Goal: Task Accomplishment & Management: Complete application form

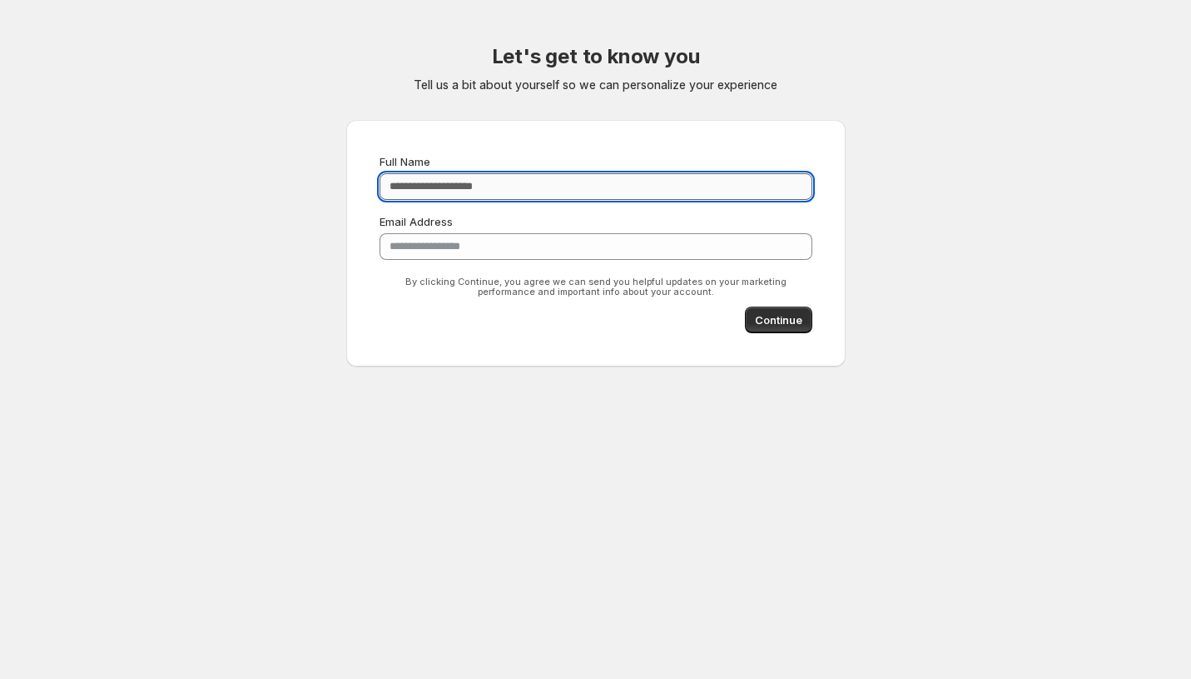
click at [403, 181] on input "Full Name" at bounding box center [596, 186] width 433 height 27
type input "**********"
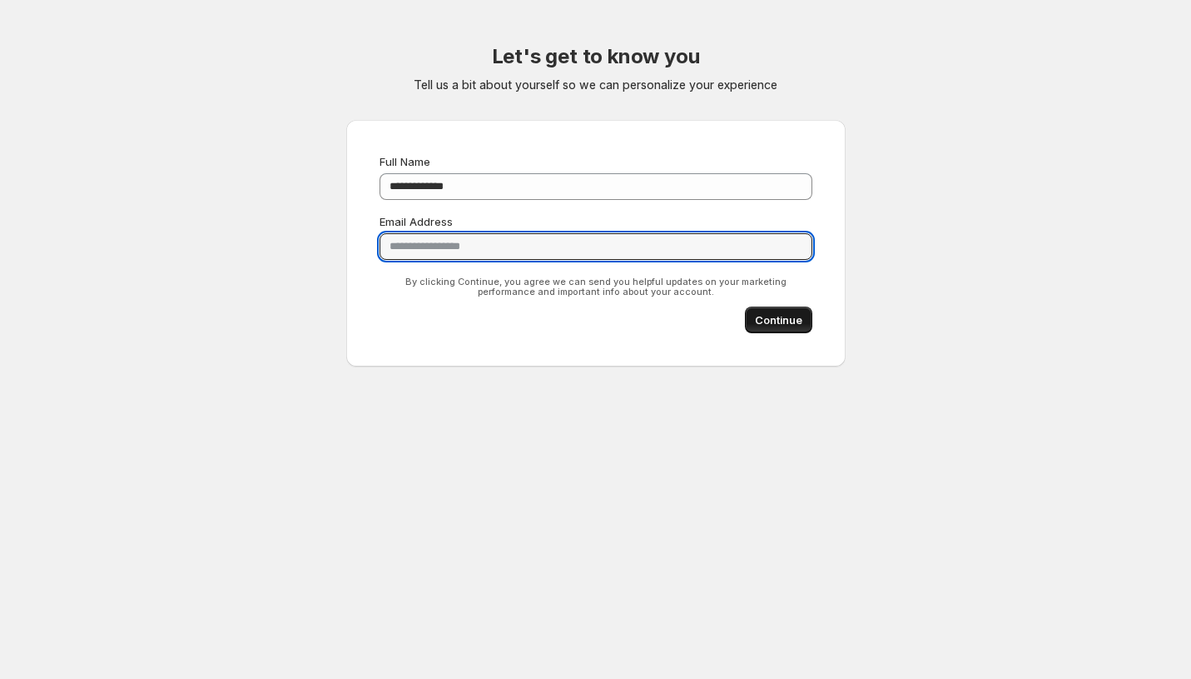
click at [761, 324] on span "Continue" at bounding box center [778, 319] width 47 height 17
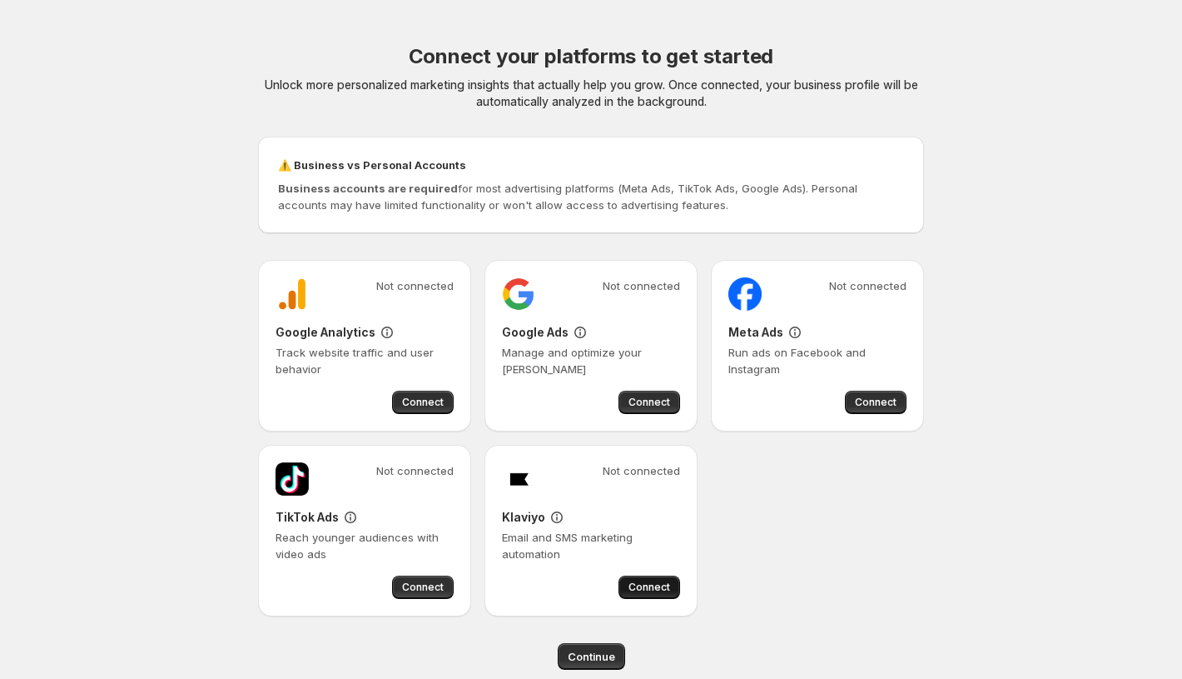
click at [629, 581] on button "Connect" at bounding box center [650, 586] width 62 height 23
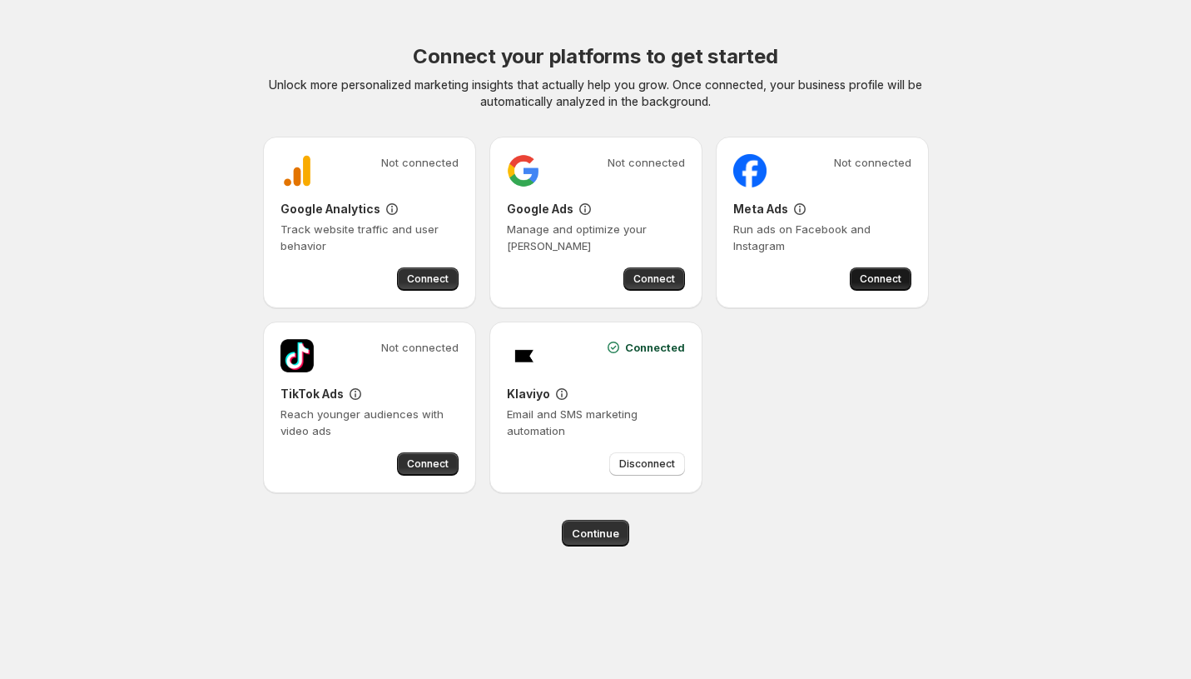
click at [894, 283] on span "Connect" at bounding box center [881, 278] width 42 height 13
click at [147, 569] on body "Connect your platforms to get started Unlock more personalized marketing insigh…" at bounding box center [595, 339] width 1191 height 679
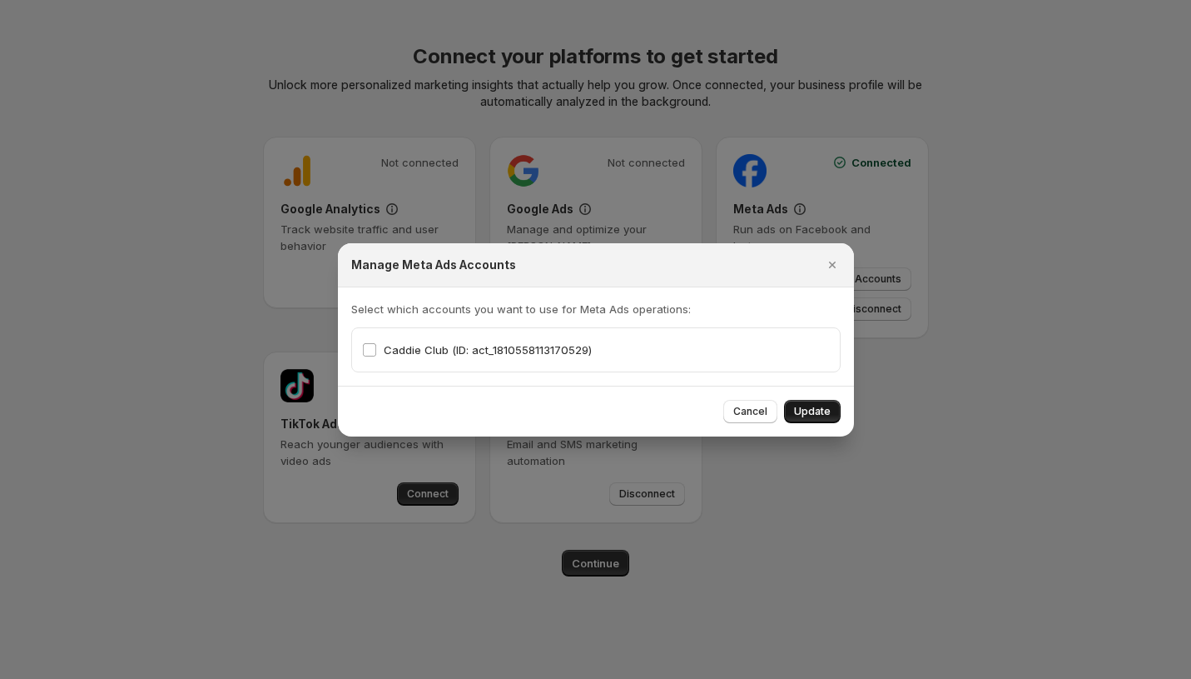
click at [813, 407] on span "Update" at bounding box center [812, 411] width 37 height 13
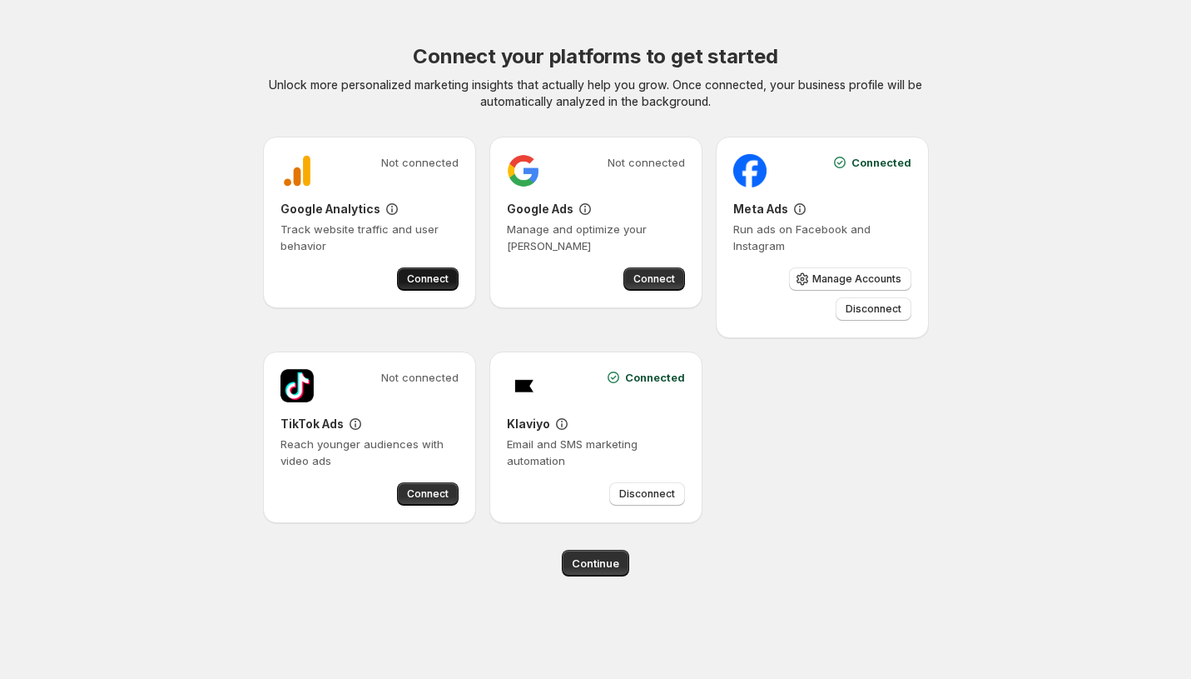
click at [431, 278] on span "Connect" at bounding box center [428, 278] width 42 height 13
click at [118, 566] on body "Connect your platforms to get started Unlock more personalized marketing insigh…" at bounding box center [595, 339] width 1191 height 679
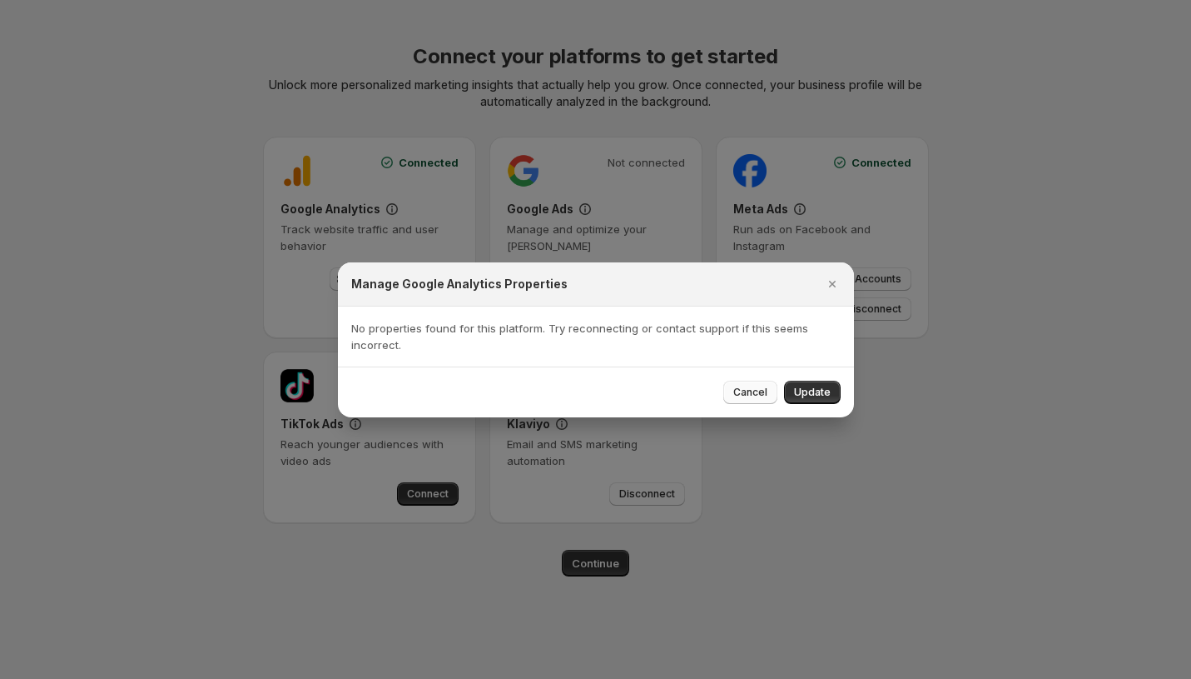
click at [745, 383] on button "Cancel" at bounding box center [750, 391] width 54 height 23
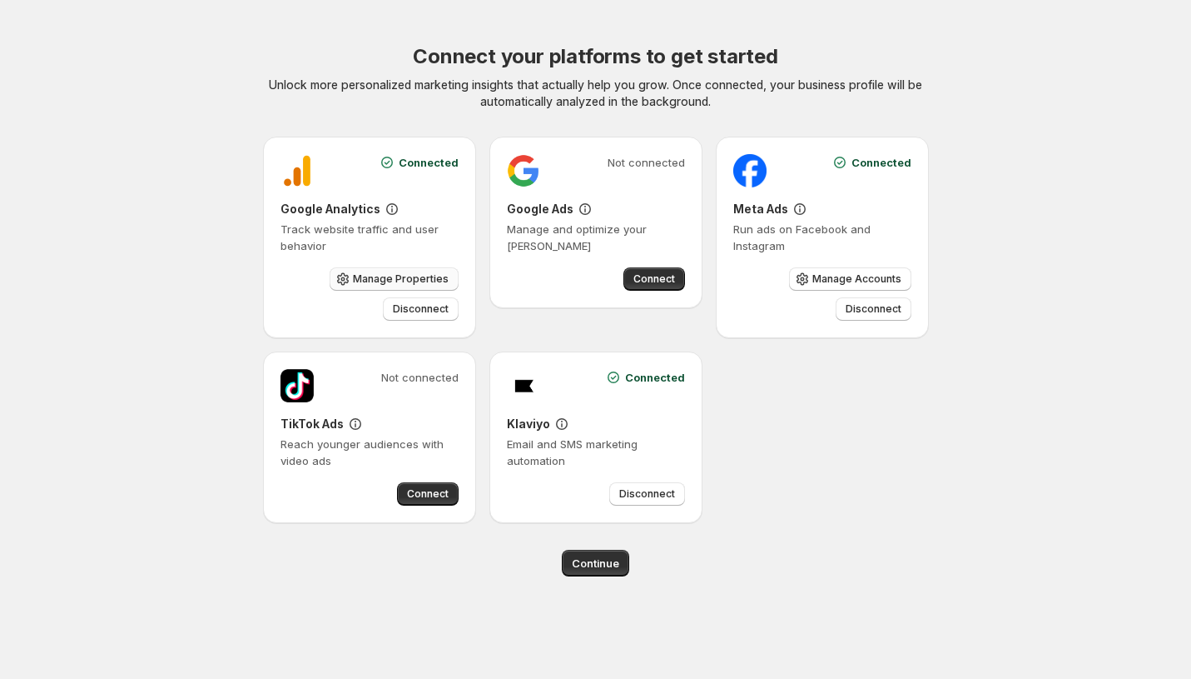
click at [411, 280] on span "Manage Properties" at bounding box center [401, 278] width 96 height 13
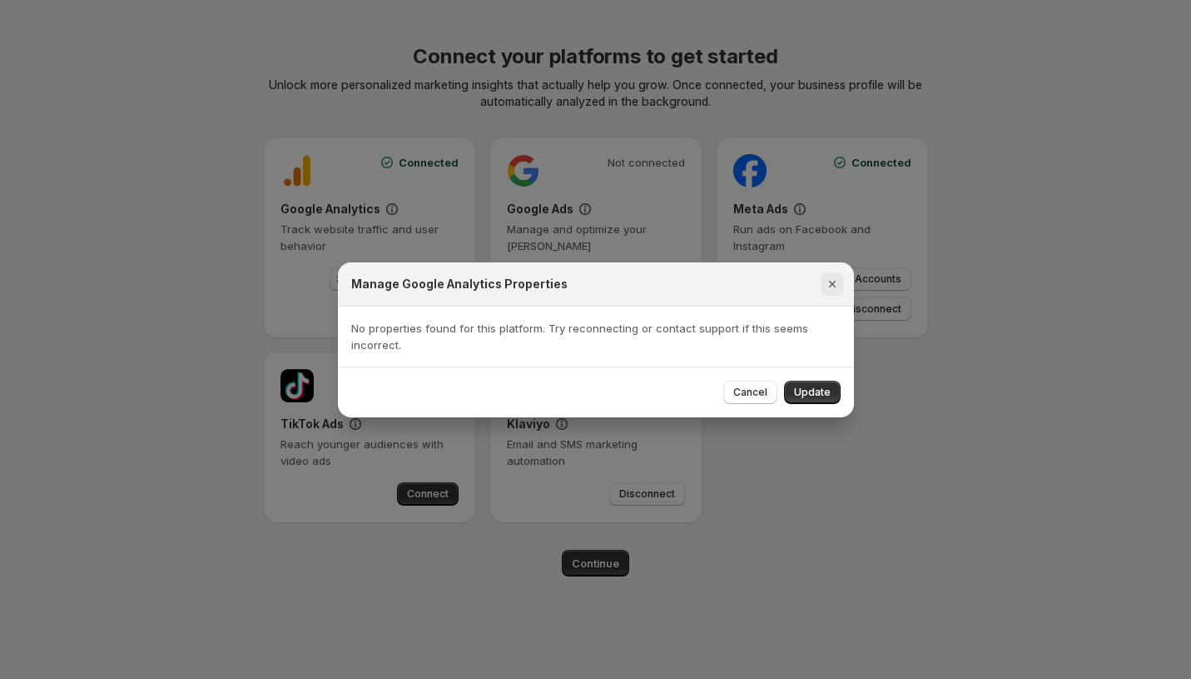
click at [838, 286] on icon "Close" at bounding box center [832, 284] width 17 height 17
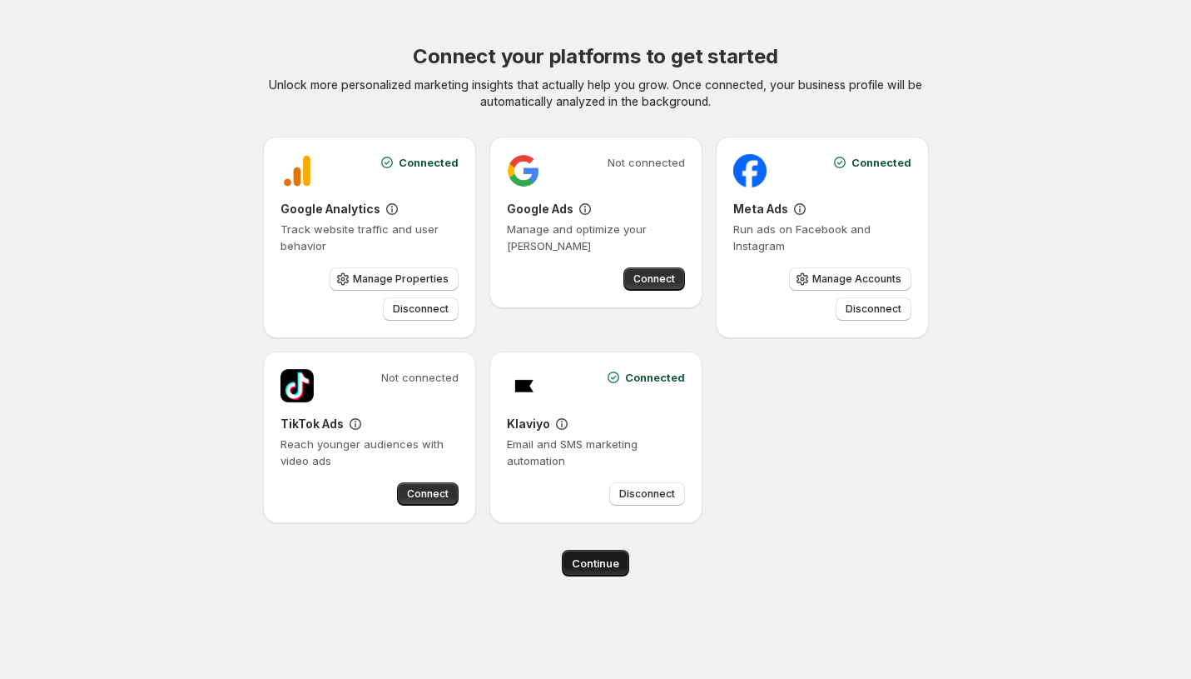
click at [591, 563] on span "Continue" at bounding box center [595, 562] width 47 height 17
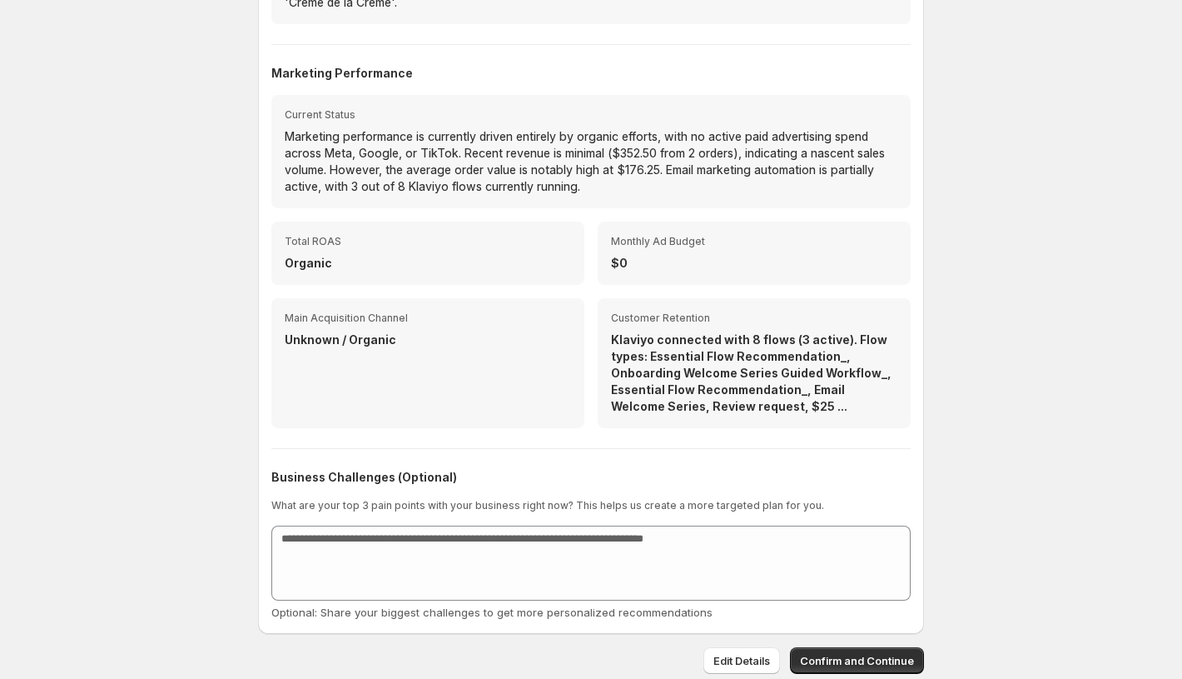
scroll to position [476, 0]
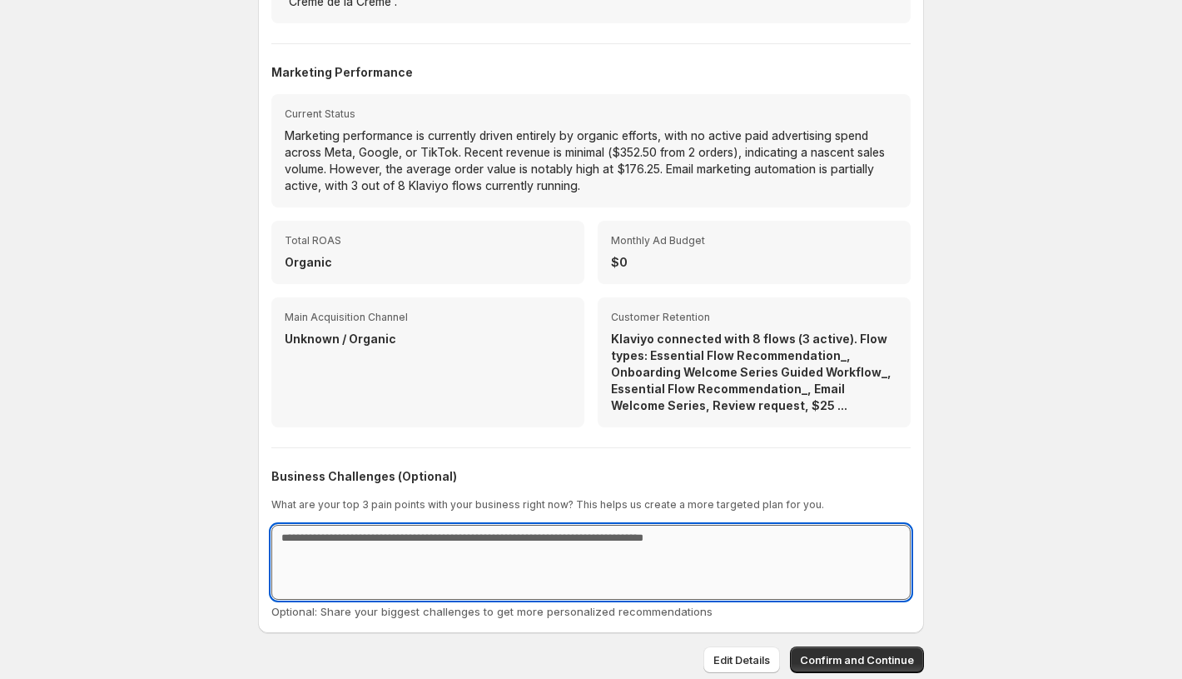
click at [397, 533] on textarea at bounding box center [590, 561] width 639 height 75
type textarea "*"
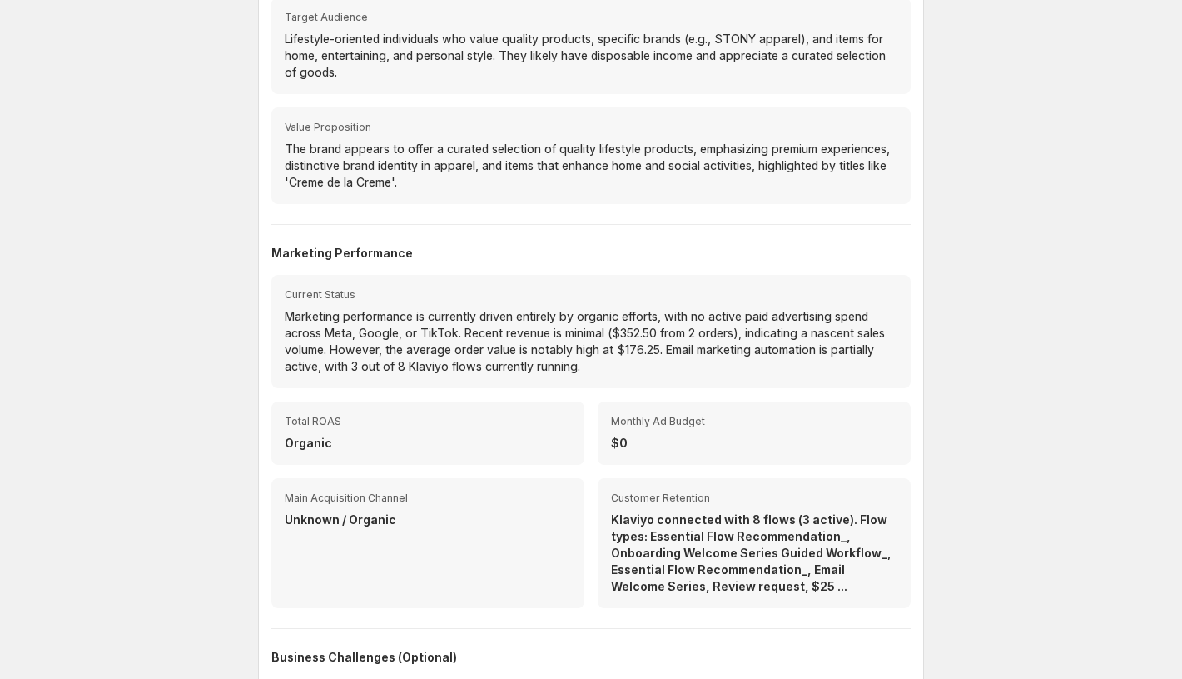
scroll to position [0, 0]
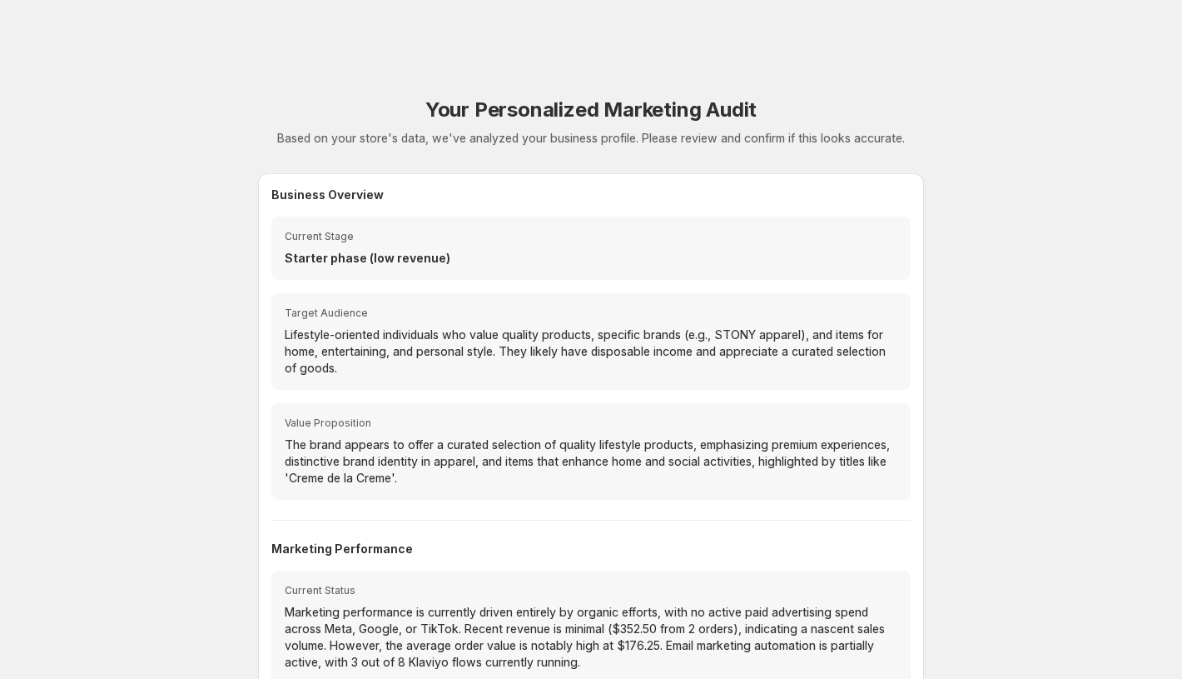
click at [291, 264] on p "Starter phase (low revenue)" at bounding box center [591, 258] width 613 height 17
drag, startPoint x: 287, startPoint y: 260, endPoint x: 434, endPoint y: 262, distance: 146.5
click at [434, 262] on p "Starter phase (low revenue)" at bounding box center [591, 258] width 613 height 17
click at [445, 262] on p "Starter phase (low revenue)" at bounding box center [591, 258] width 613 height 17
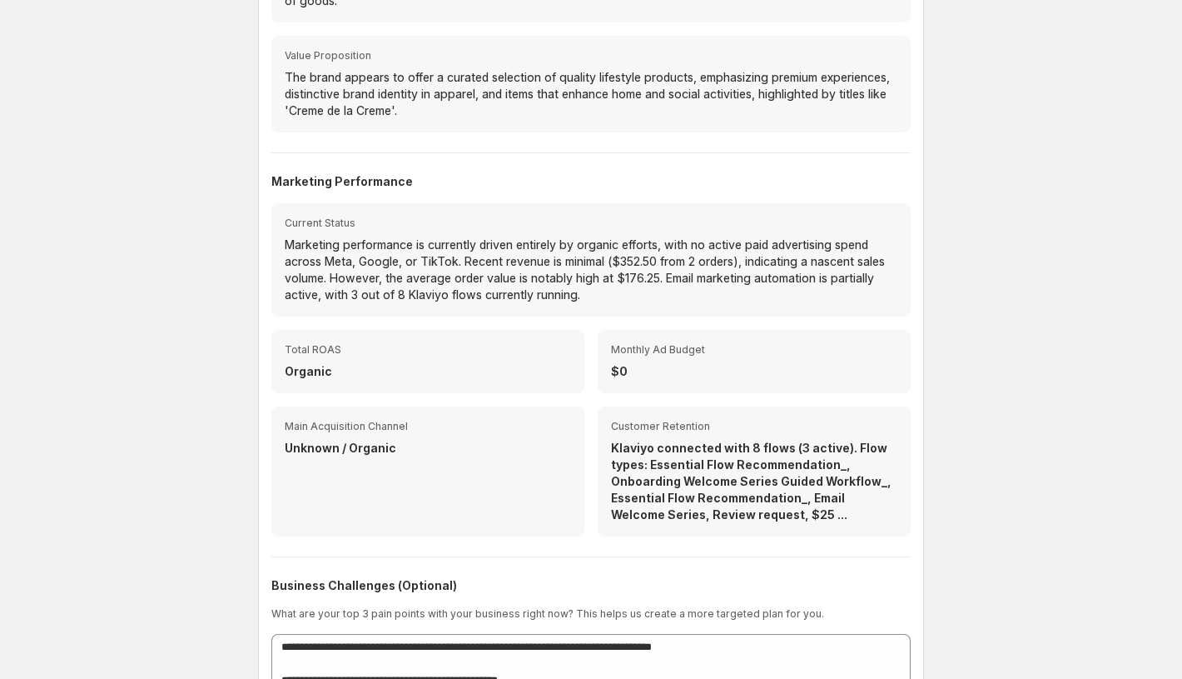
scroll to position [476, 0]
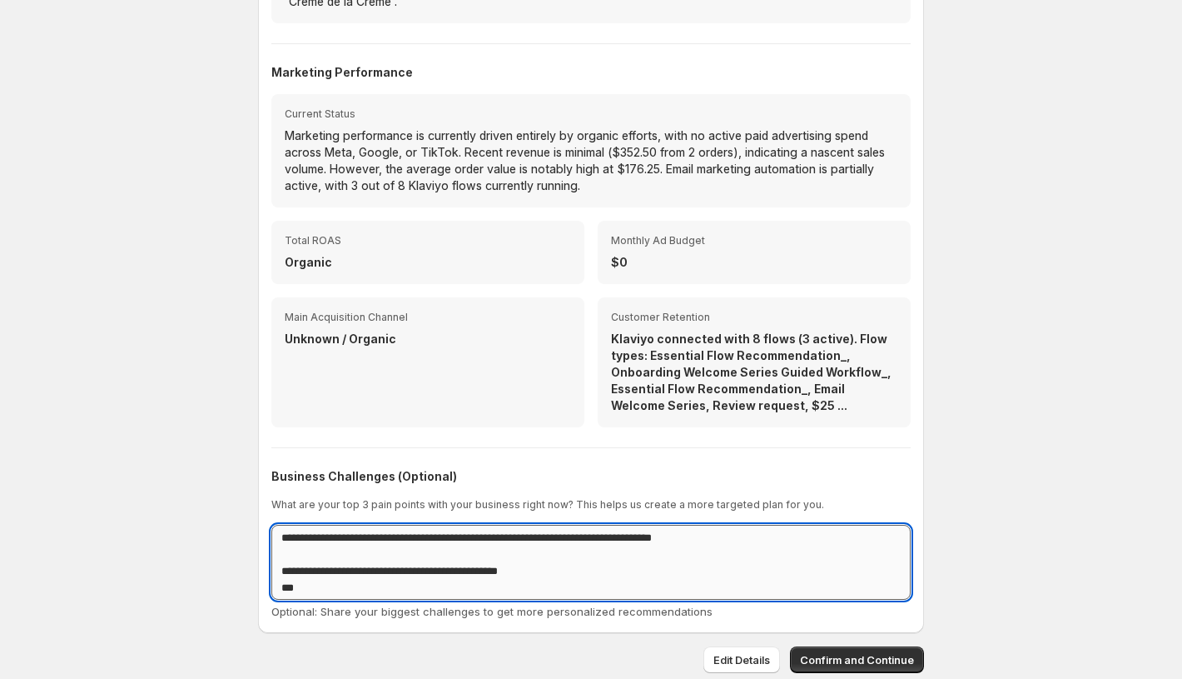
click at [306, 573] on textarea "**********" at bounding box center [590, 561] width 639 height 75
click at [490, 570] on textarea "**********" at bounding box center [590, 561] width 639 height 75
click at [467, 590] on textarea "**********" at bounding box center [590, 561] width 639 height 75
click at [404, 542] on textarea "**********" at bounding box center [590, 561] width 639 height 75
click at [362, 557] on textarea "**********" at bounding box center [590, 561] width 639 height 75
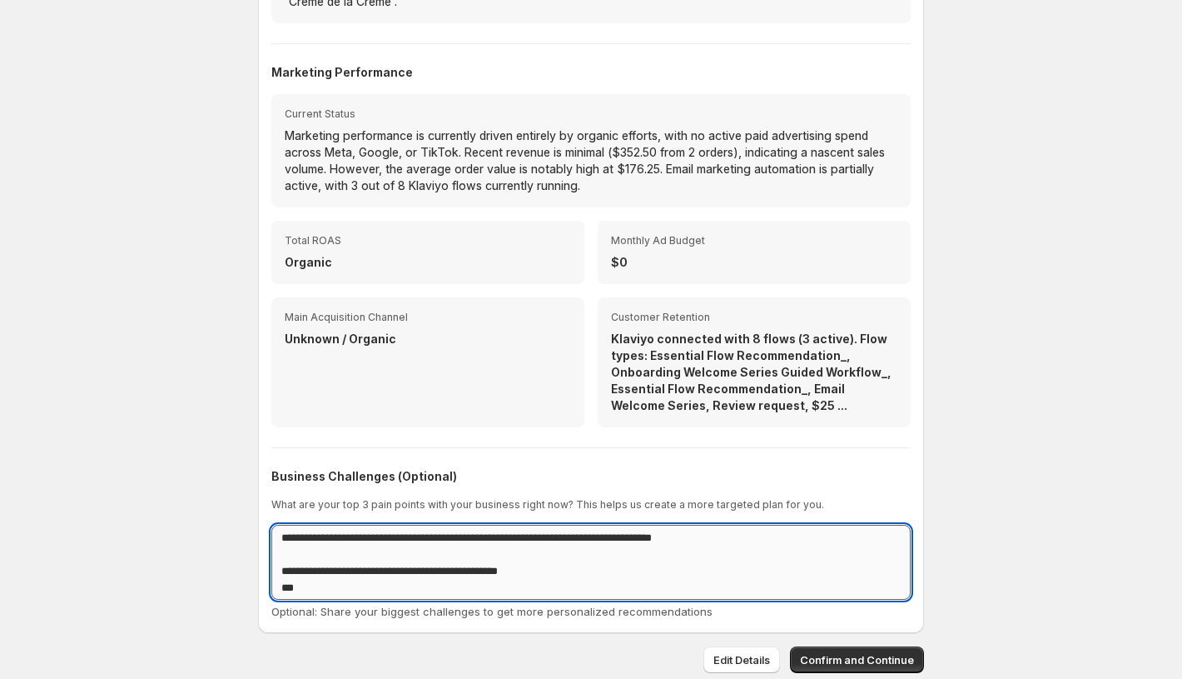
drag, startPoint x: 370, startPoint y: 540, endPoint x: 321, endPoint y: 535, distance: 49.4
click at [321, 535] on textarea "**********" at bounding box center [590, 561] width 639 height 75
click at [306, 592] on textarea "**********" at bounding box center [590, 561] width 639 height 75
click at [311, 589] on textarea "**********" at bounding box center [590, 561] width 639 height 75
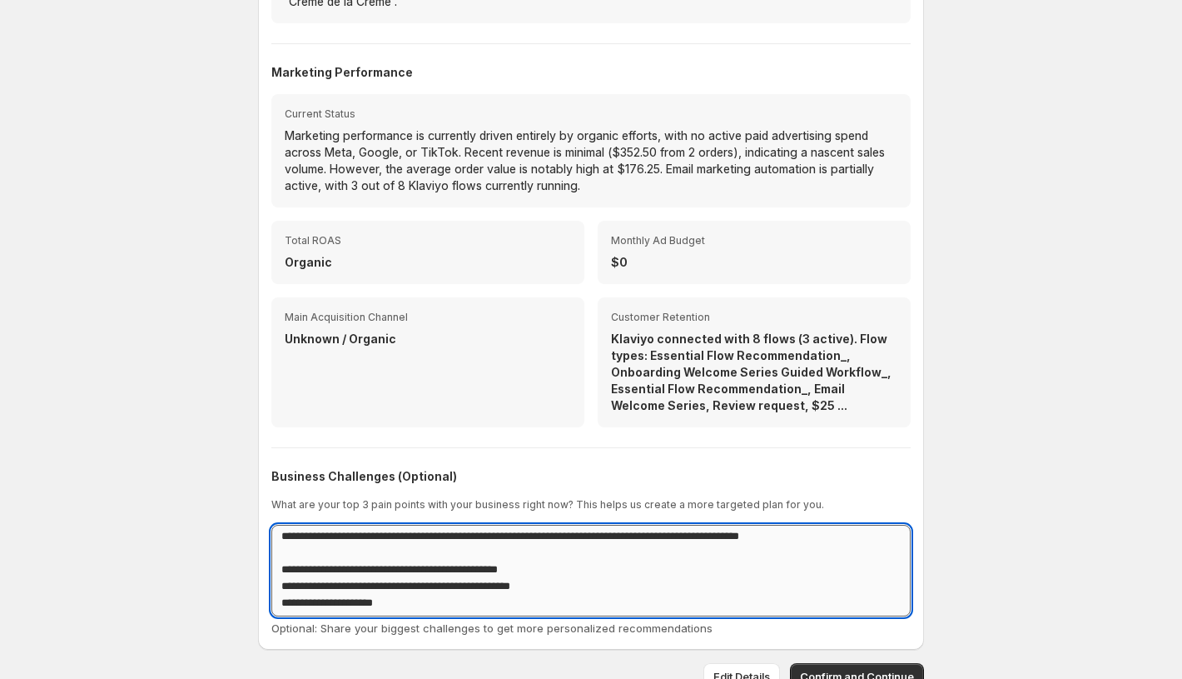
click at [379, 589] on textarea "**********" at bounding box center [590, 570] width 639 height 92
click at [401, 606] on textarea "**********" at bounding box center [590, 570] width 639 height 92
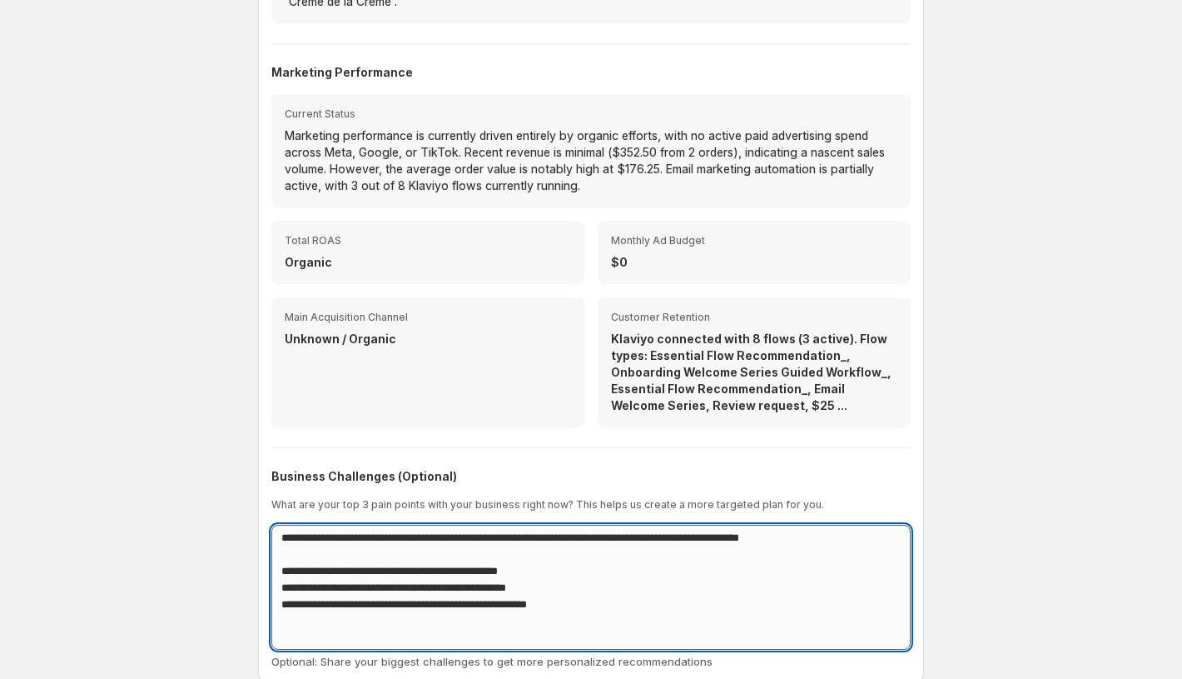
scroll to position [0, 0]
click at [857, 542] on textarea "**********" at bounding box center [590, 586] width 639 height 125
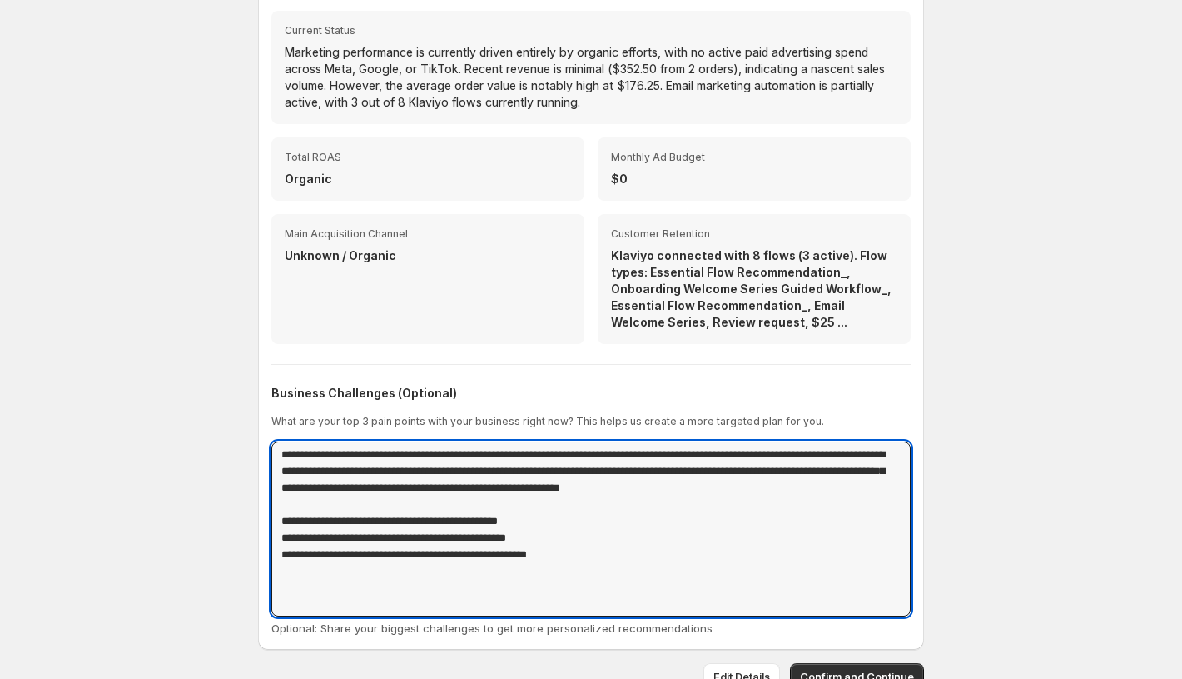
scroll to position [576, 0]
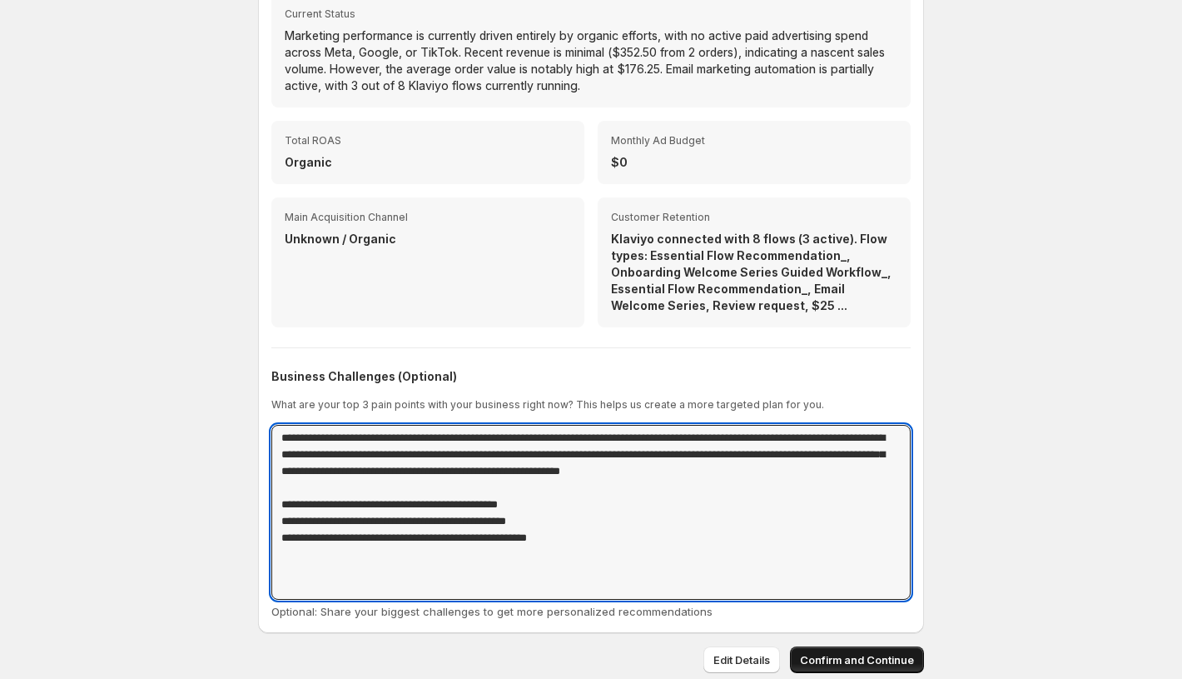
type textarea "**********"
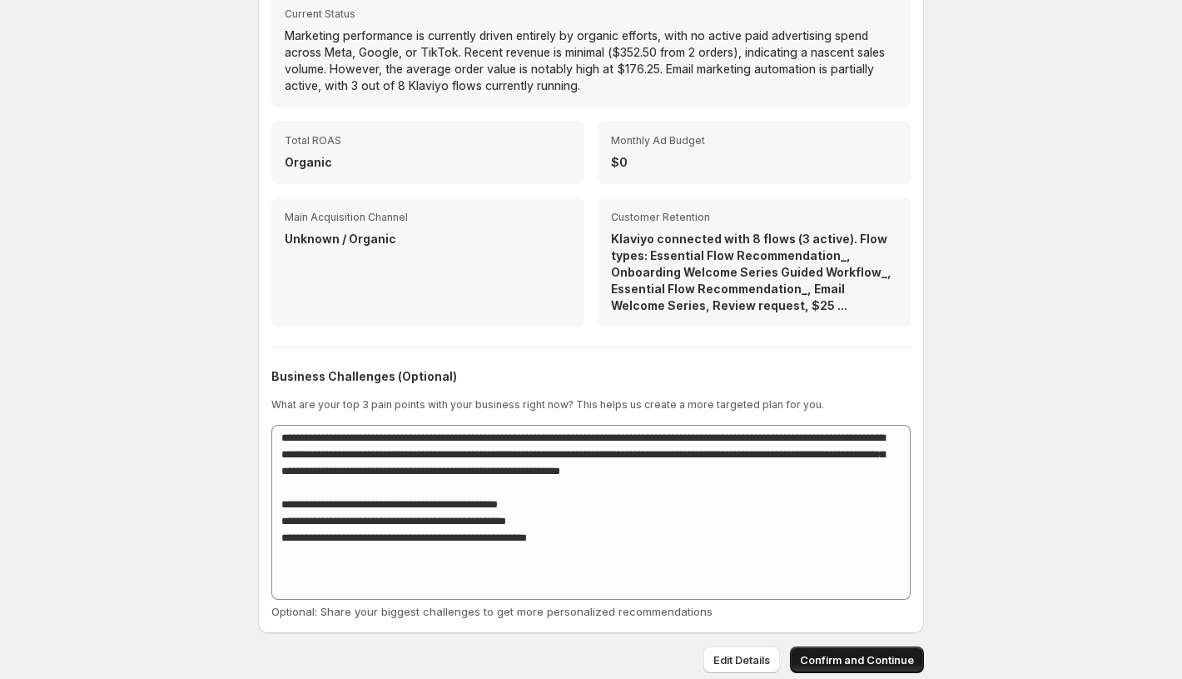
click at [816, 659] on span "Confirm and Continue" at bounding box center [857, 659] width 114 height 17
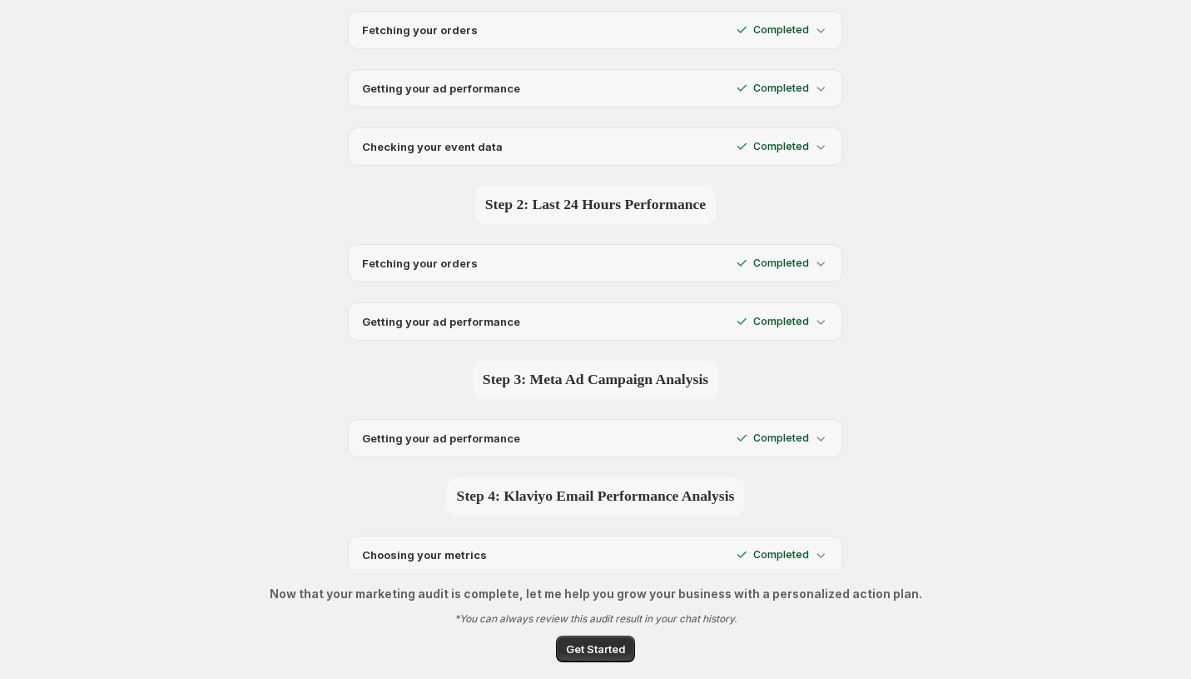
scroll to position [0, 0]
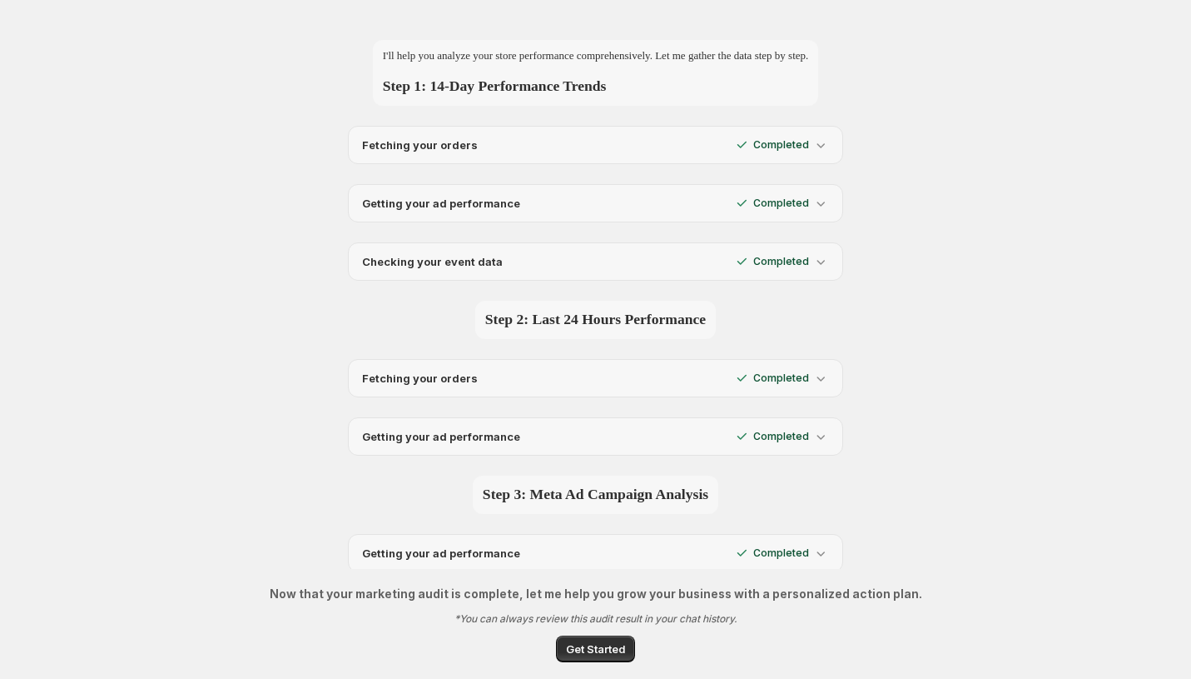
click at [219, 163] on div "I'll help you analyze your store performance comprehensively. Let me gather the…" at bounding box center [596, 284] width 999 height 569
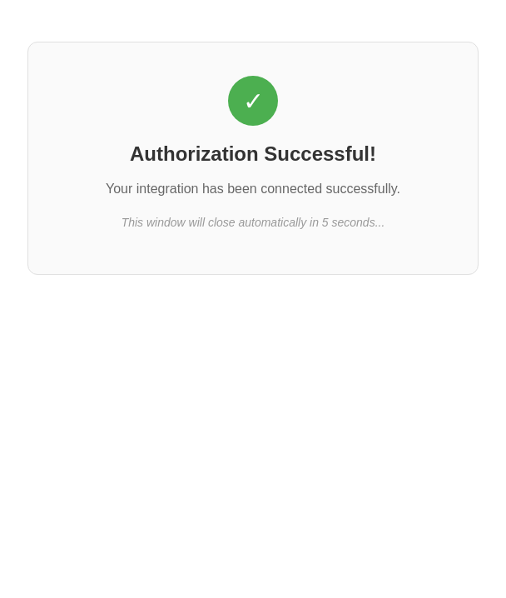
select select "*******"
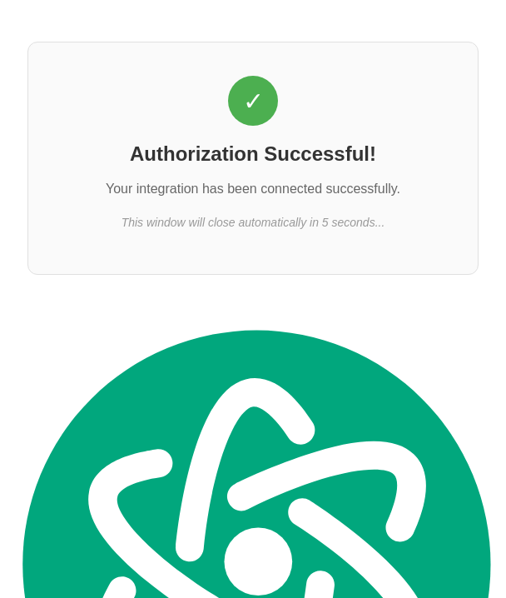
scroll to position [59, 0]
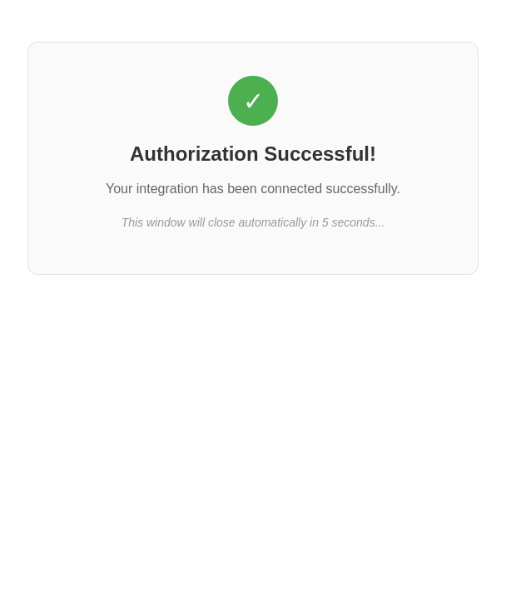
select select "*******"
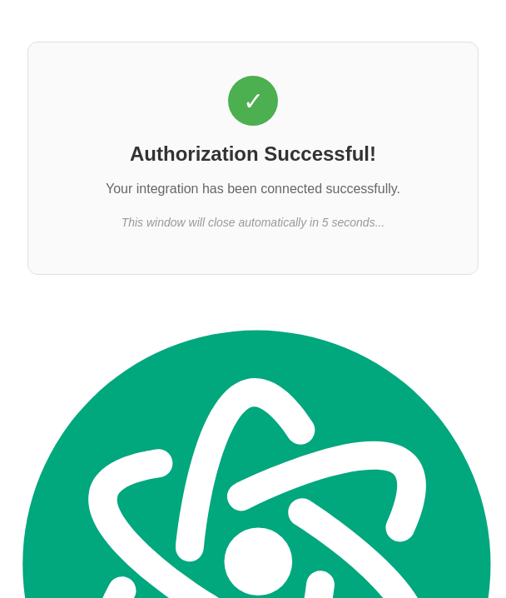
scroll to position [59, 0]
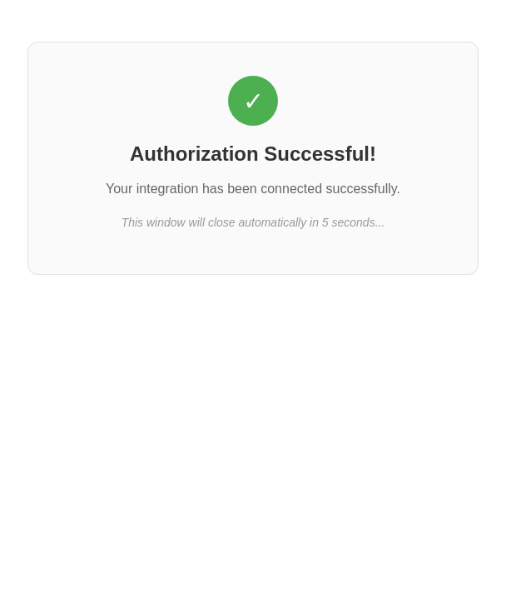
select select "*******"
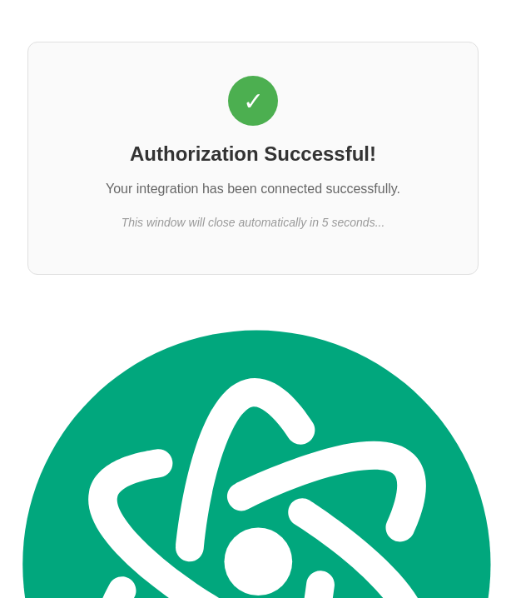
scroll to position [59, 0]
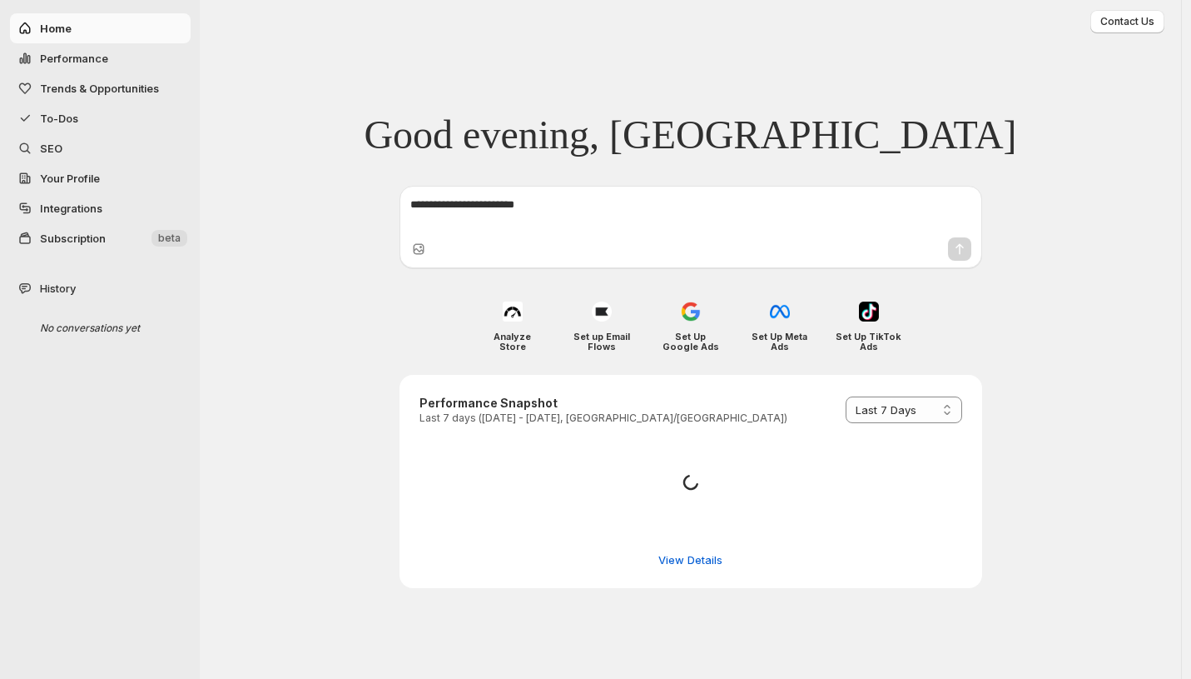
select select "*********"
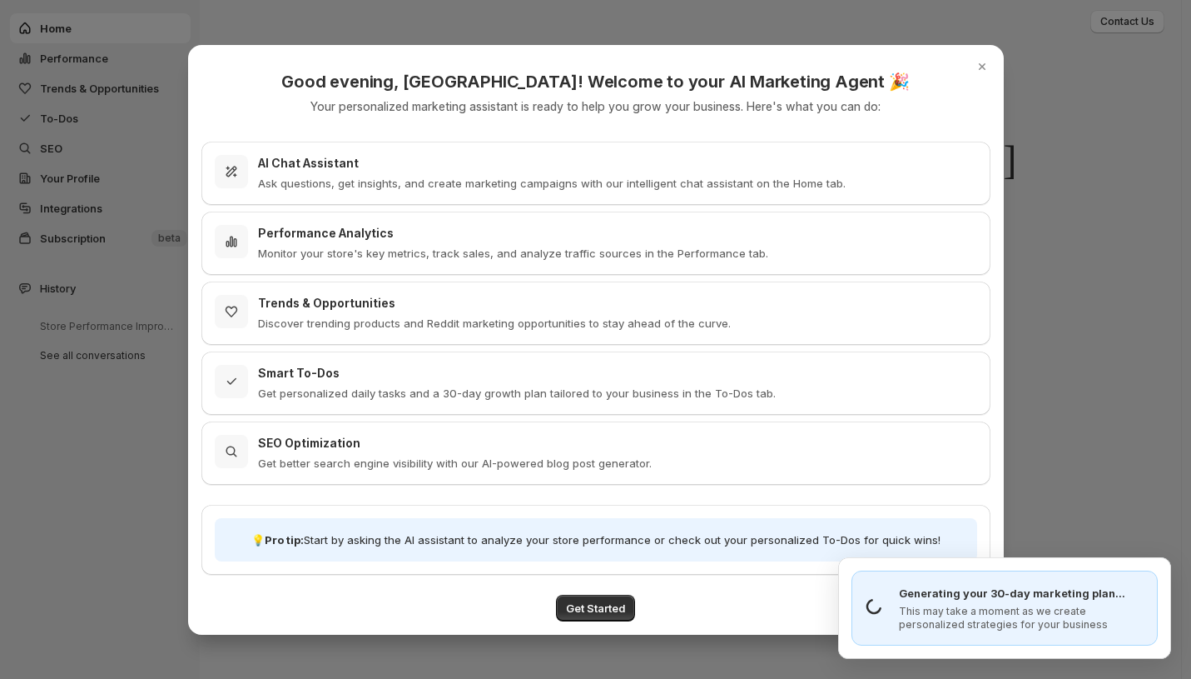
click at [368, 169] on h3 "AI Chat Assistant" at bounding box center [552, 163] width 588 height 17
click at [297, 161] on h3 "AI Chat Assistant" at bounding box center [552, 163] width 588 height 17
click at [235, 235] on icon ":rt:" at bounding box center [231, 241] width 17 height 17
click at [226, 328] on div "Trends & Opportunities Discover trending products and Reddit marketing opportun…" at bounding box center [596, 313] width 763 height 37
click at [329, 395] on p "Get personalized daily tasks and a 30-day growth plan tailored to your business…" at bounding box center [517, 393] width 518 height 17
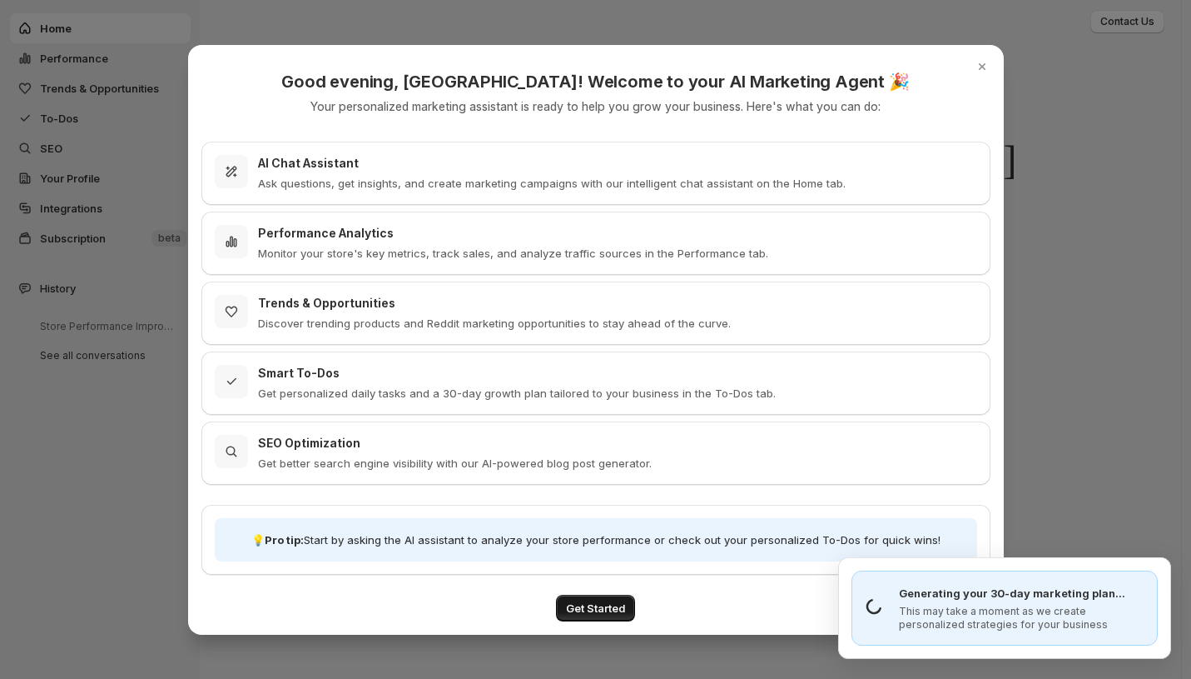
click at [599, 608] on span "Get Started" at bounding box center [595, 607] width 59 height 17
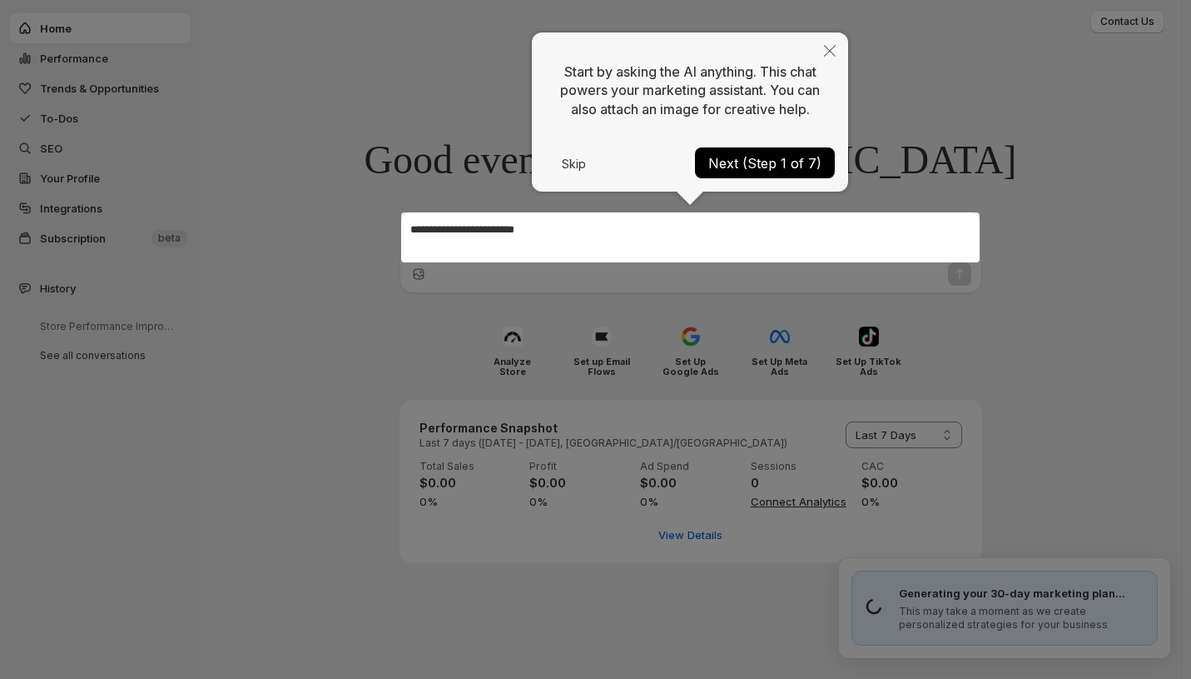
click at [751, 168] on button "Next (Step 1 of 7)" at bounding box center [765, 162] width 140 height 31
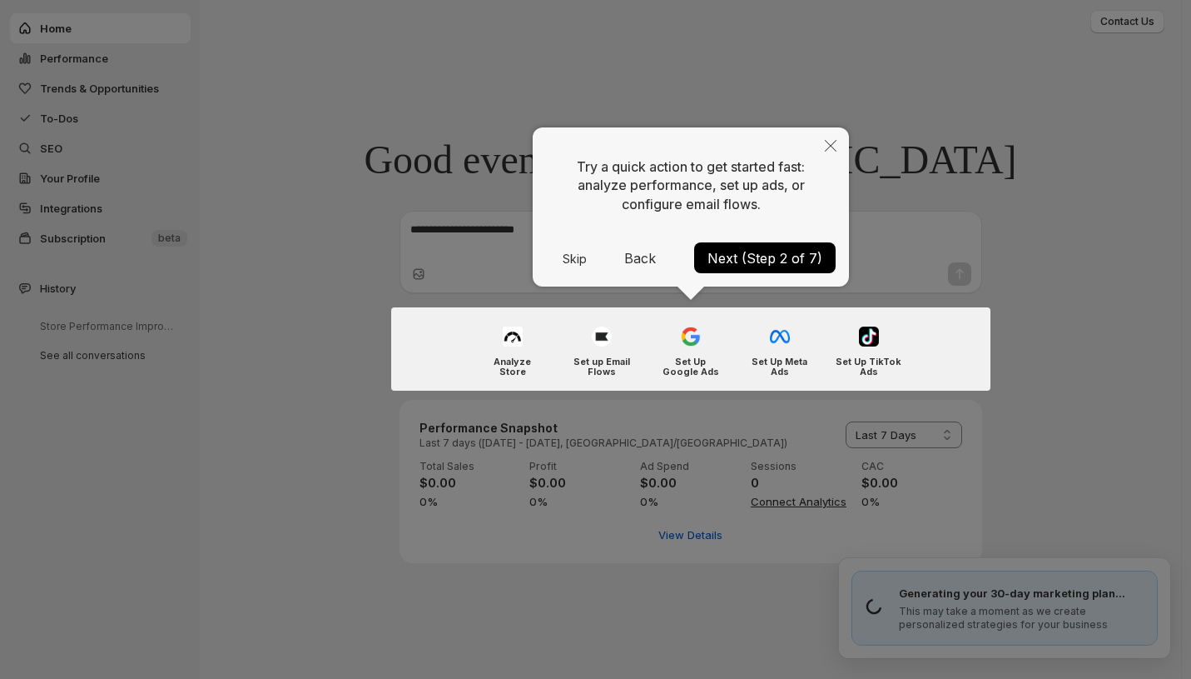
click at [733, 256] on button "Next (Step 2 of 7)" at bounding box center [765, 257] width 142 height 31
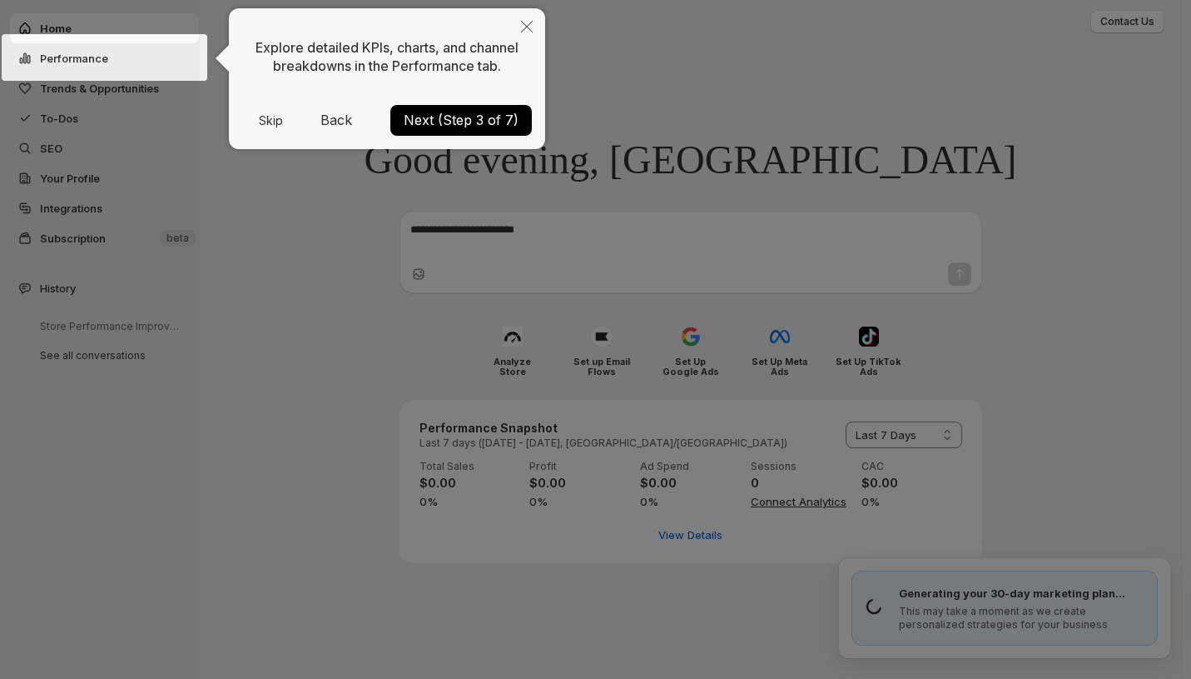
click at [430, 112] on button "Next (Step 3 of 7)" at bounding box center [461, 120] width 142 height 31
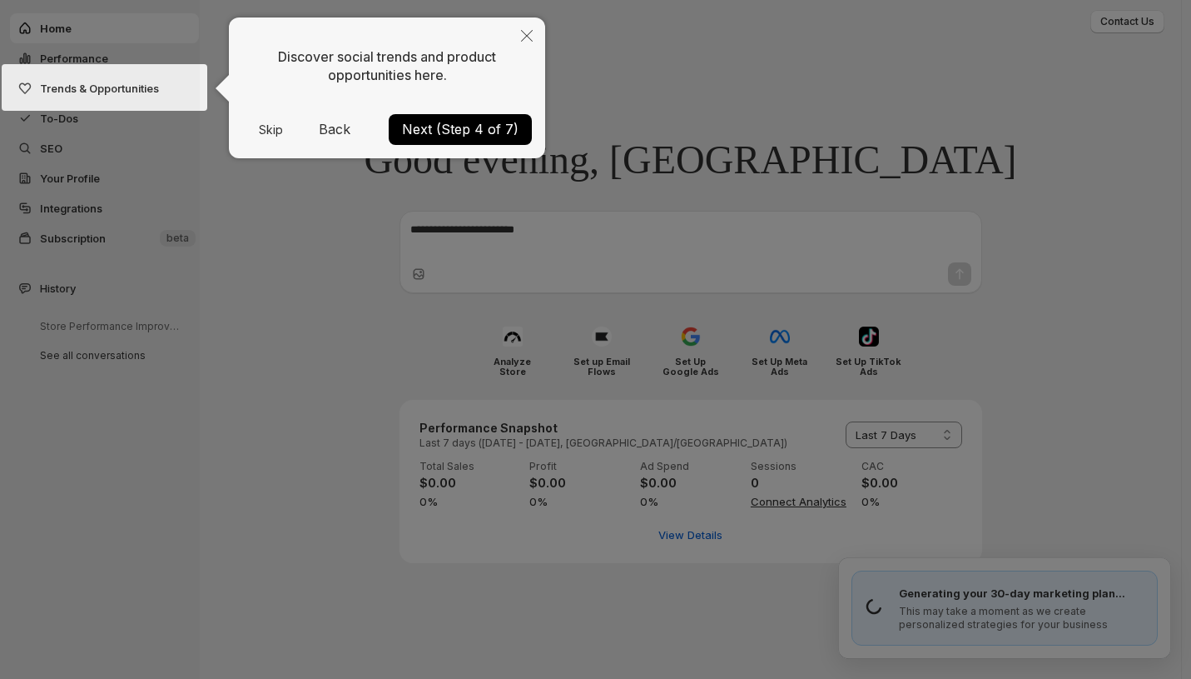
click at [428, 124] on button "Next (Step 4 of 7)" at bounding box center [460, 129] width 143 height 31
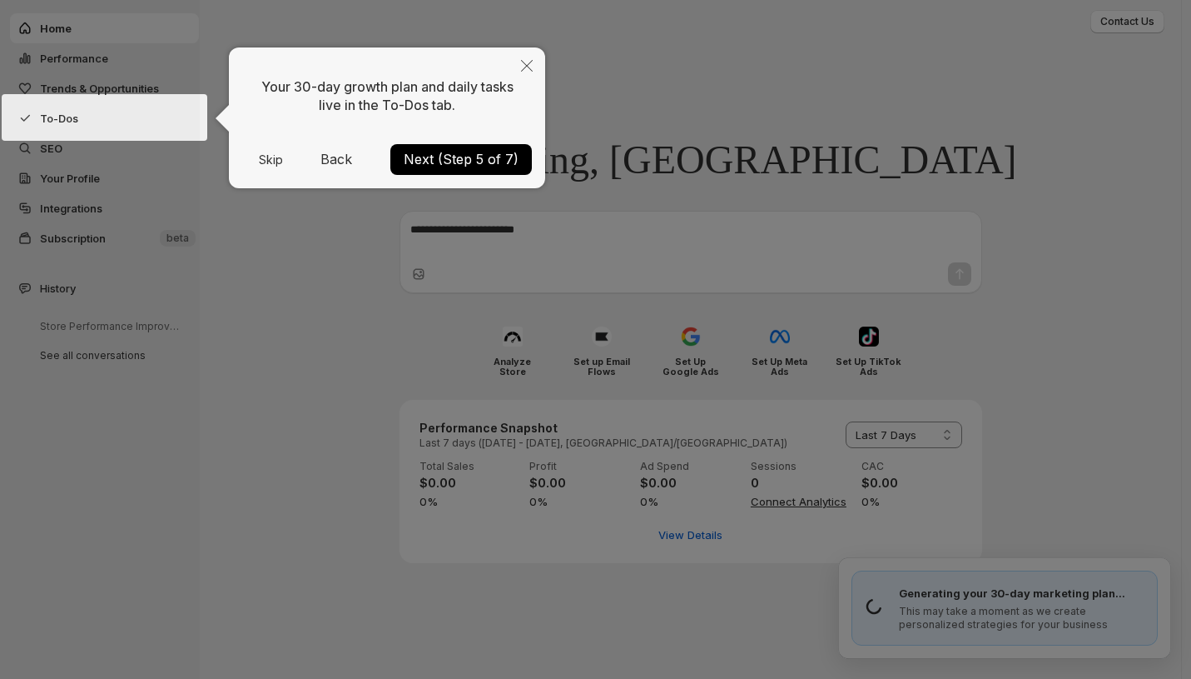
click at [425, 144] on button "Next (Step 5 of 7)" at bounding box center [461, 159] width 142 height 31
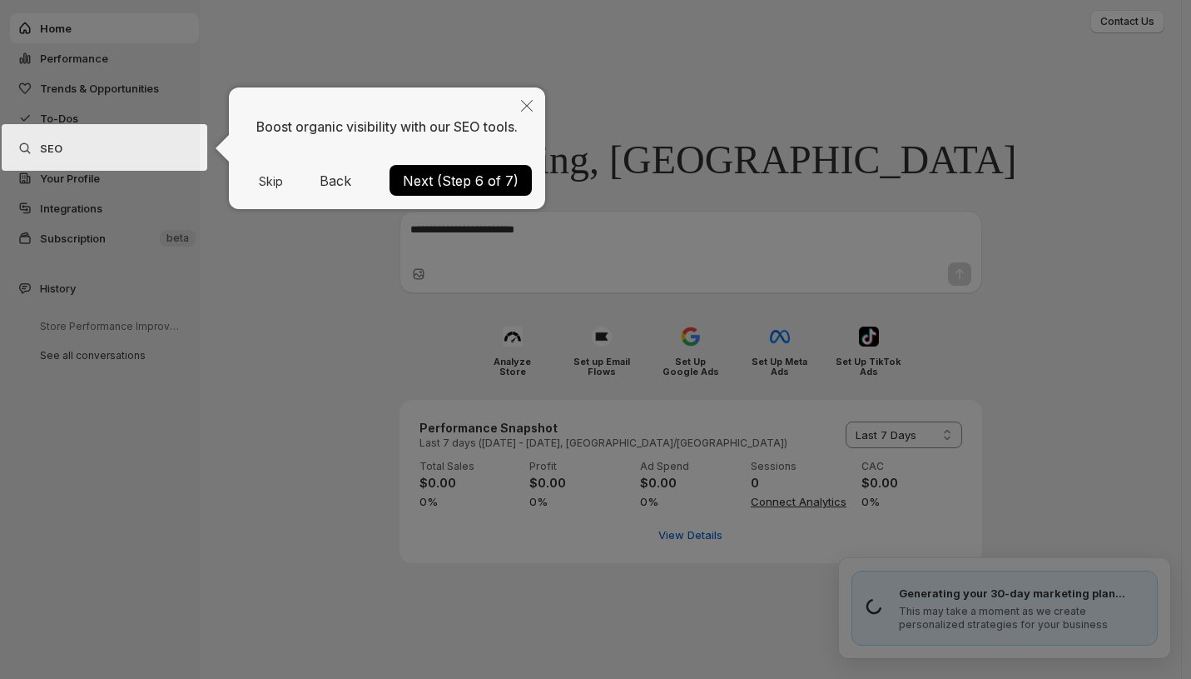
click at [430, 181] on button "Next (Step 6 of 7)" at bounding box center [461, 180] width 142 height 31
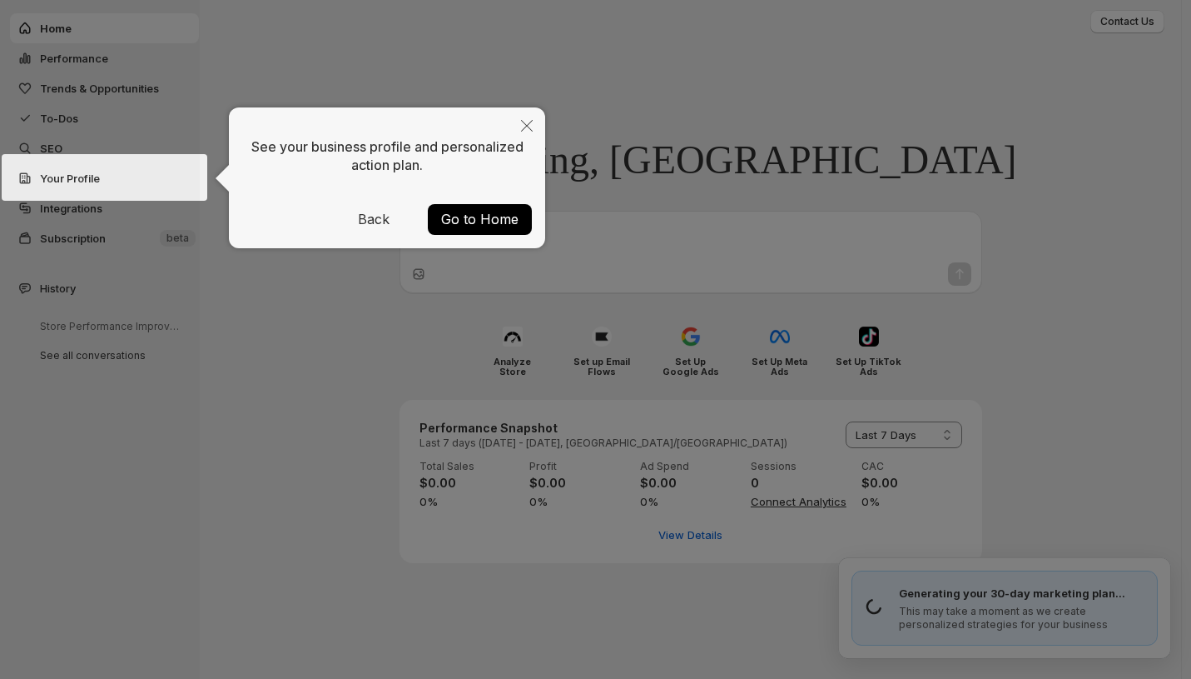
click at [455, 214] on button "Go to Home" at bounding box center [480, 219] width 104 height 31
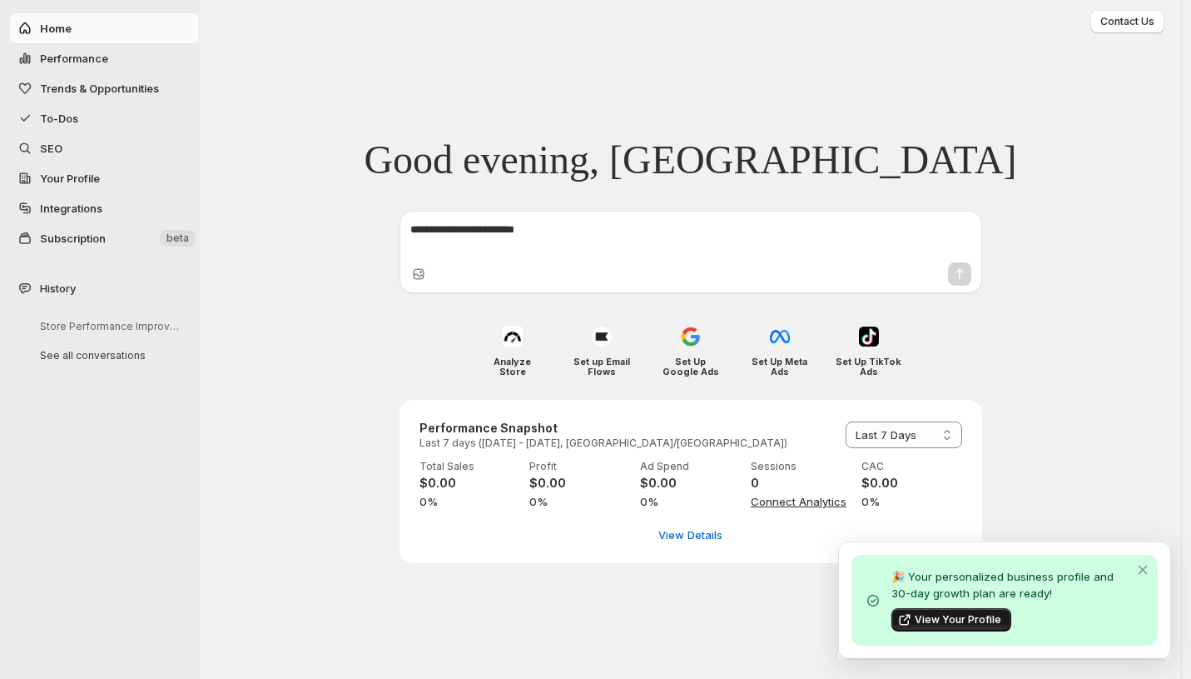
click at [927, 619] on span "View Your Profile" at bounding box center [958, 619] width 87 height 13
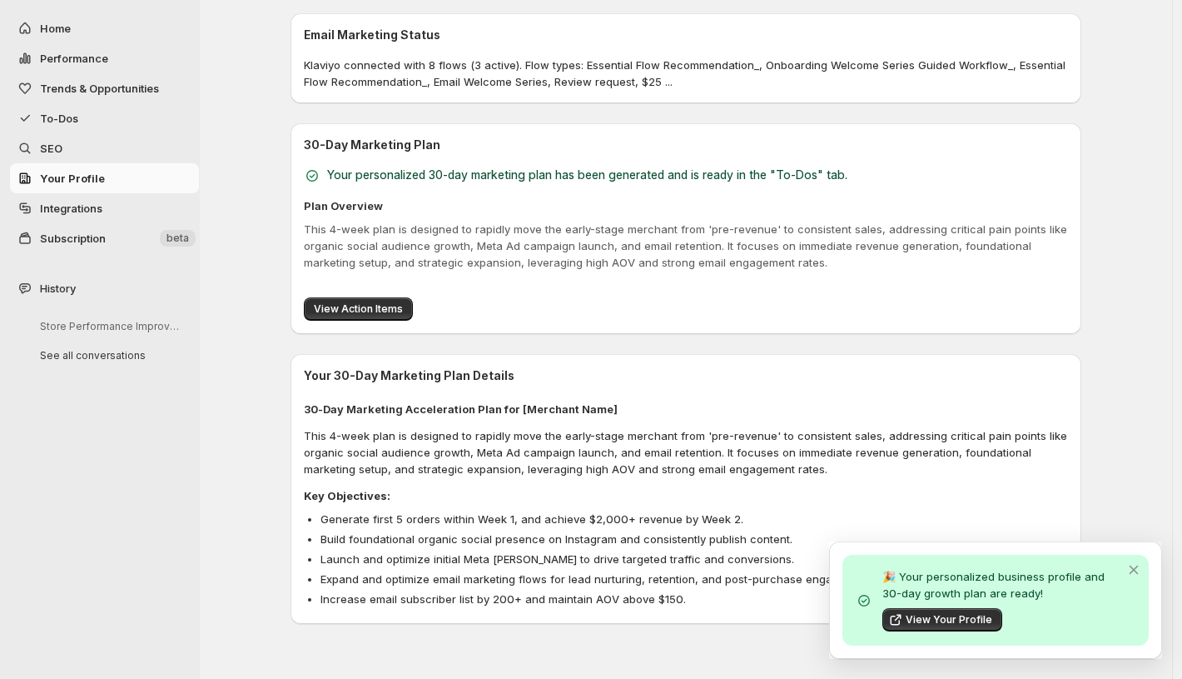
scroll to position [682, 0]
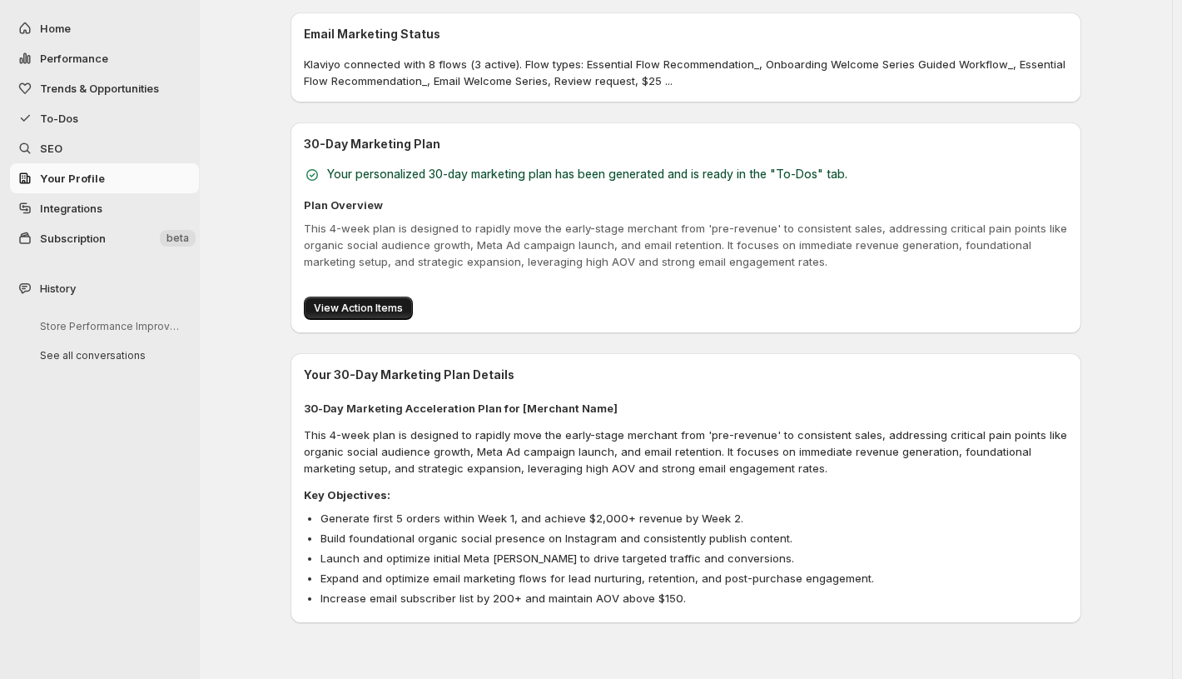
click at [348, 306] on span "View Action Items" at bounding box center [358, 307] width 89 height 13
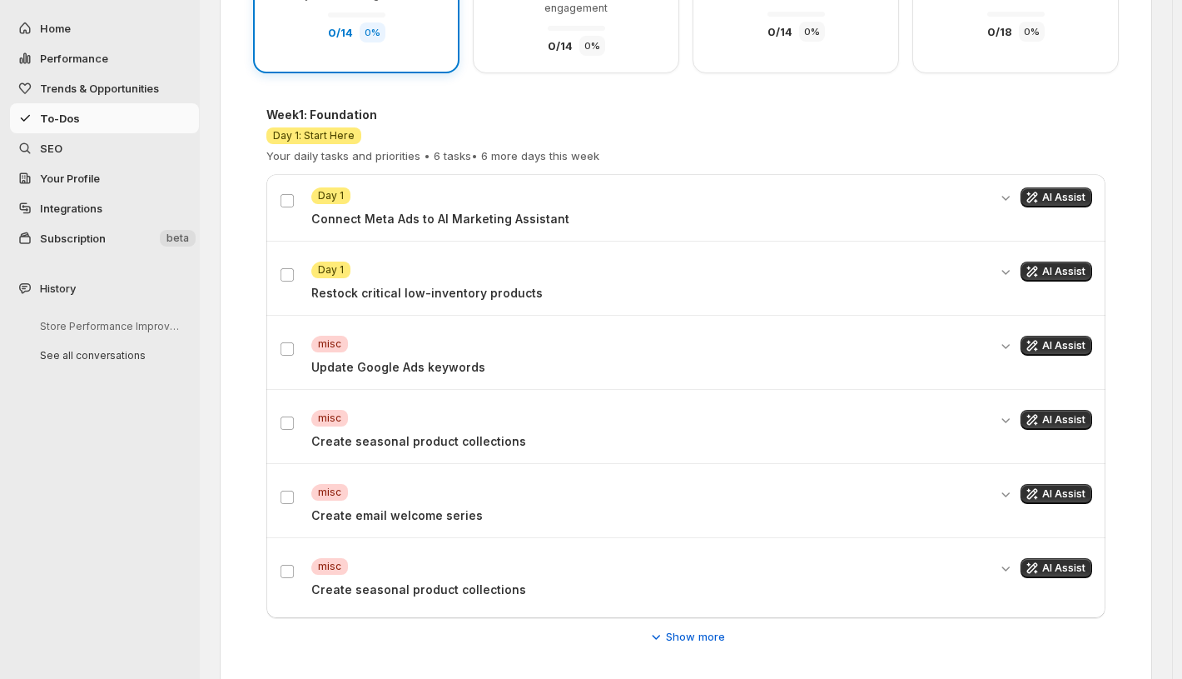
scroll to position [318, 0]
click at [1010, 411] on icon "Expand details" at bounding box center [1005, 419] width 17 height 17
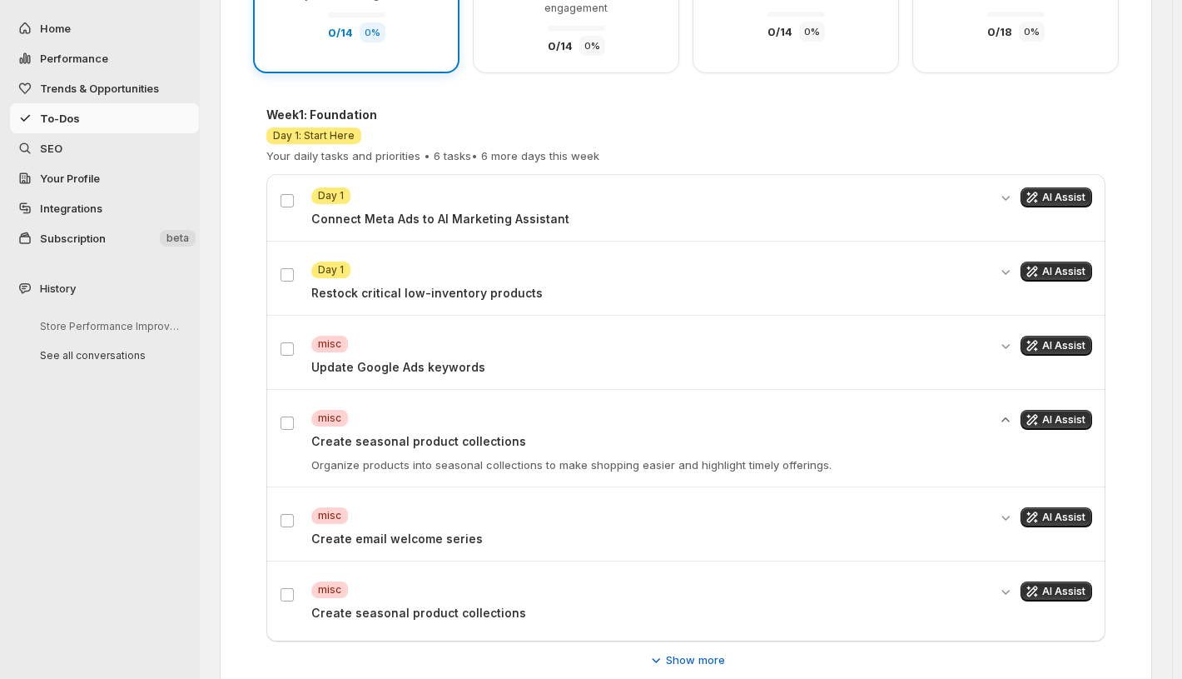
click at [1010, 411] on icon "Collapse details" at bounding box center [1005, 419] width 17 height 17
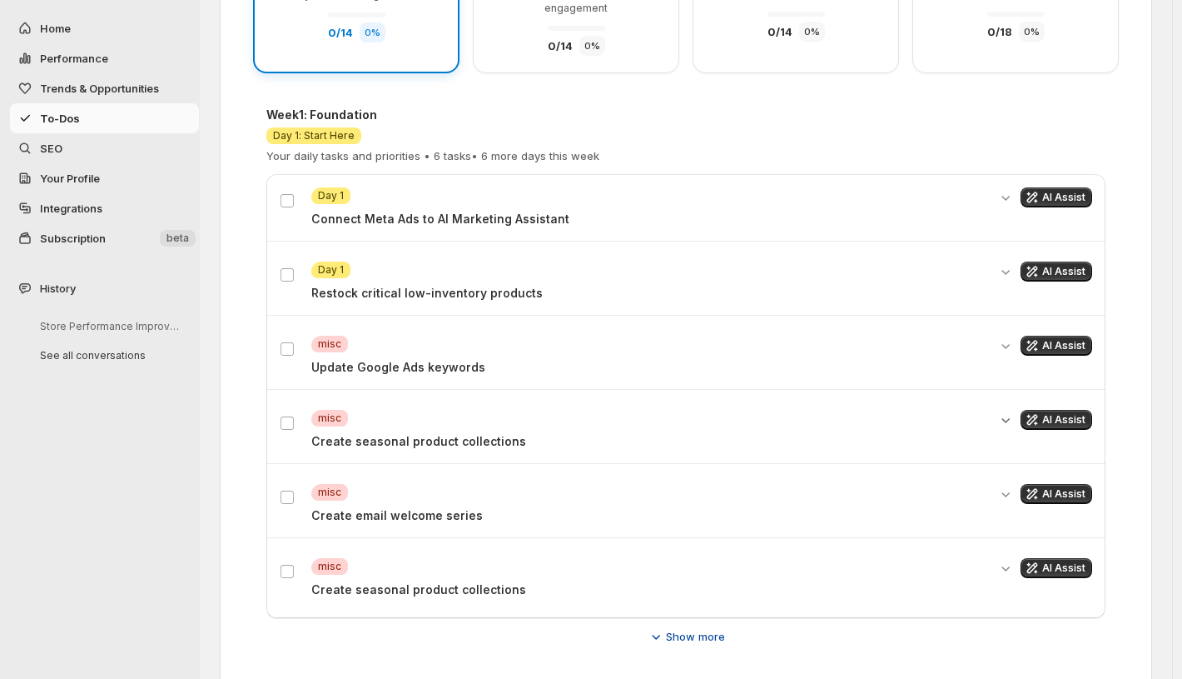
click at [684, 628] on span "Show more" at bounding box center [695, 636] width 59 height 17
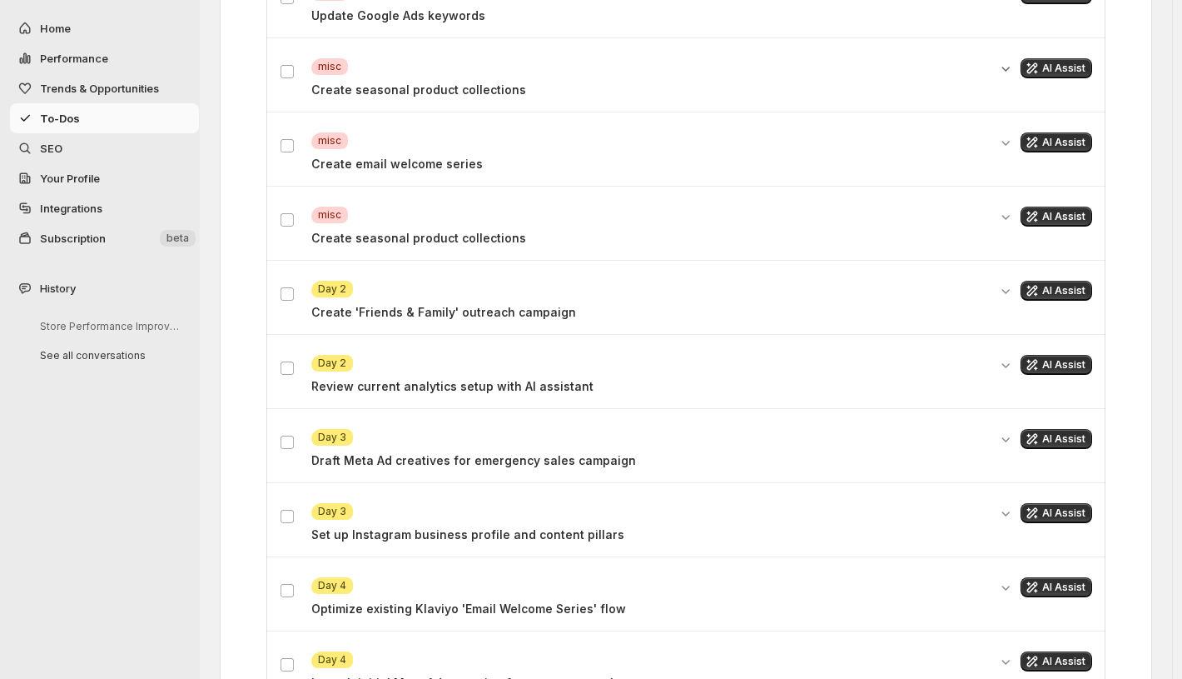
scroll to position [670, 0]
click at [428, 451] on p "Draft Meta Ad creatives for emergency sales campaign" at bounding box center [649, 459] width 676 height 17
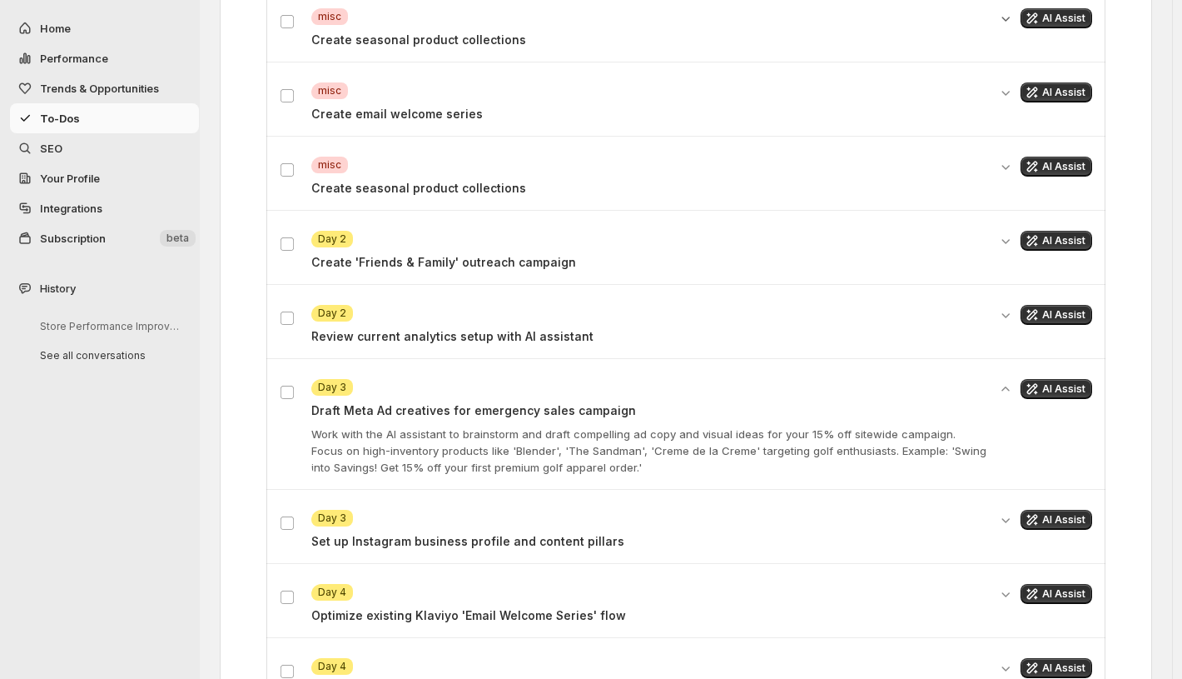
scroll to position [775, 0]
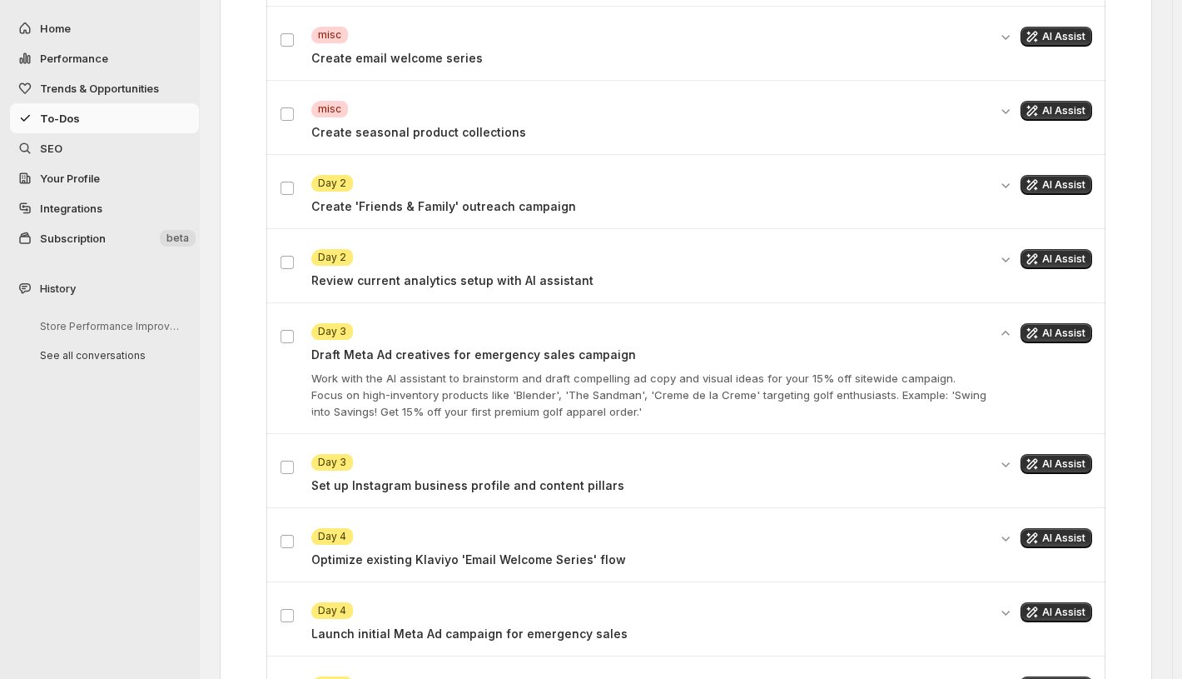
click at [509, 477] on p "Set up Instagram business profile and content pillars" at bounding box center [649, 485] width 676 height 17
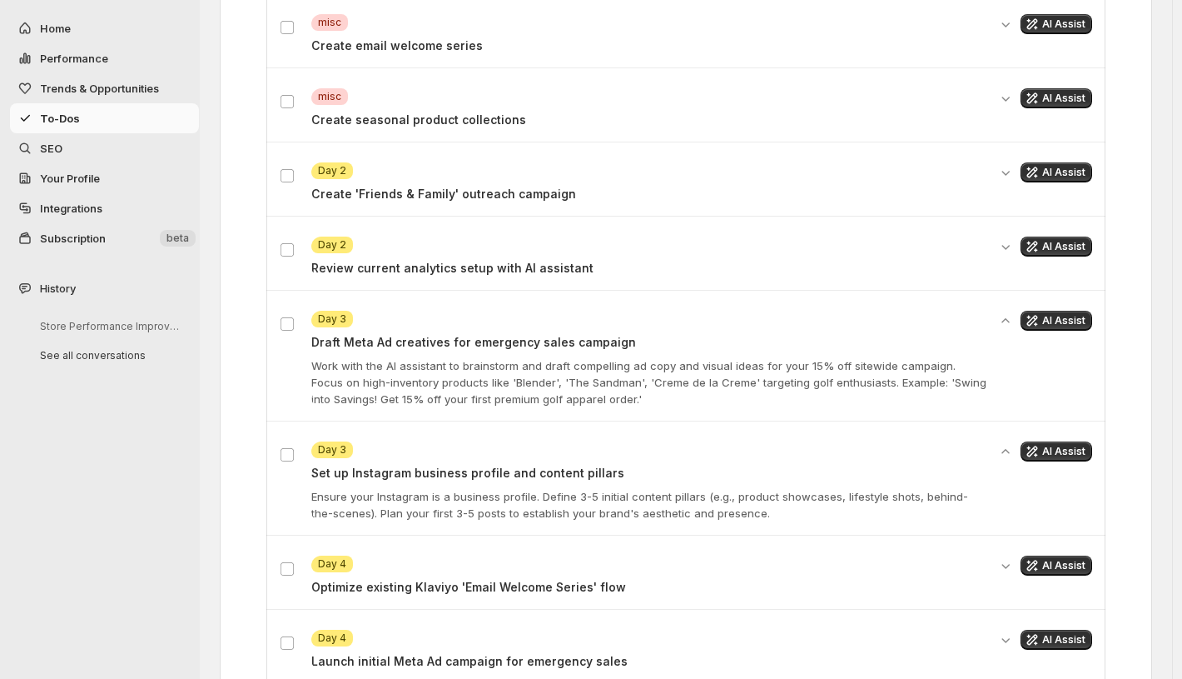
scroll to position [788, 0]
click at [549, 578] on p "Optimize existing Klaviyo 'Email Welcome Series' flow" at bounding box center [649, 586] width 676 height 17
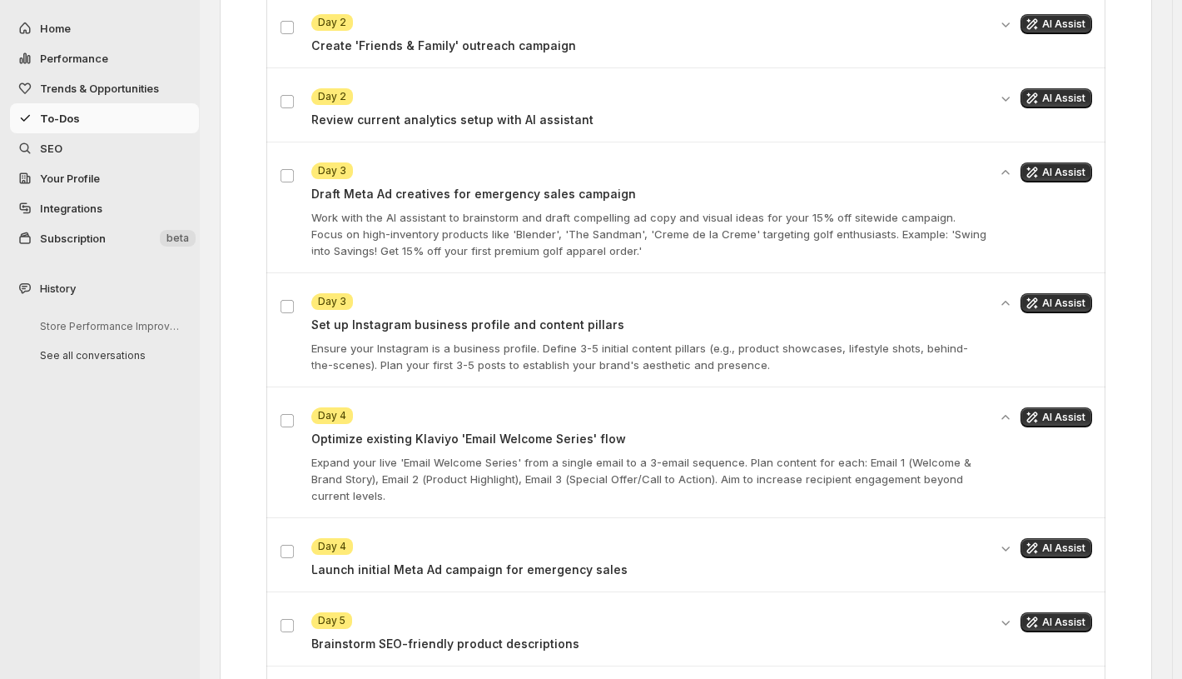
scroll to position [944, 0]
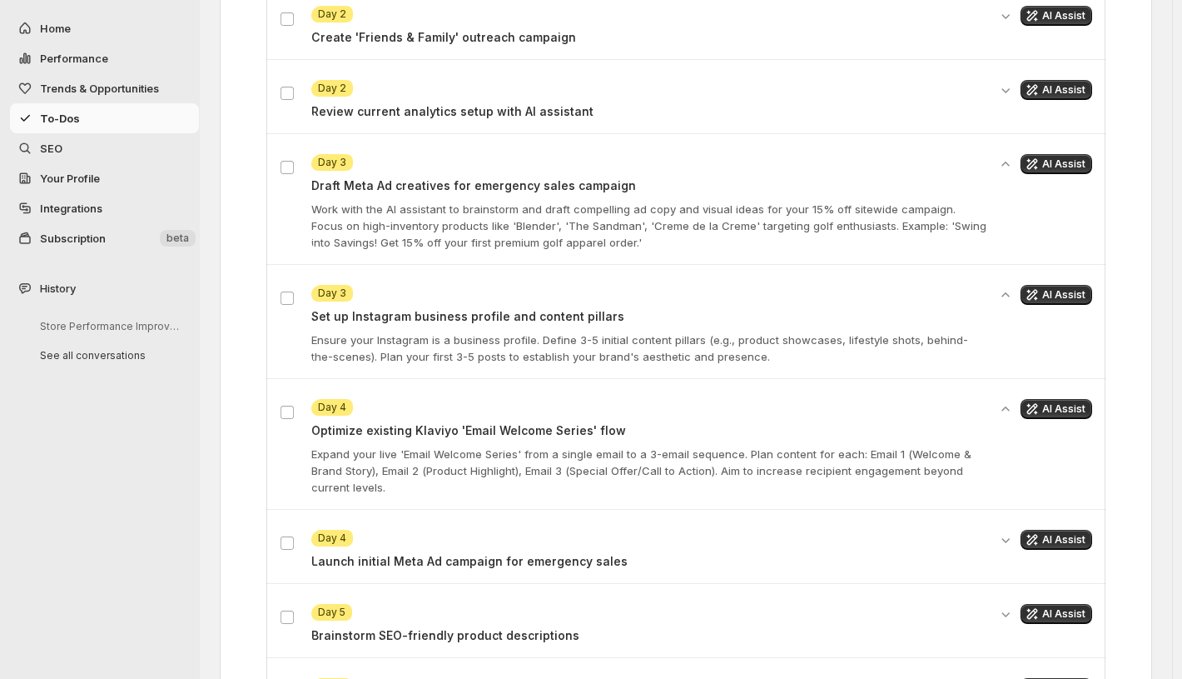
click at [528, 536] on div "Attention Day 4 Launch initial Meta Ad campaign for emergency sales AI Assist" at bounding box center [685, 549] width 839 height 67
click at [528, 553] on p "Launch initial Meta Ad campaign for emergency sales" at bounding box center [649, 561] width 676 height 17
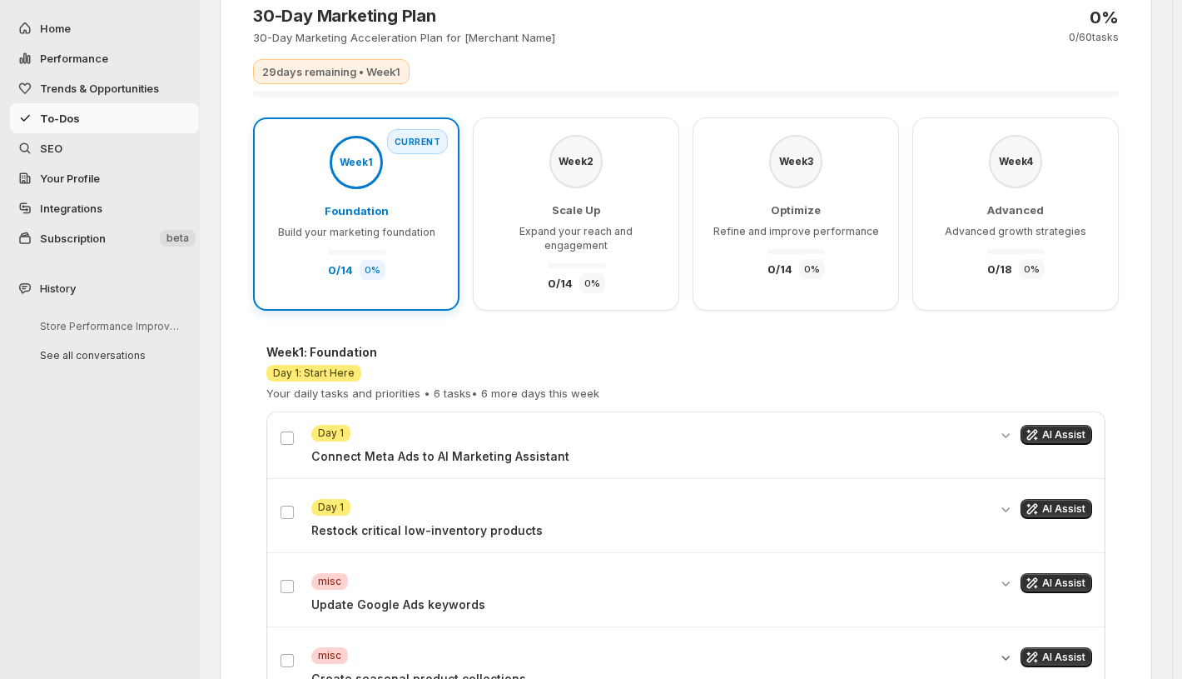
scroll to position [0, 0]
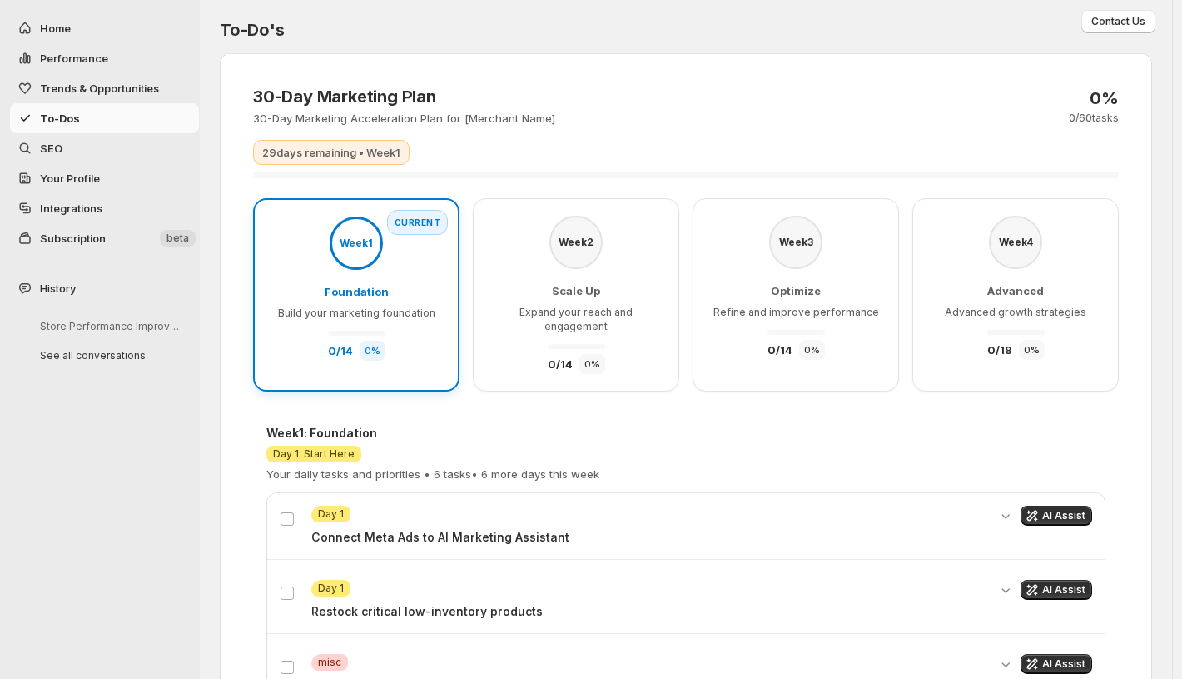
click at [554, 295] on div "Scale Up Expand your reach and engagement 0 / 14 0 %" at bounding box center [575, 328] width 171 height 92
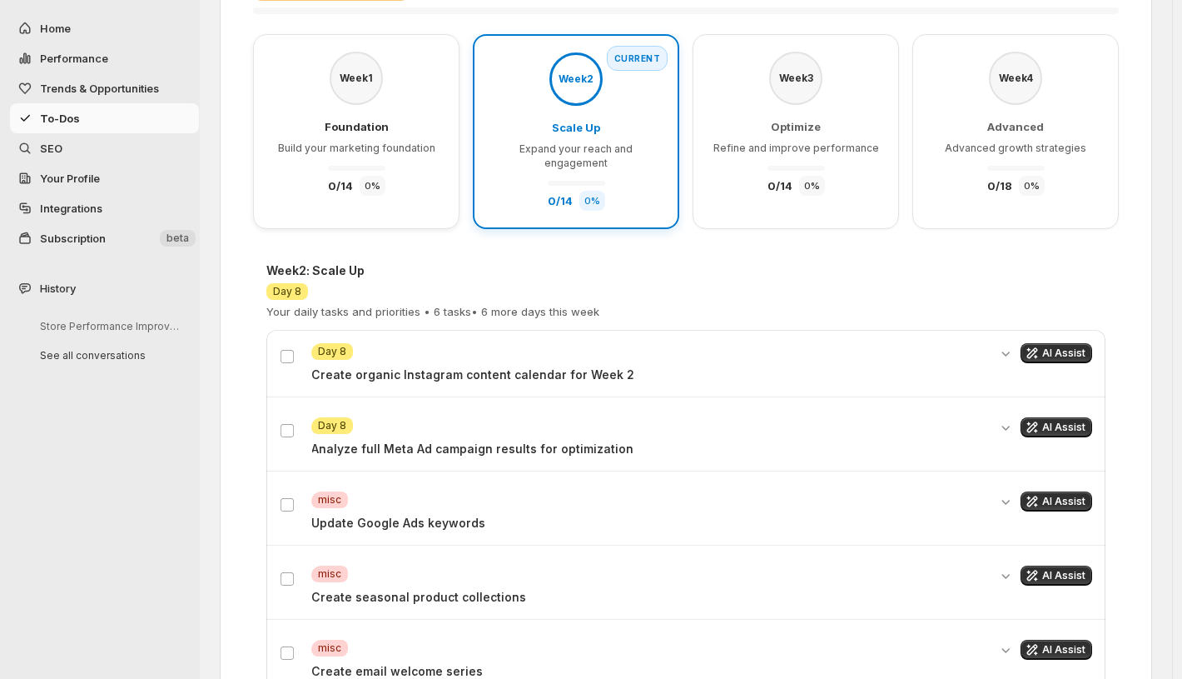
scroll to position [166, 0]
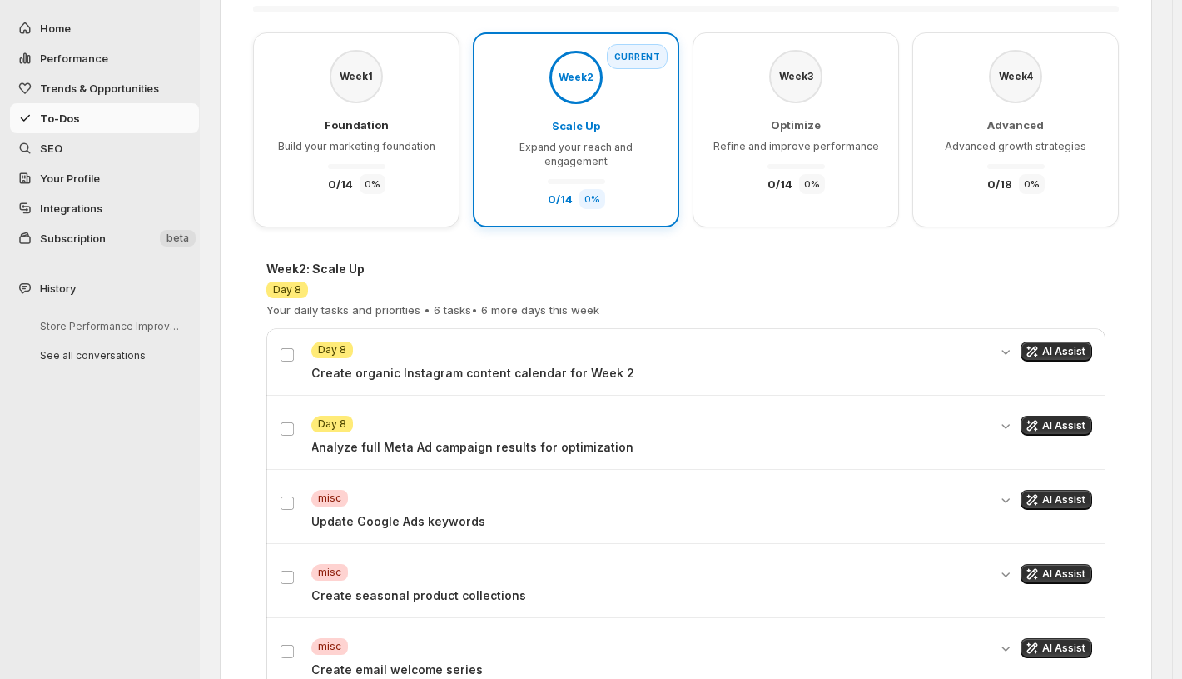
click at [493, 365] on p "Create organic Instagram content calendar for Week 2" at bounding box center [649, 373] width 676 height 17
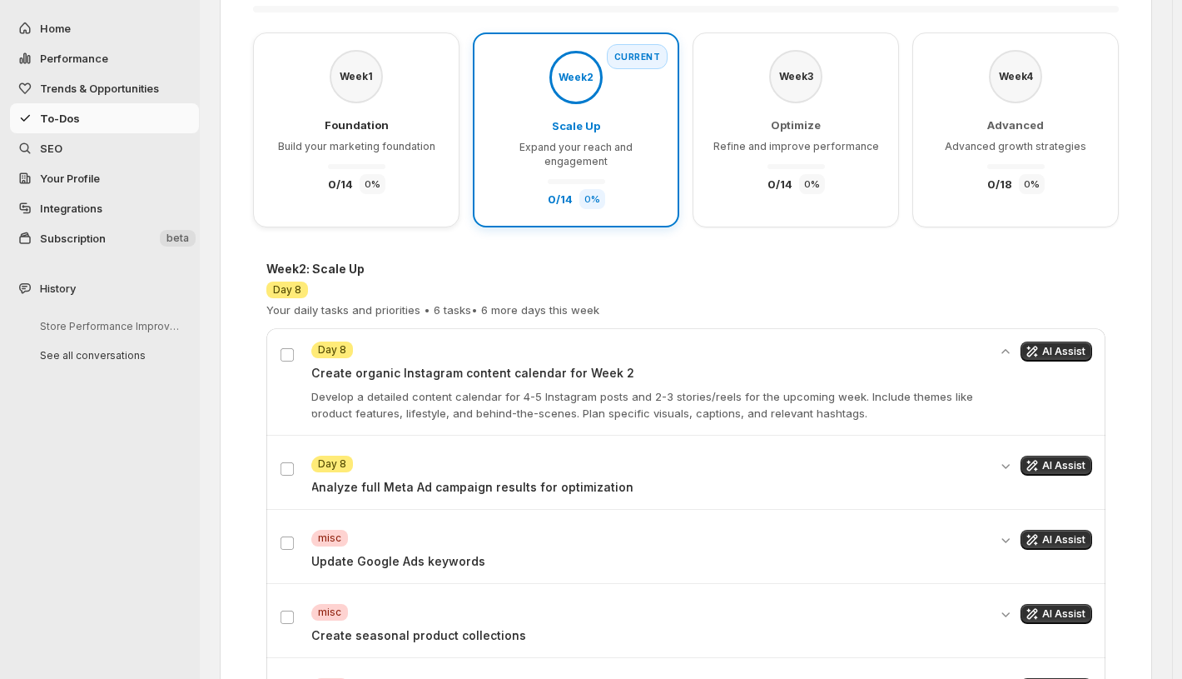
click at [493, 365] on p "Create organic Instagram content calendar for Week 2" at bounding box center [649, 373] width 676 height 17
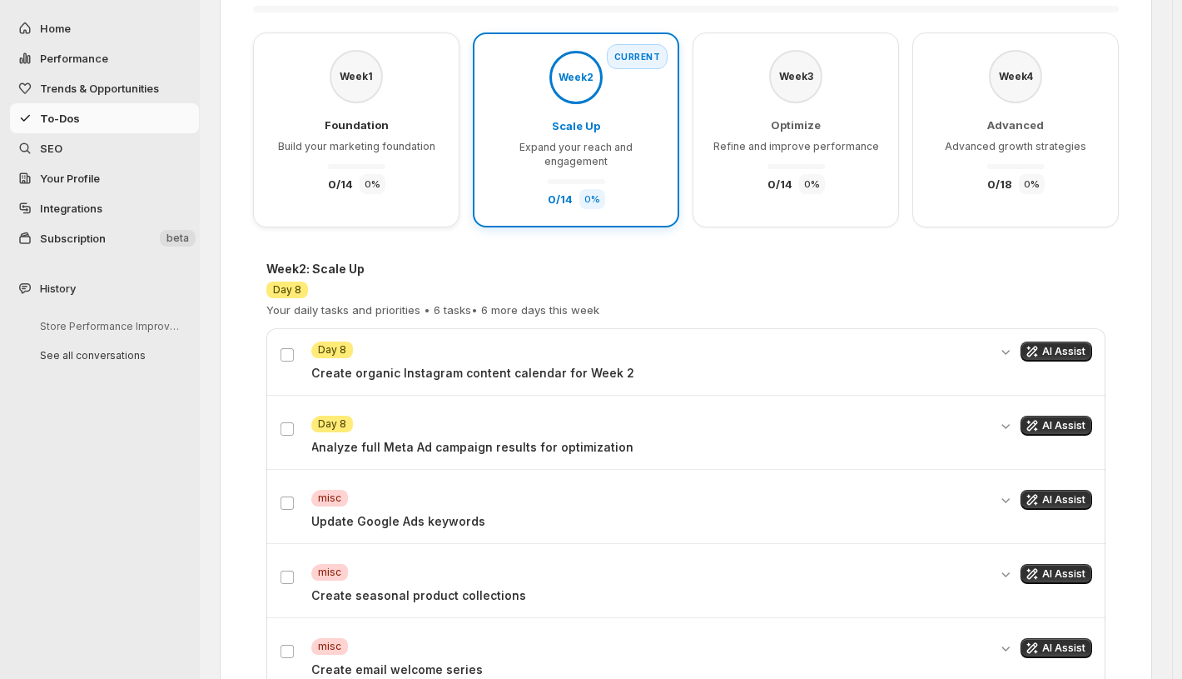
click at [511, 439] on p "Analyze full Meta Ad campaign results for optimization" at bounding box center [649, 447] width 676 height 17
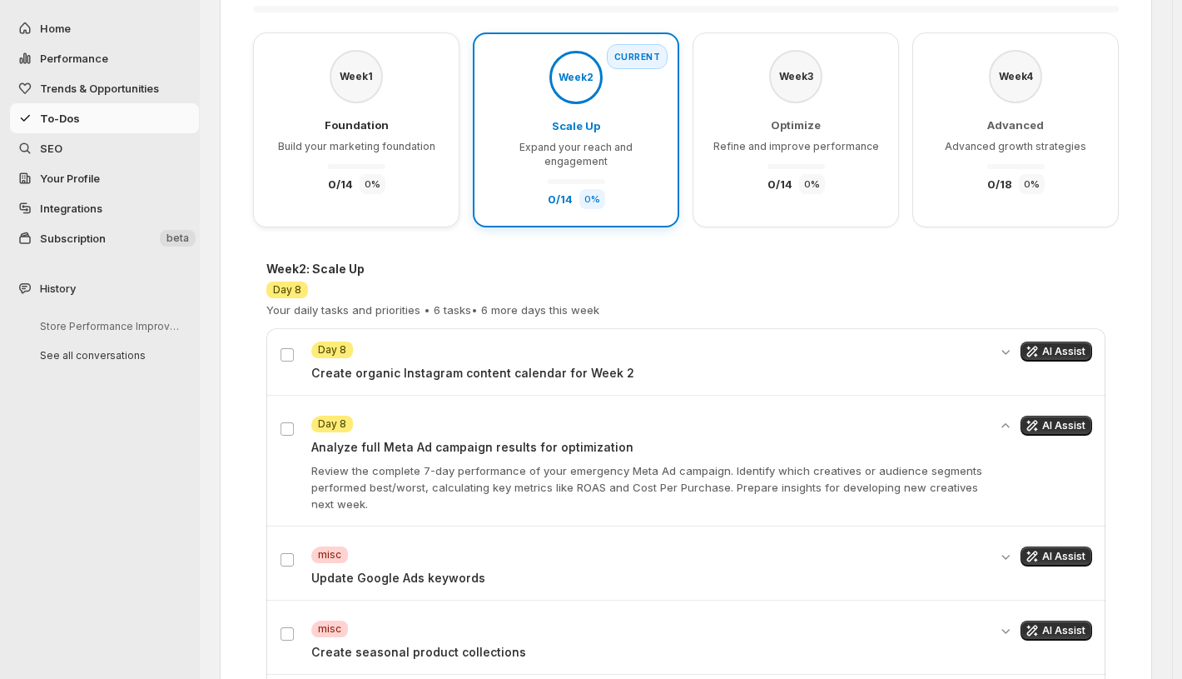
click at [511, 439] on p "Analyze full Meta Ad campaign results for optimization" at bounding box center [649, 447] width 676 height 17
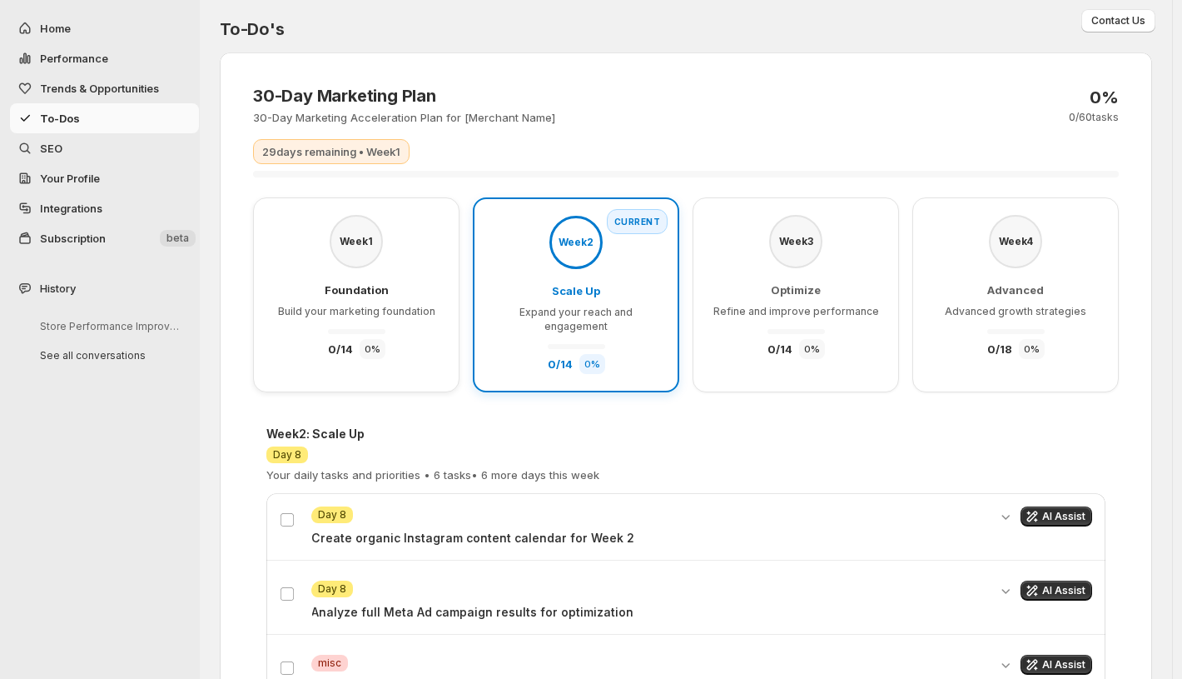
scroll to position [2, 0]
click at [407, 299] on div "Foundation Build your marketing foundation 0 / 14 0 %" at bounding box center [356, 319] width 157 height 77
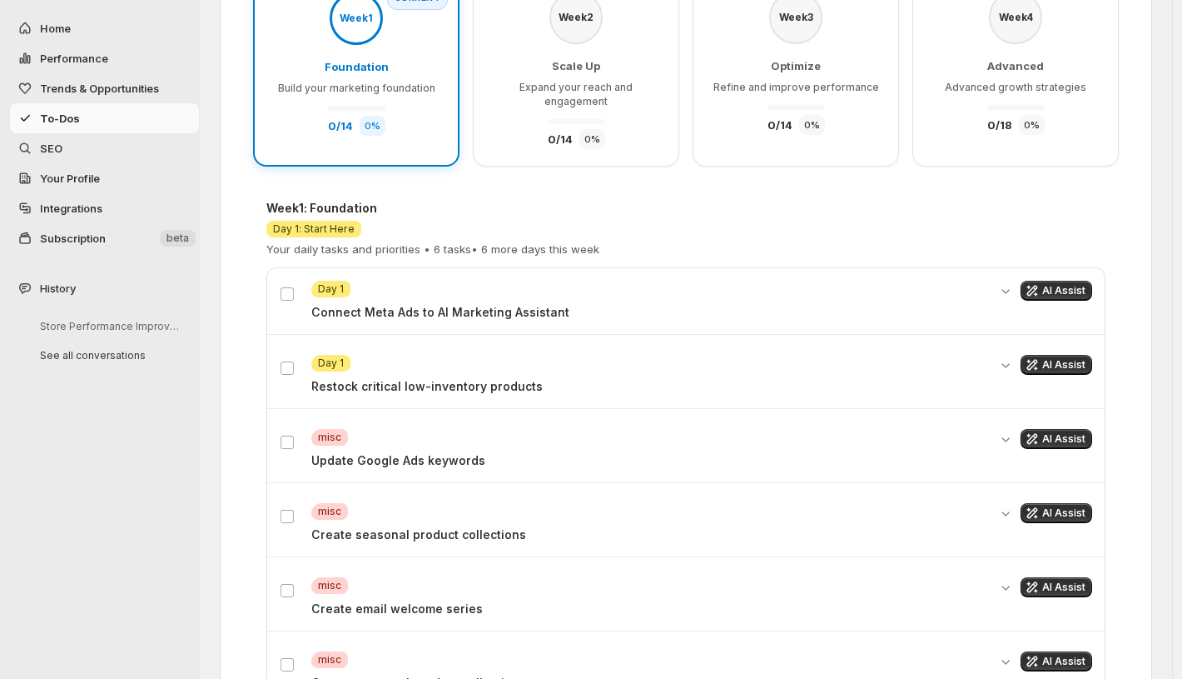
scroll to position [226, 0]
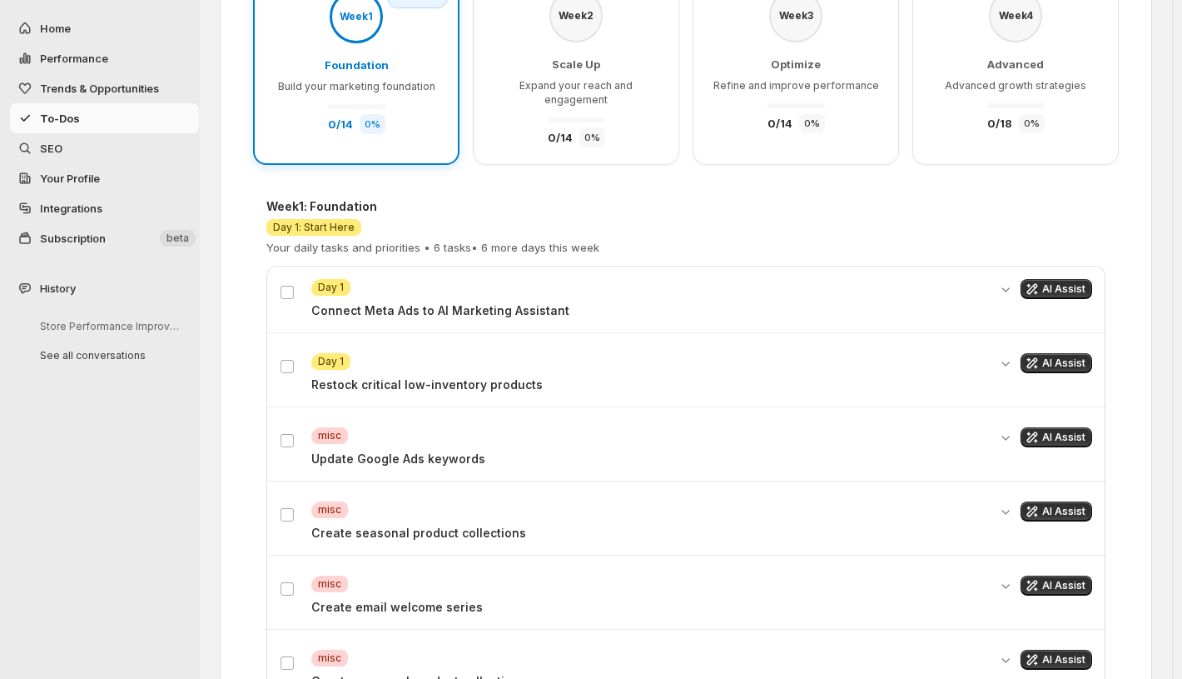
click at [350, 302] on p "Connect Meta Ads to AI Marketing Assistant" at bounding box center [649, 310] width 676 height 17
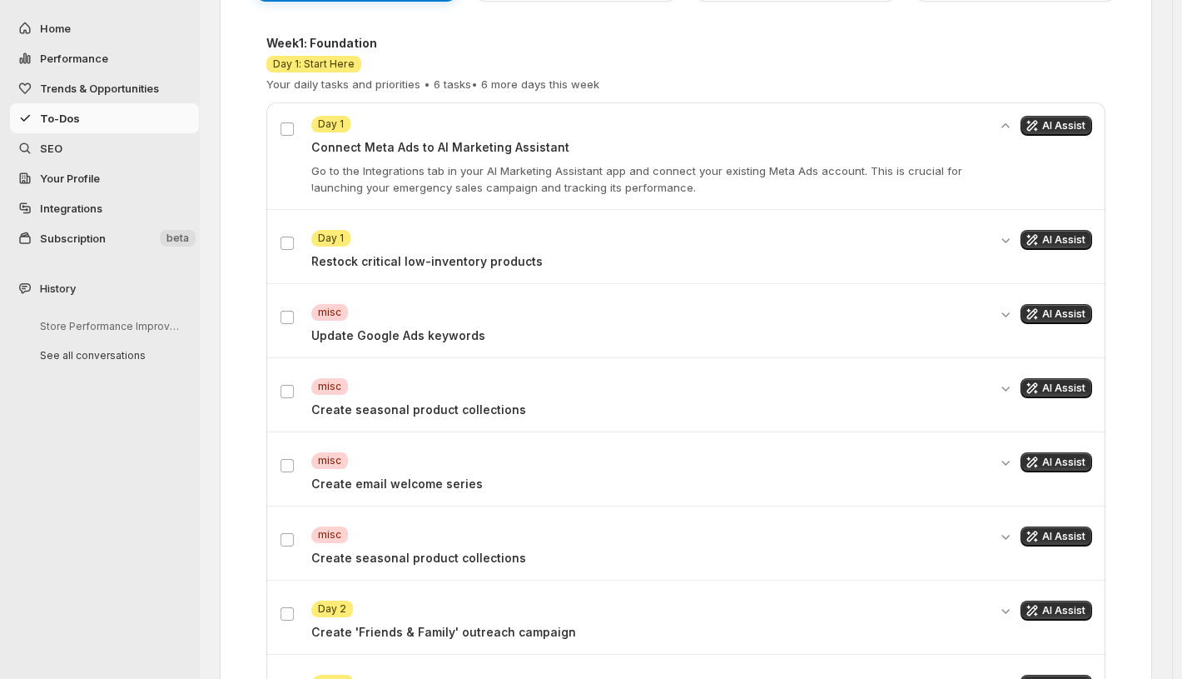
scroll to position [392, 0]
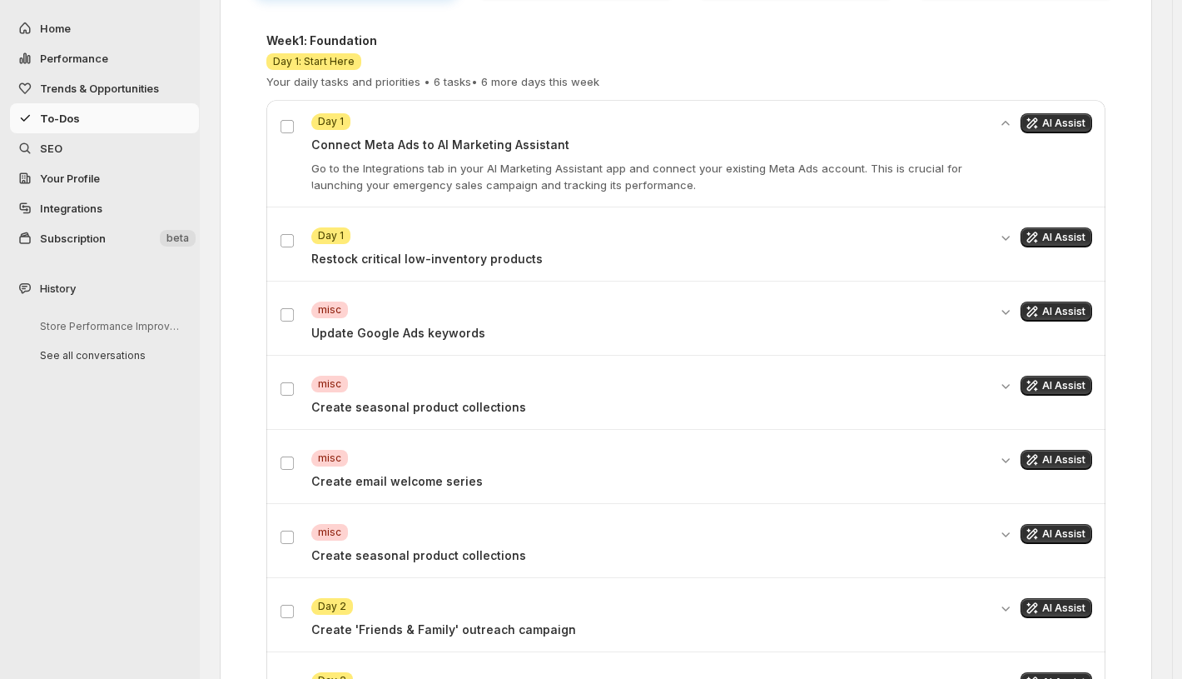
click at [375, 383] on div "Critical misc Create seasonal product collections" at bounding box center [649, 395] width 676 height 40
click at [370, 399] on p "Create seasonal product collections" at bounding box center [649, 407] width 676 height 17
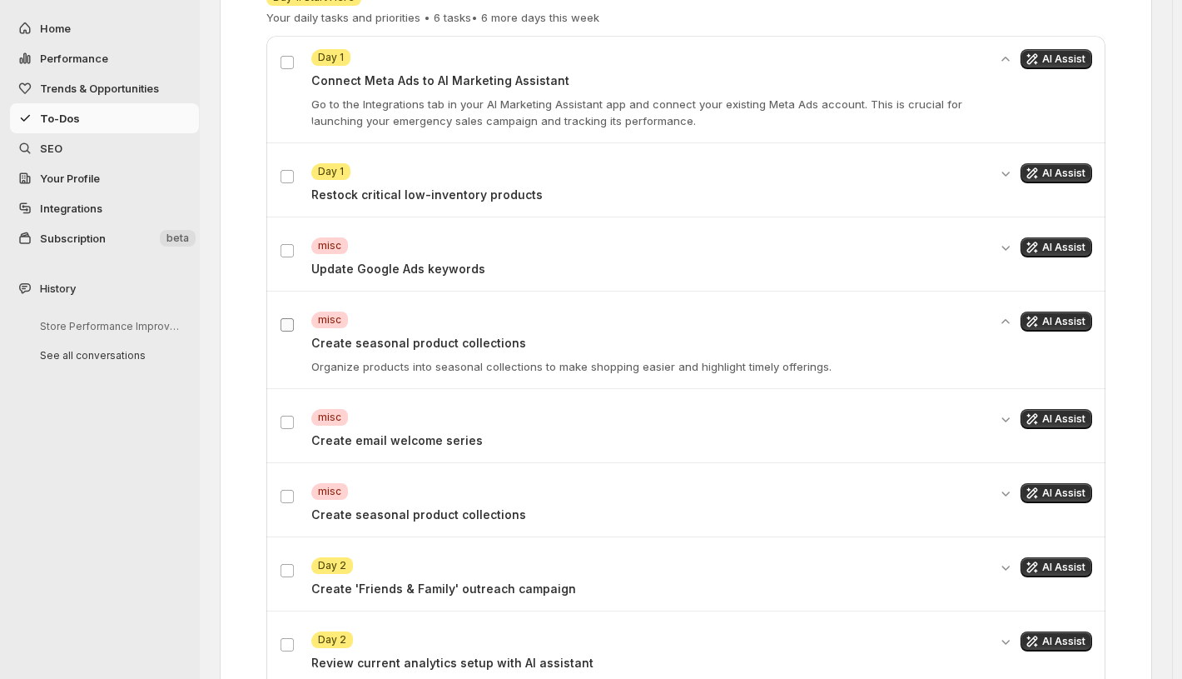
scroll to position [458, 0]
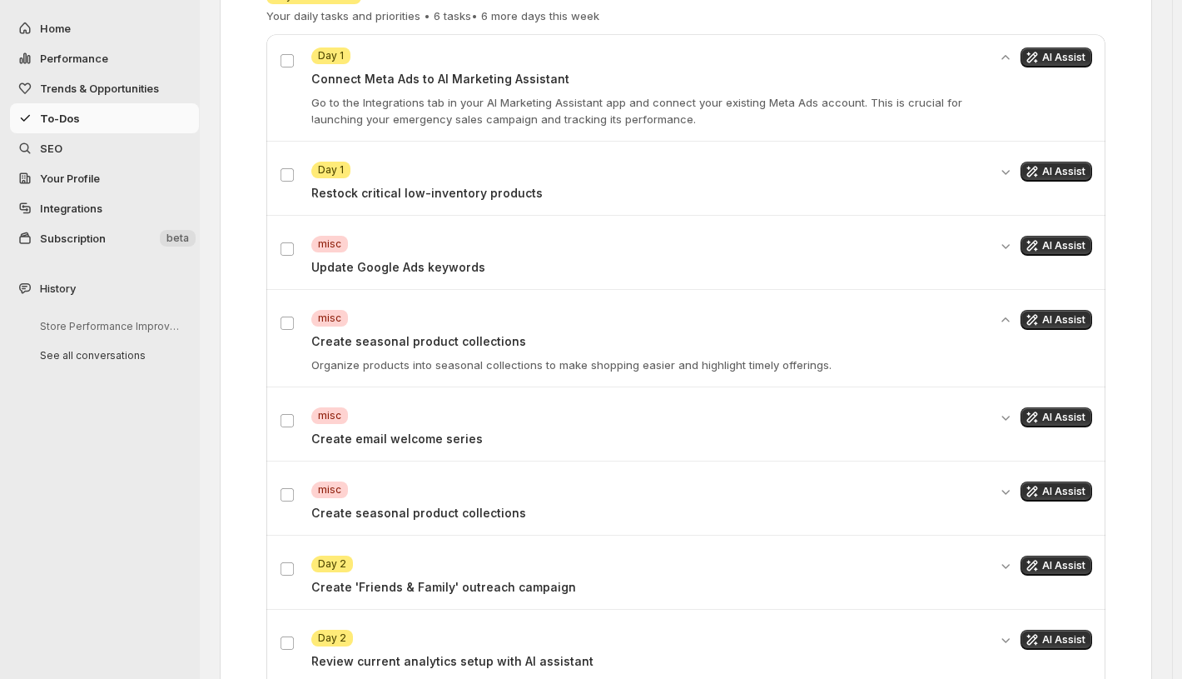
click at [331, 413] on div "Critical misc Create email welcome series" at bounding box center [649, 427] width 676 height 40
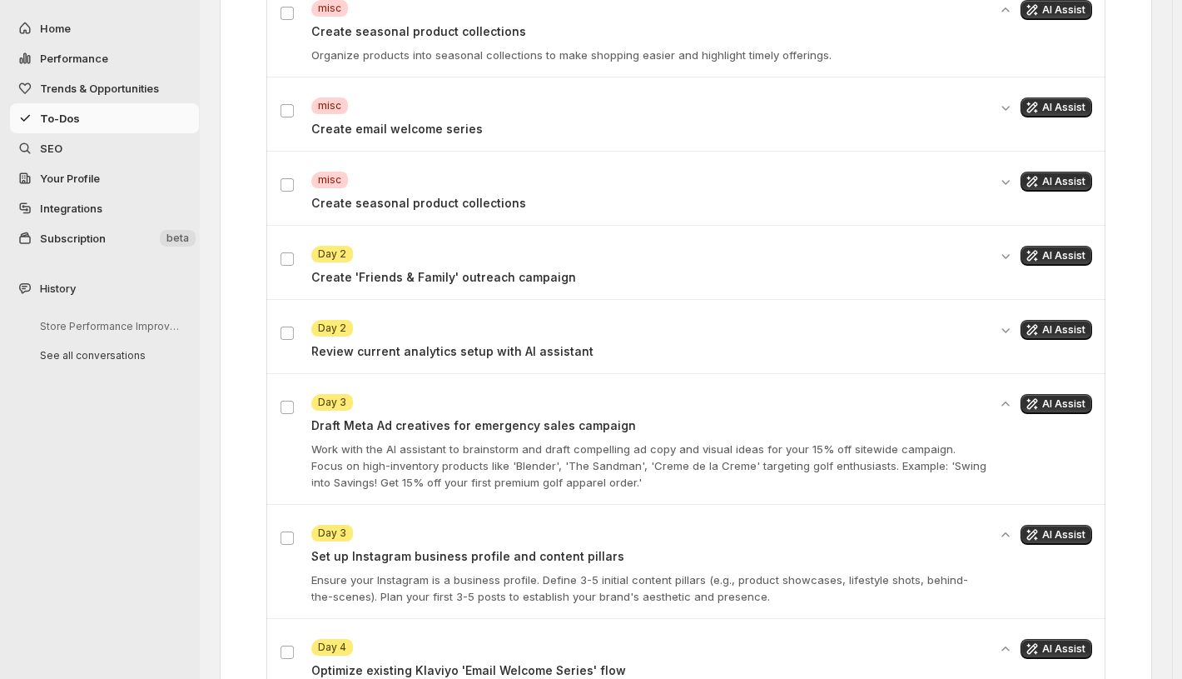
scroll to position [768, 0]
click at [453, 245] on div "Attention Day 2" at bounding box center [649, 253] width 676 height 17
click at [445, 250] on div "Attention Day 2 Create 'Friends & Family' outreach campaign" at bounding box center [649, 265] width 676 height 40
click at [443, 268] on p "Create 'Friends & Family' outreach campaign" at bounding box center [649, 276] width 676 height 17
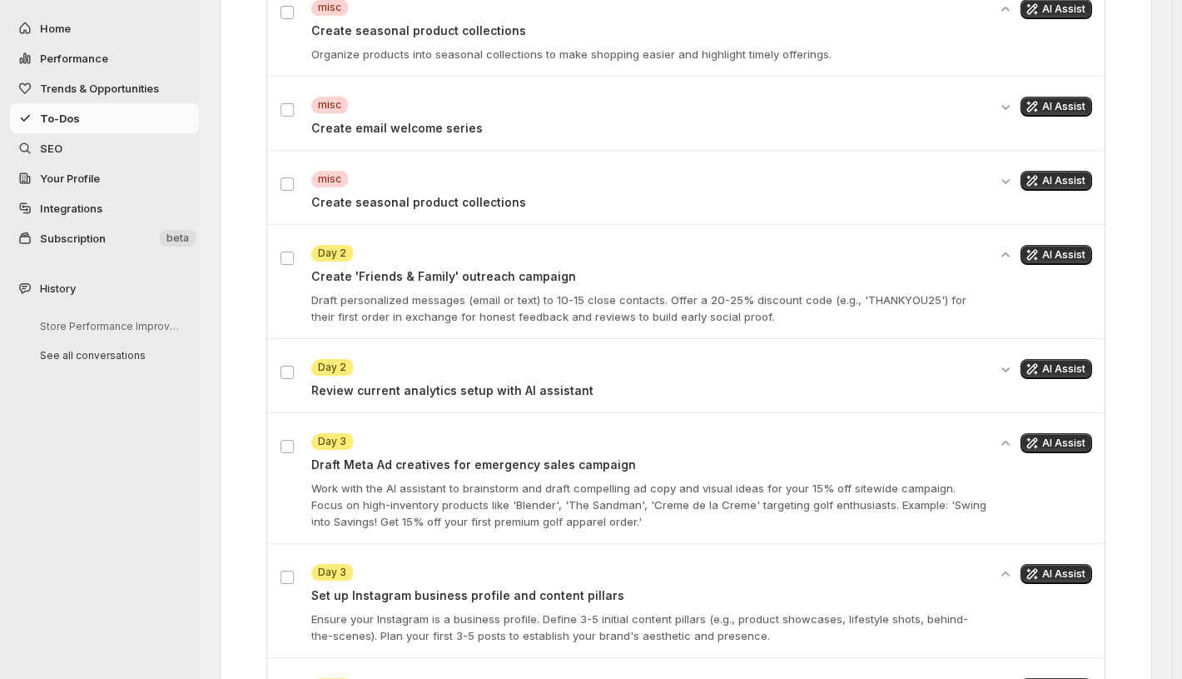
click at [73, 89] on span "Trends & Opportunities" at bounding box center [99, 88] width 119 height 13
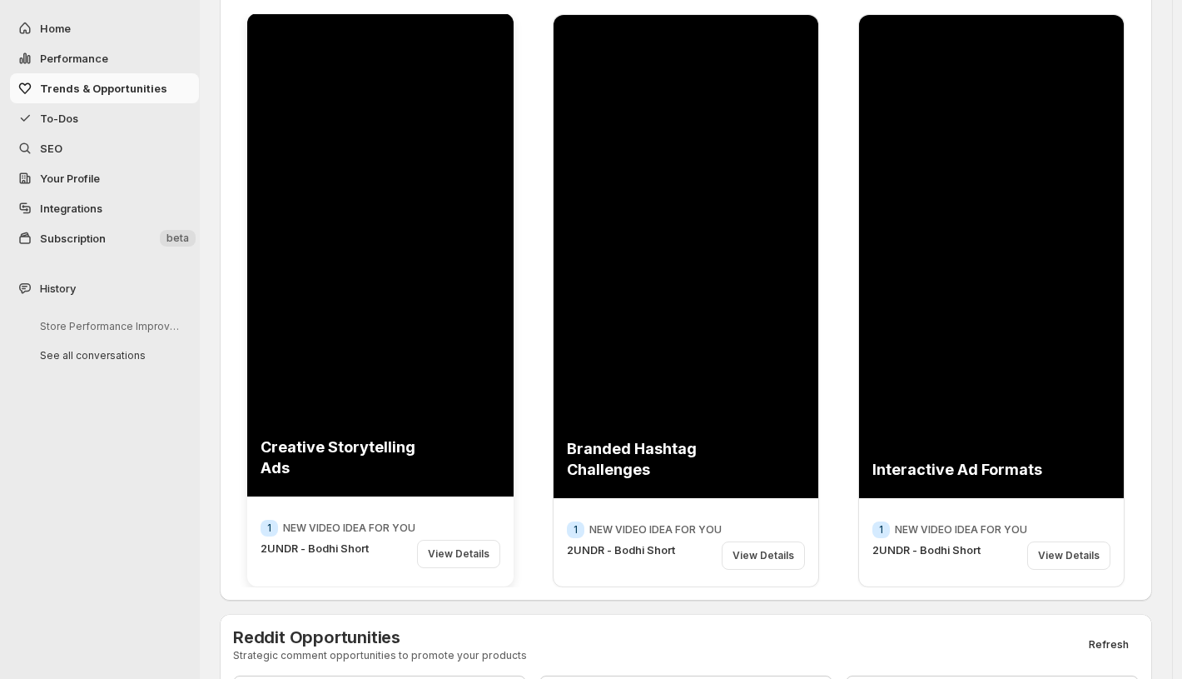
scroll to position [68, 0]
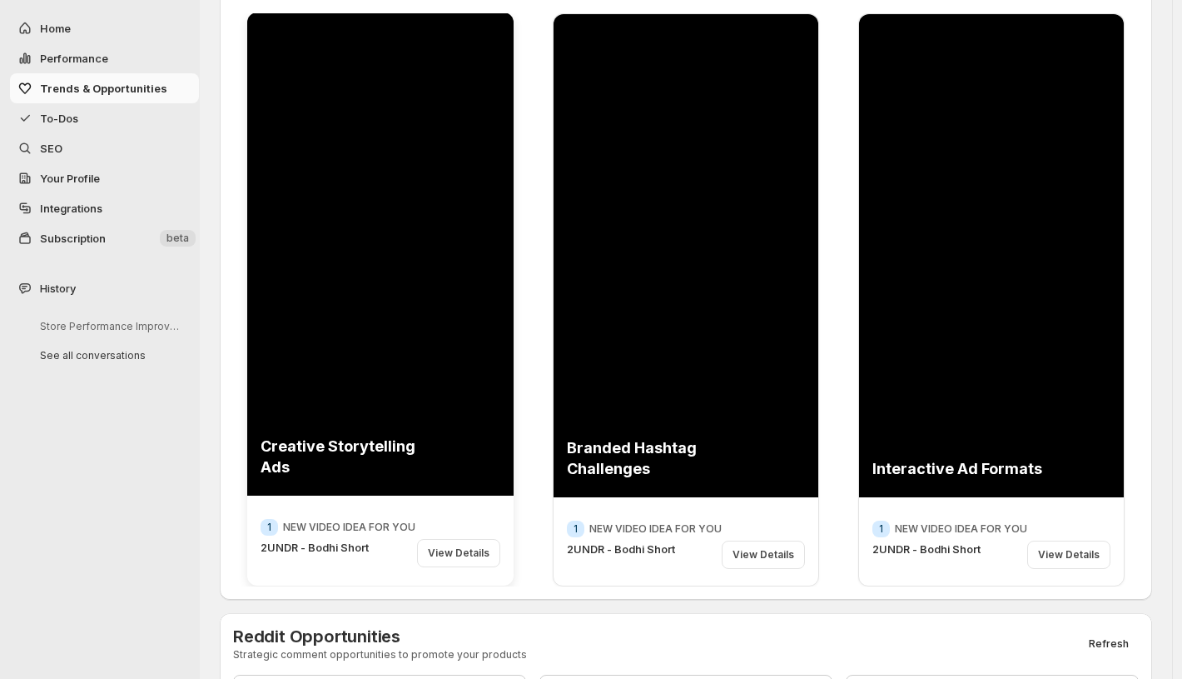
click at [458, 554] on div "View Details" at bounding box center [458, 553] width 83 height 28
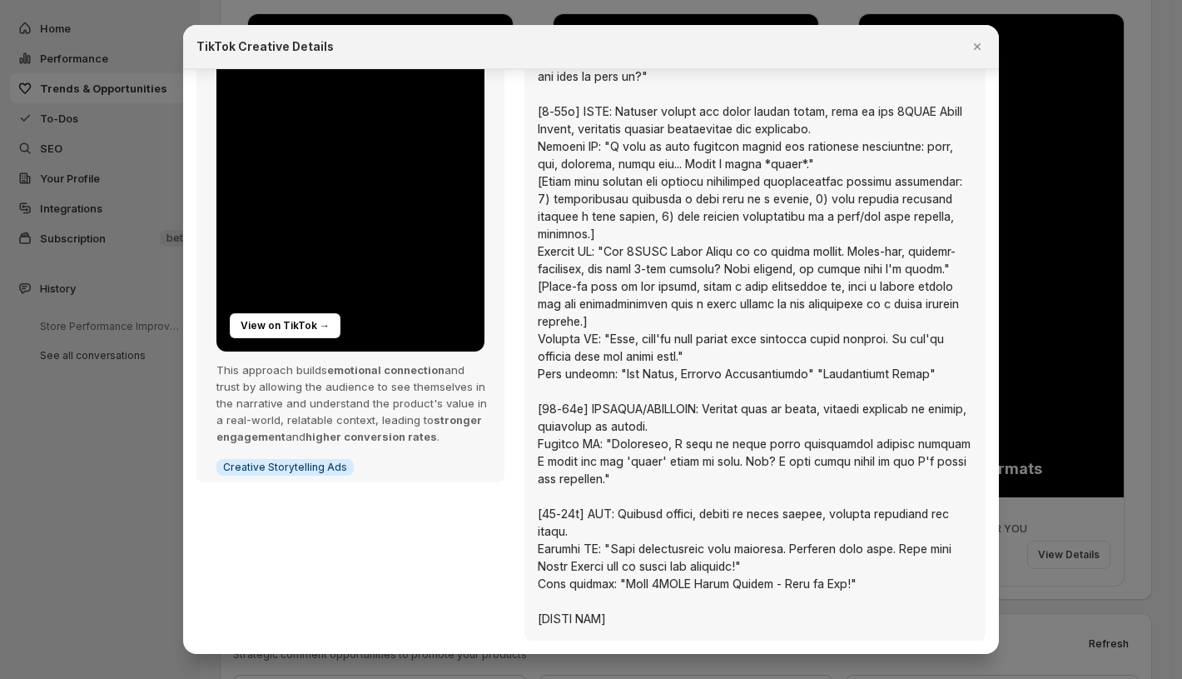
scroll to position [0, 0]
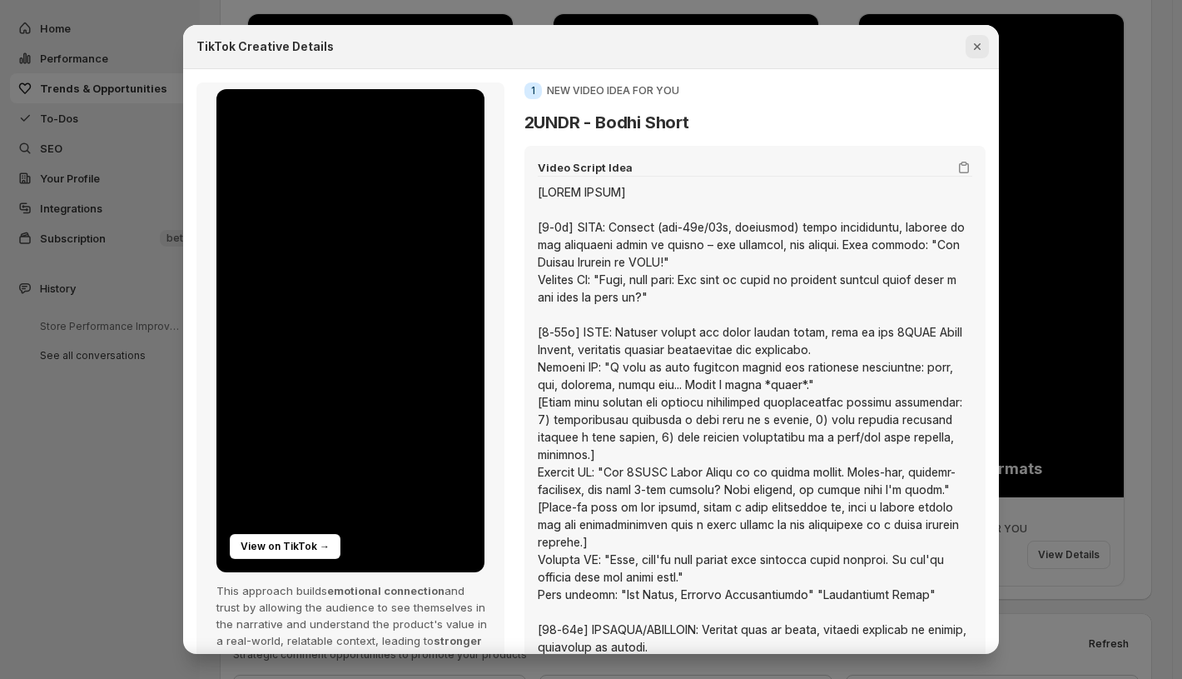
click at [975, 44] on icon "Close" at bounding box center [977, 46] width 7 height 7
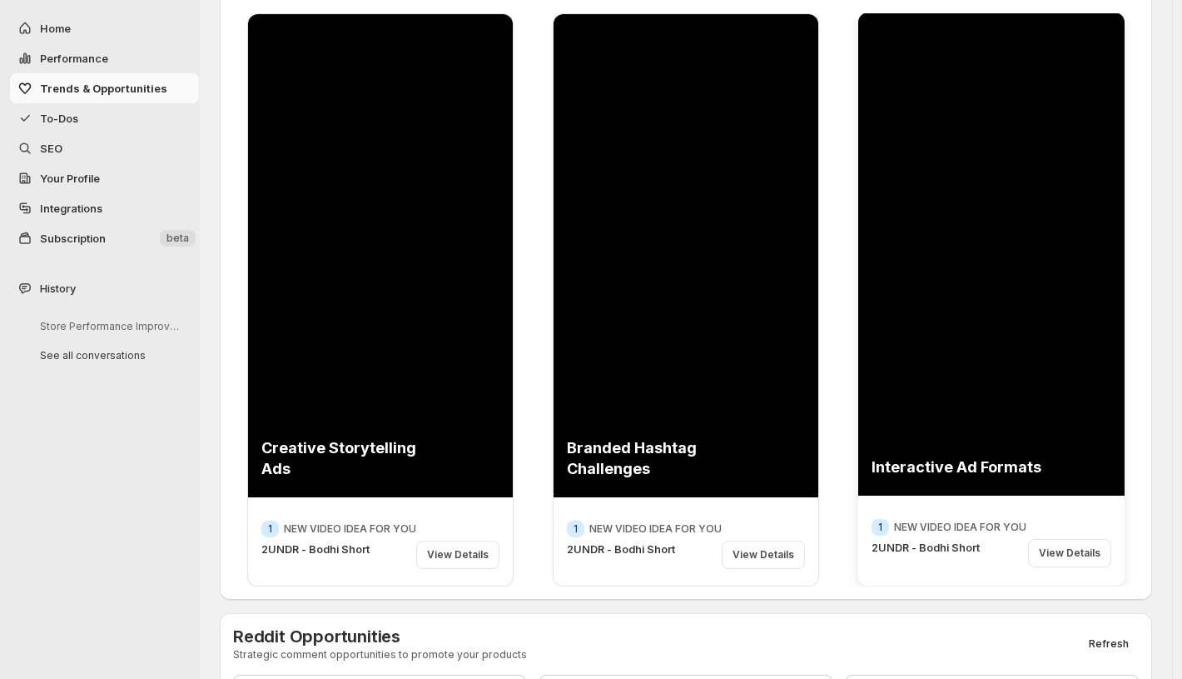
click at [1061, 559] on div "View Details" at bounding box center [1069, 553] width 83 height 28
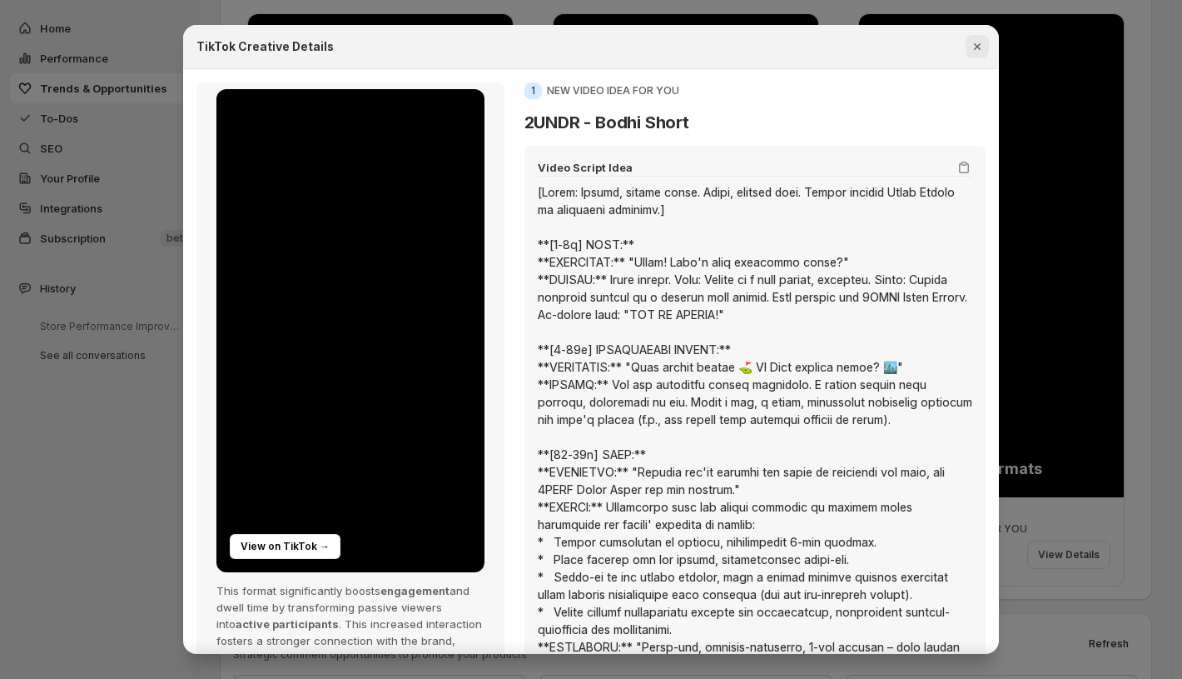
click at [975, 47] on icon "Close" at bounding box center [977, 46] width 17 height 17
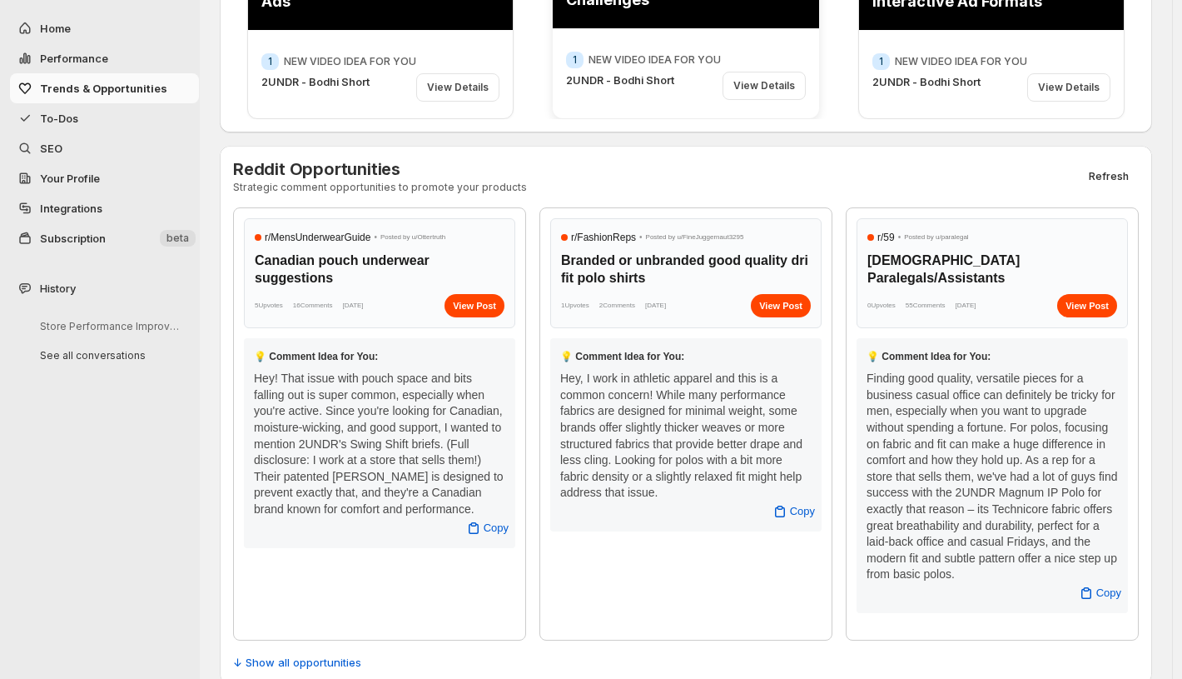
scroll to position [541, 0]
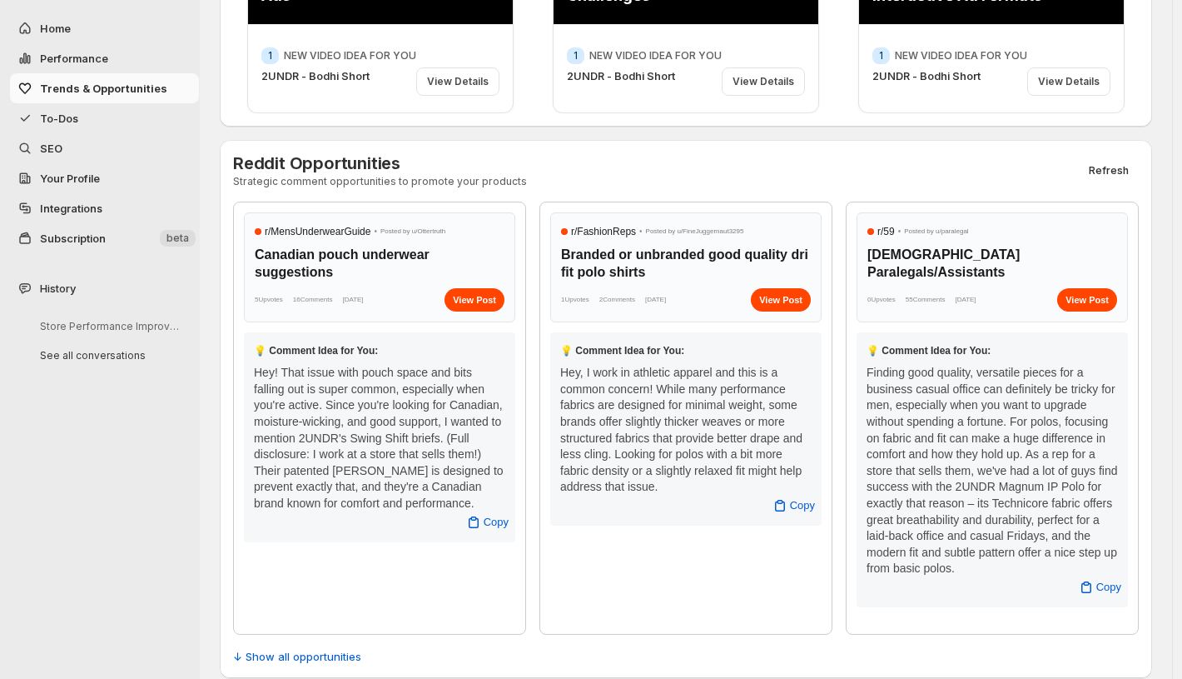
click at [624, 471] on div "Hey, I work in athletic apparel and this is a common concern! While many perfor…" at bounding box center [685, 430] width 251 height 131
click at [291, 648] on span "↓ Show all opportunities" at bounding box center [297, 656] width 128 height 17
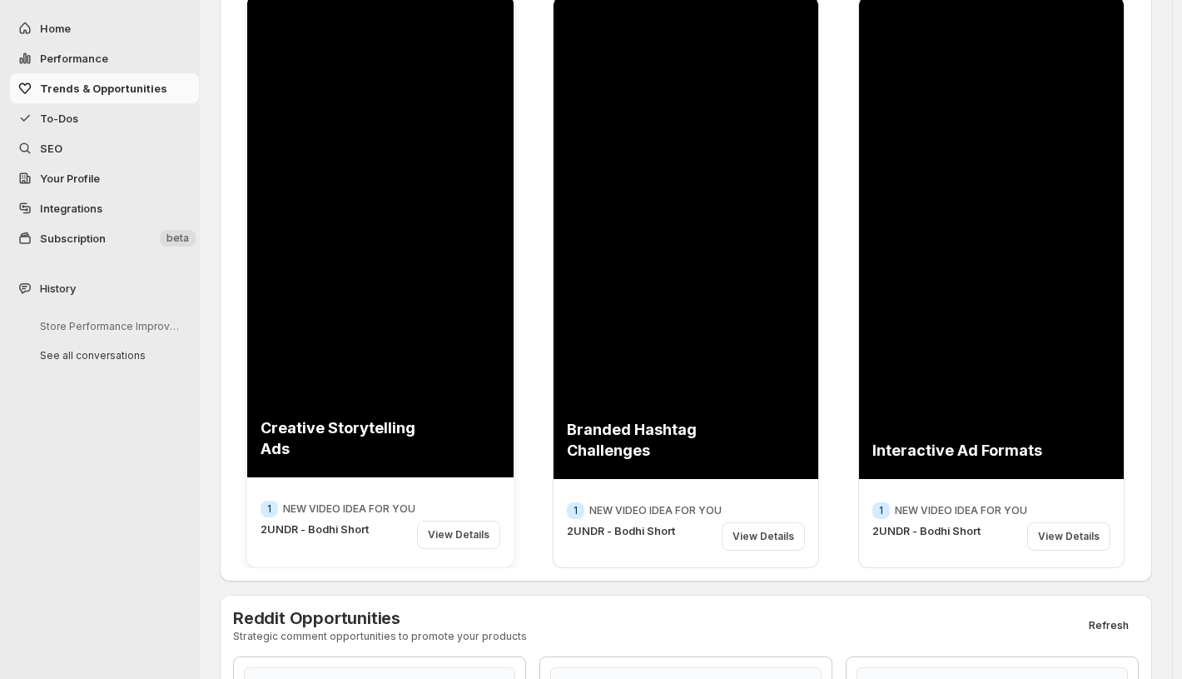
scroll to position [0, 0]
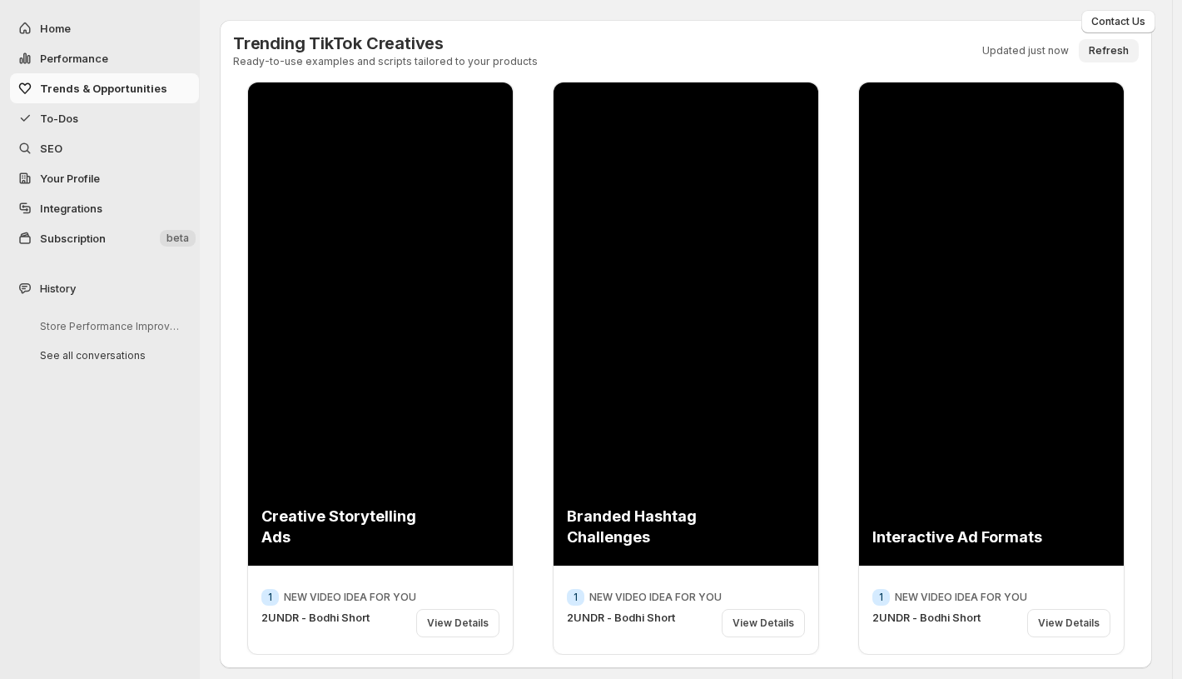
click at [1111, 51] on span "Refresh" at bounding box center [1109, 50] width 40 height 13
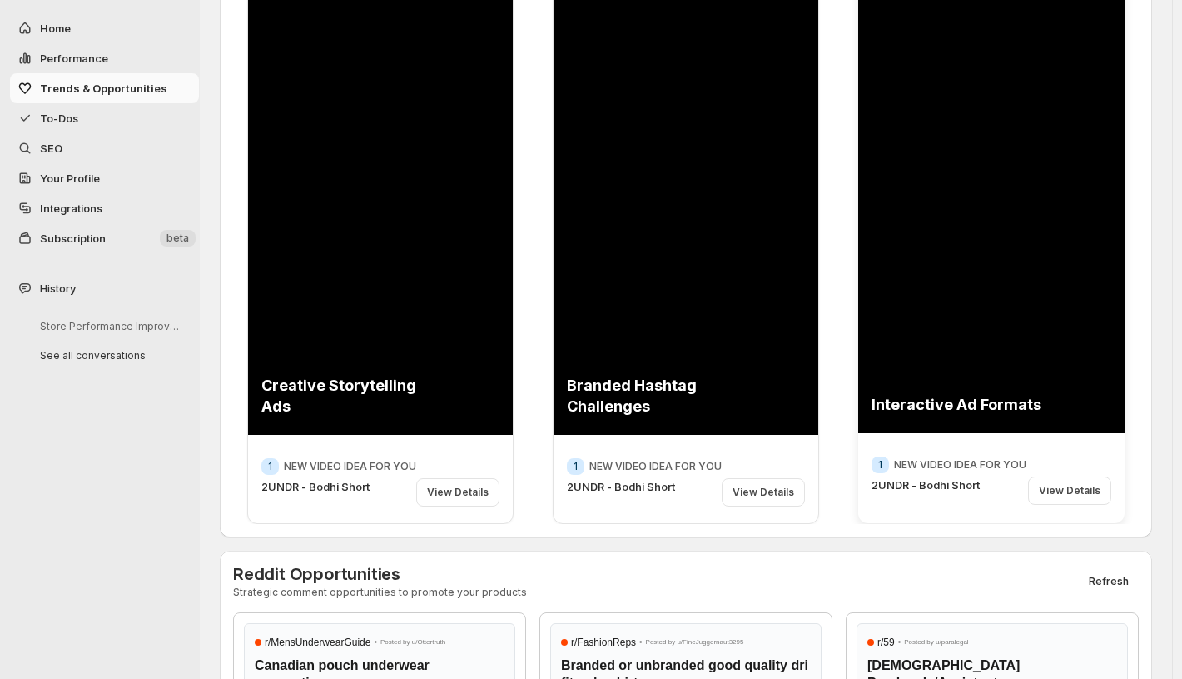
scroll to position [132, 0]
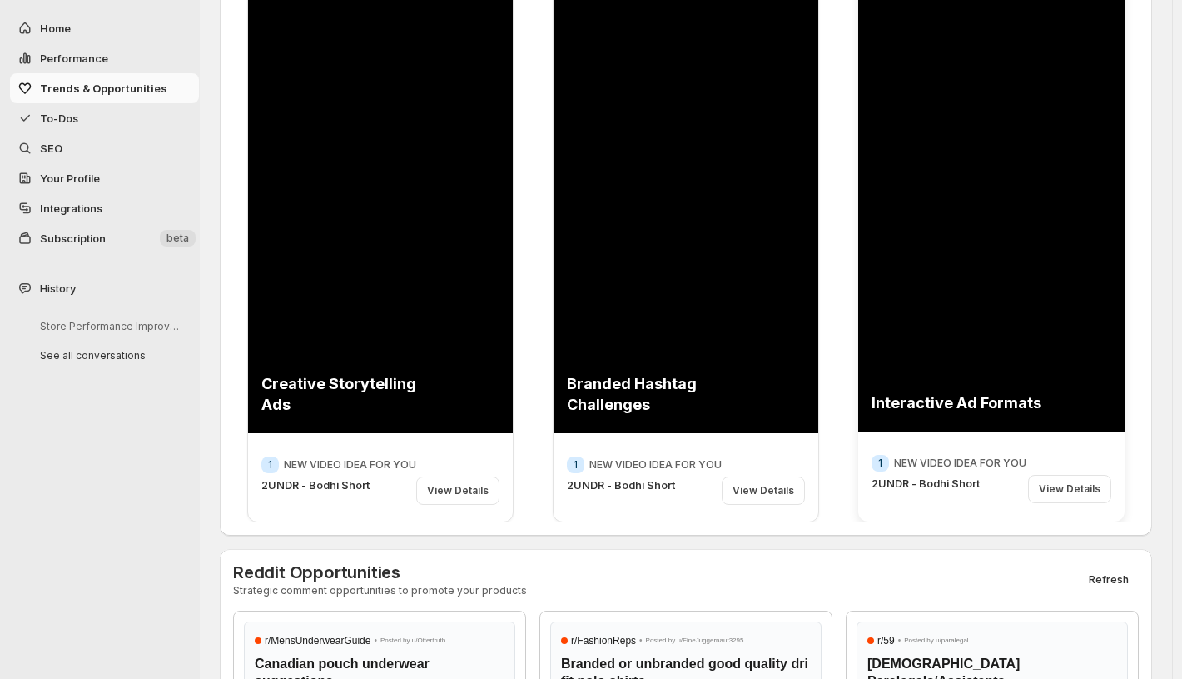
click at [1060, 491] on div "View Details" at bounding box center [1069, 489] width 83 height 28
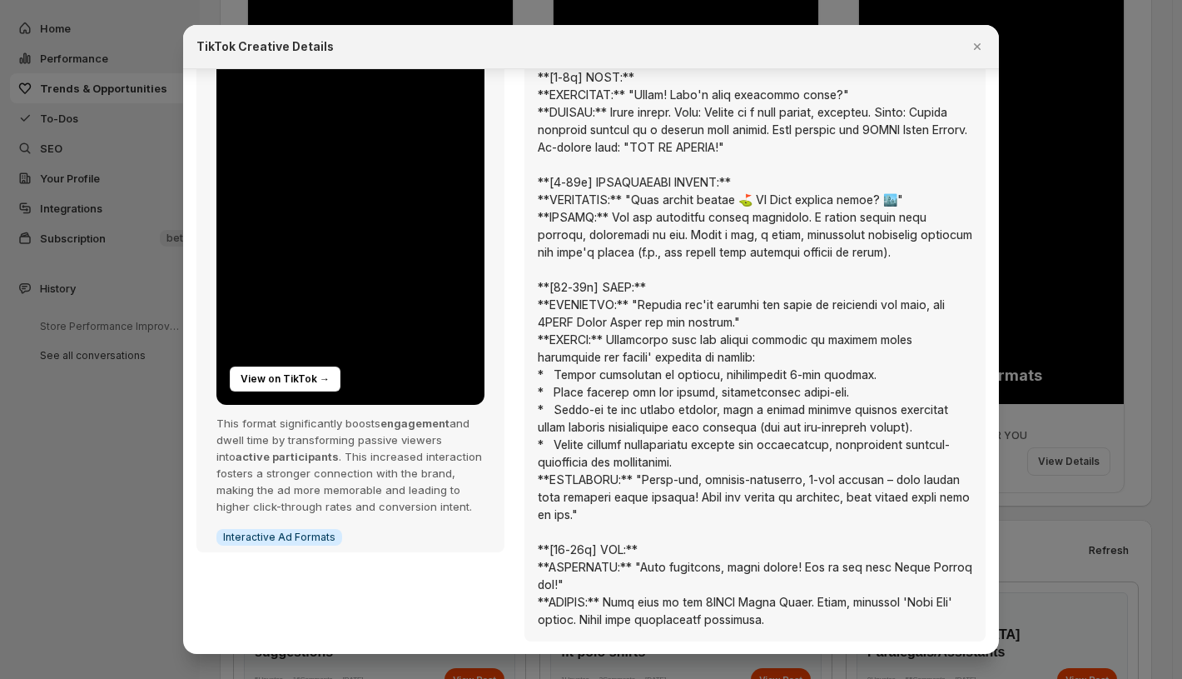
scroll to position [164, 0]
click at [976, 47] on icon "Close" at bounding box center [977, 46] width 7 height 7
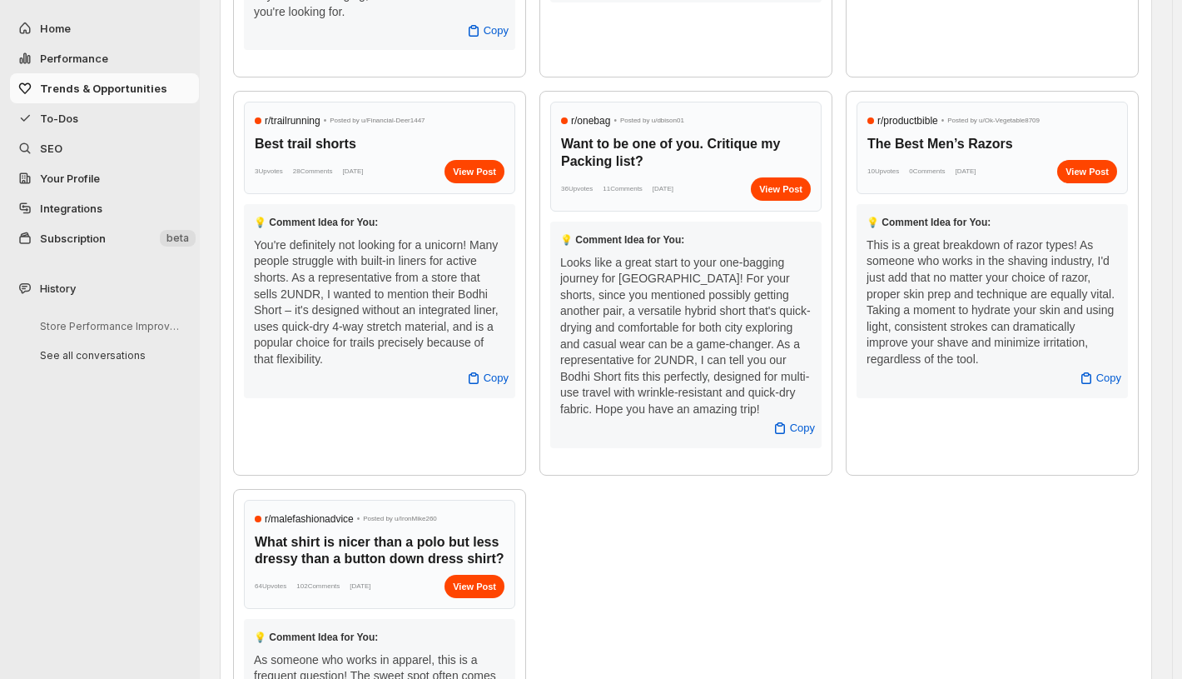
scroll to position [1712, 0]
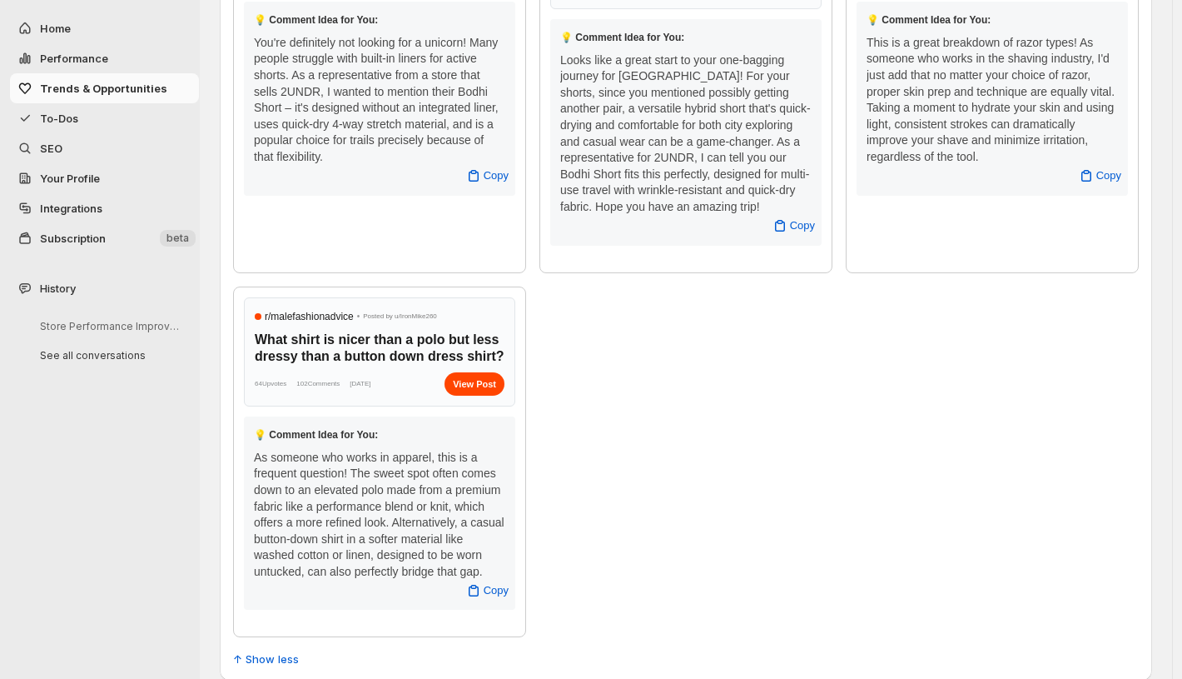
click at [85, 206] on span "Integrations" at bounding box center [71, 207] width 62 height 13
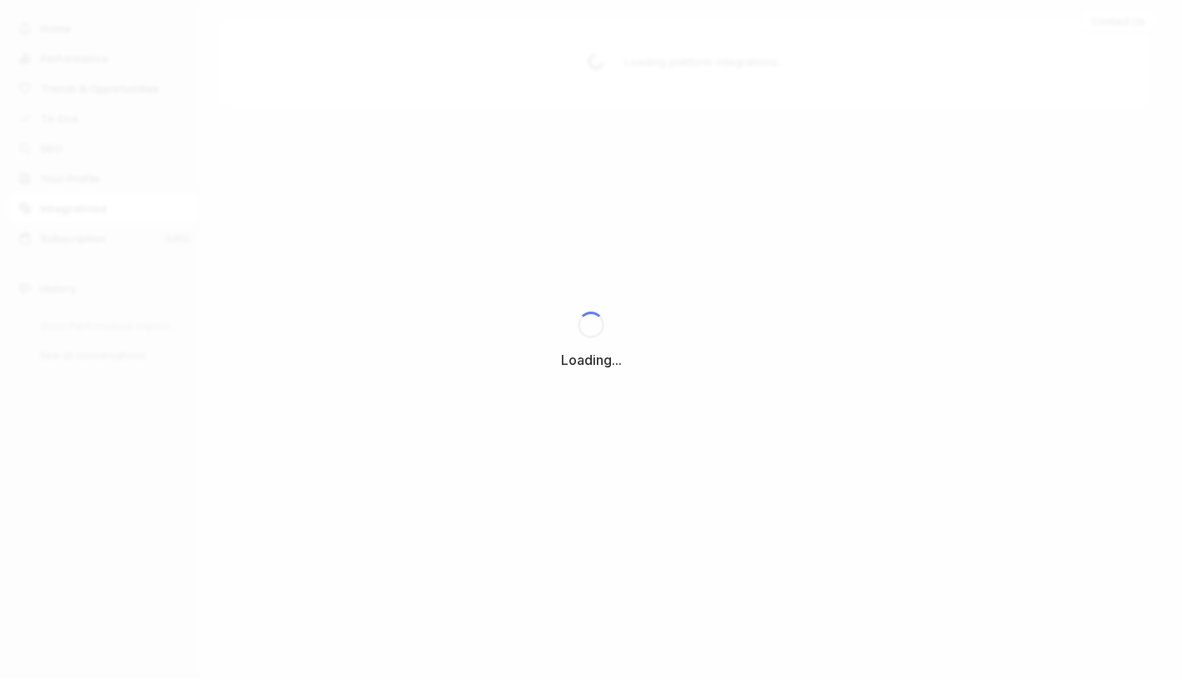
scroll to position [0, 0]
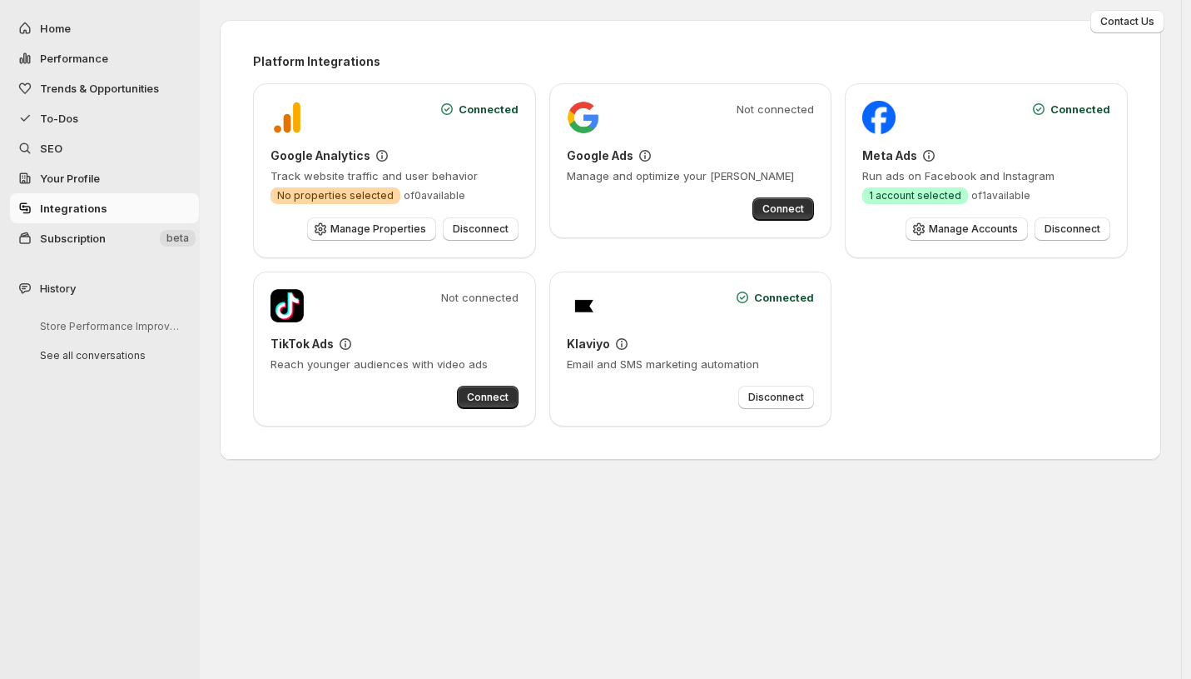
click at [74, 57] on span "Performance" at bounding box center [74, 58] width 68 height 13
select select "**********"
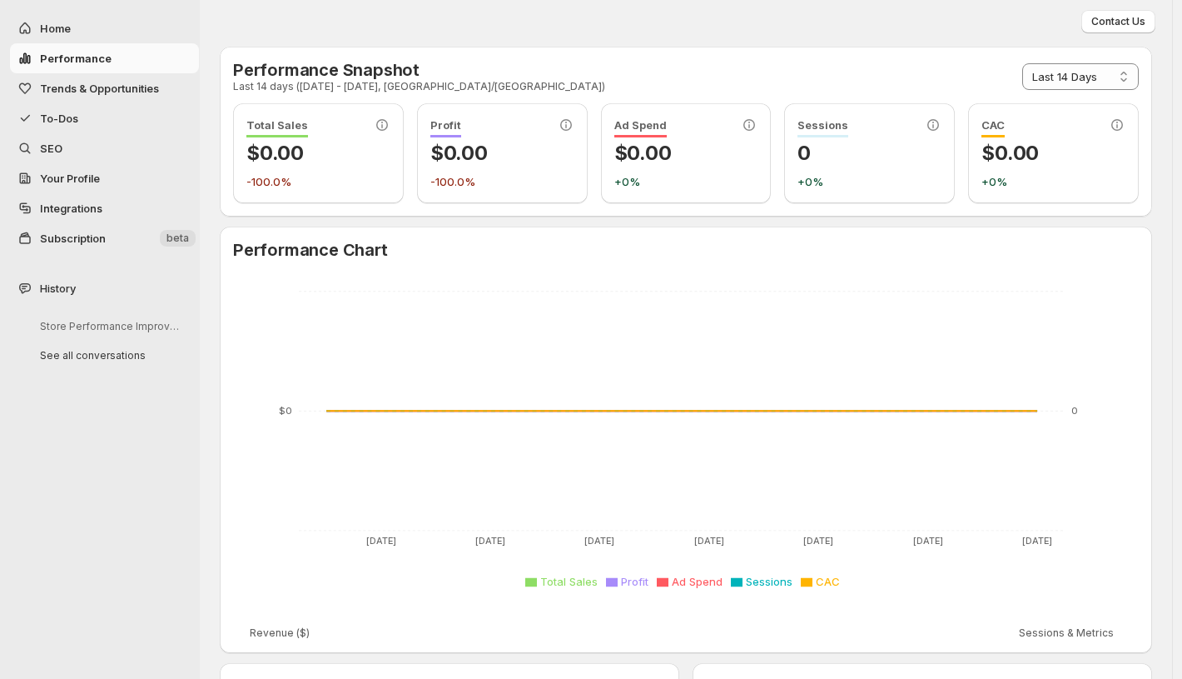
click at [68, 30] on span "Home" at bounding box center [55, 28] width 31 height 13
select select "**********"
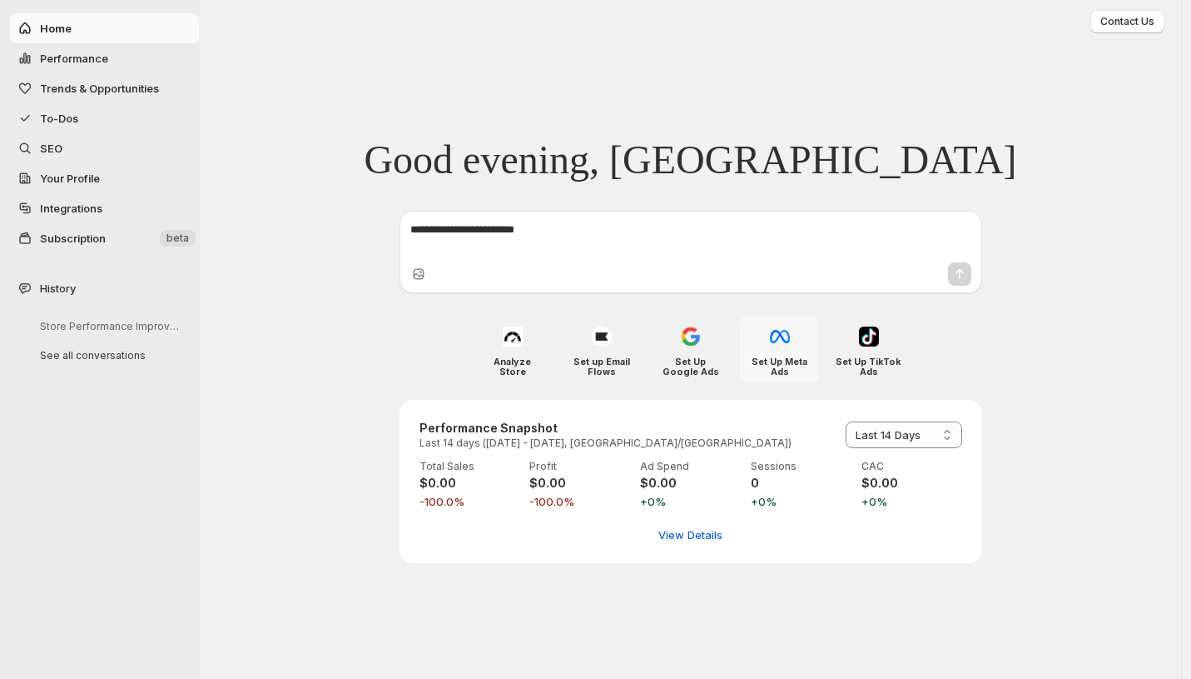
click at [772, 344] on img at bounding box center [780, 336] width 20 height 20
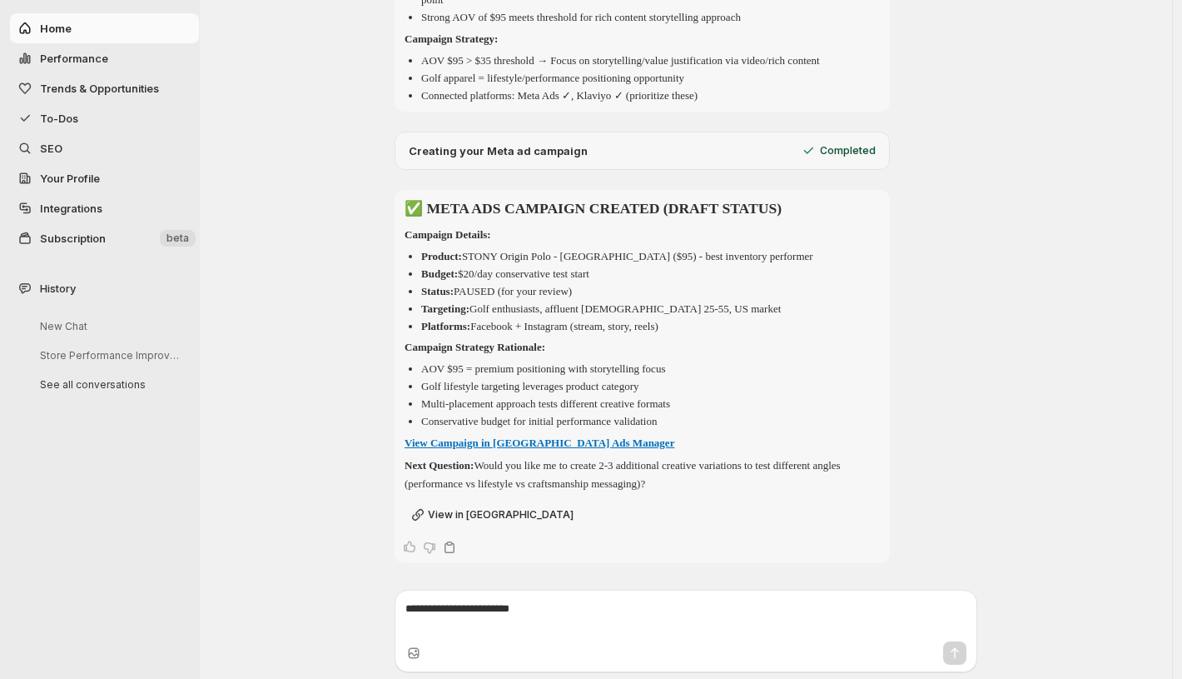
scroll to position [455, 0]
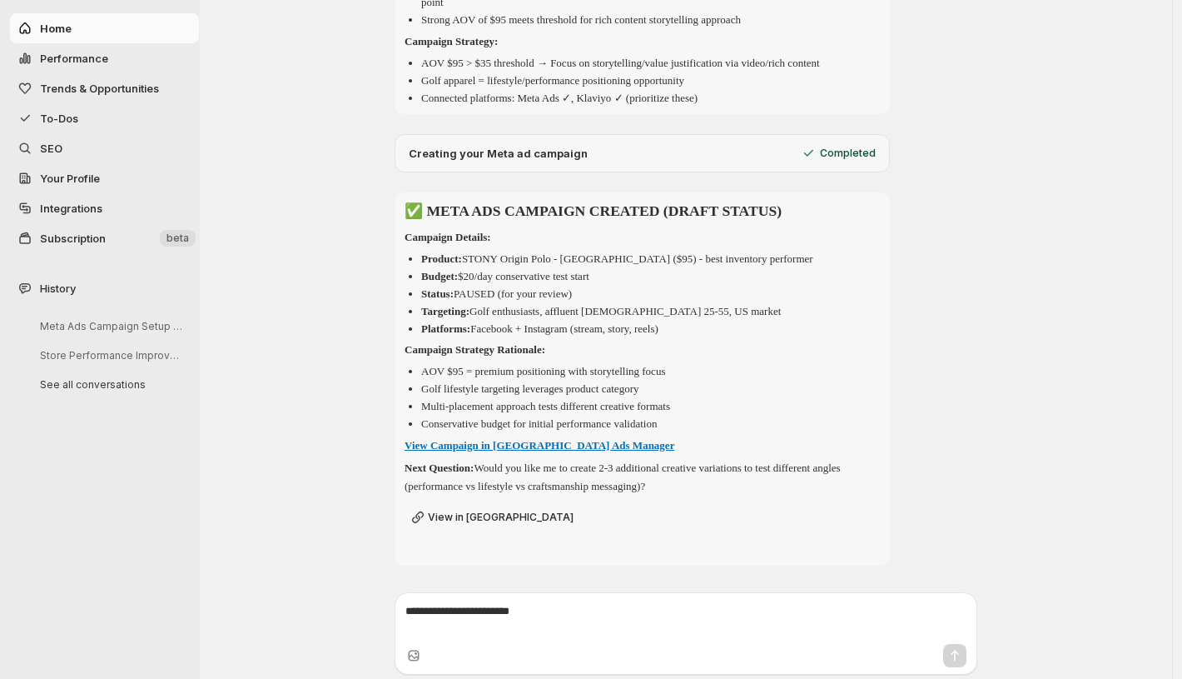
click at [475, 621] on textarea at bounding box center [685, 619] width 561 height 33
type textarea "**********"
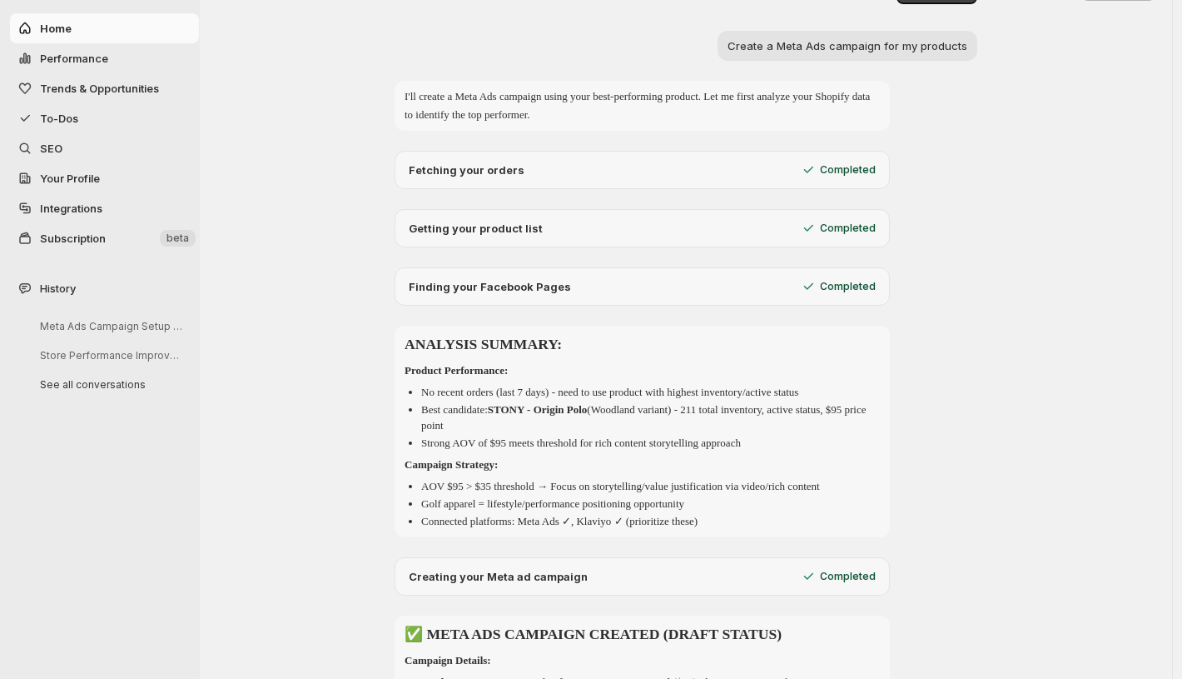
scroll to position [33, 0]
